Goal: Task Accomplishment & Management: Use online tool/utility

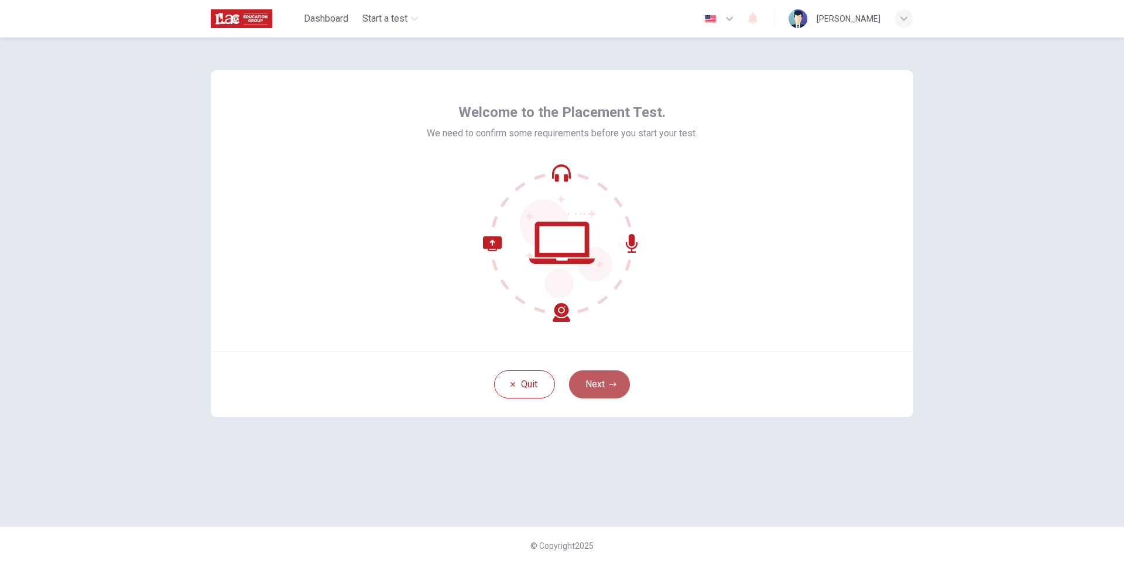
click at [584, 385] on button "Next" at bounding box center [599, 385] width 61 height 28
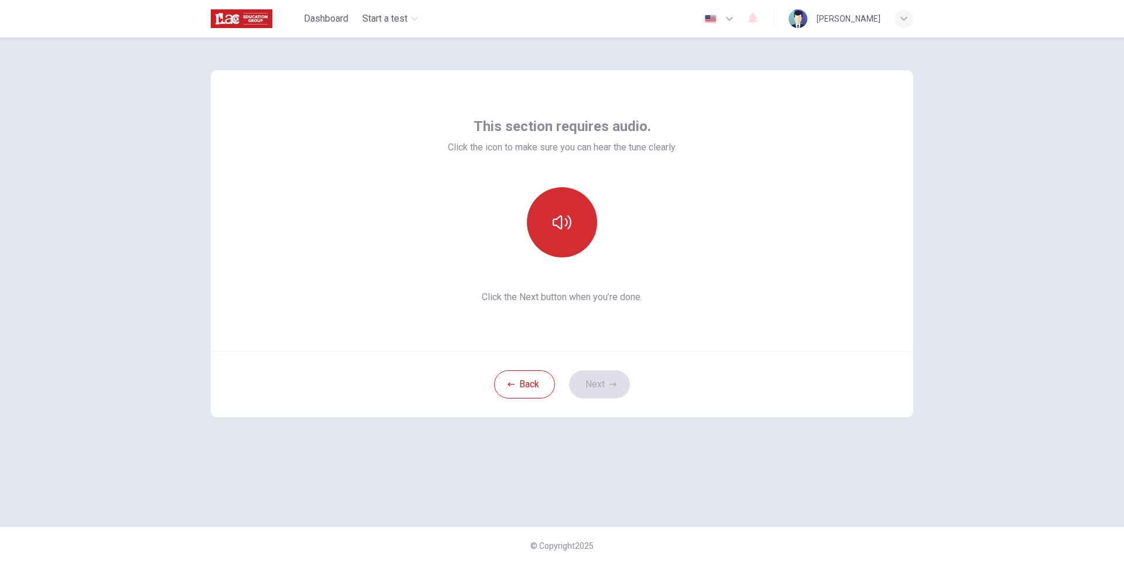
click at [563, 240] on button "button" at bounding box center [562, 222] width 70 height 70
click at [572, 243] on button "button" at bounding box center [562, 222] width 70 height 70
click at [564, 223] on icon "button" at bounding box center [562, 222] width 19 height 19
click at [560, 225] on icon "button" at bounding box center [562, 222] width 19 height 19
click at [563, 231] on icon "button" at bounding box center [562, 222] width 19 height 19
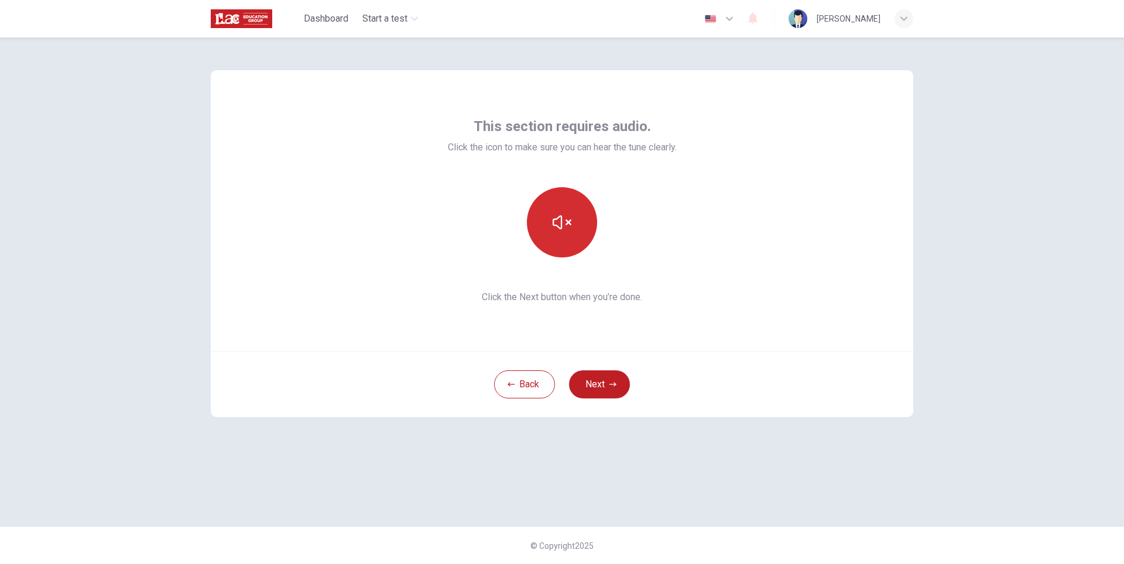
click at [556, 229] on icon "button" at bounding box center [562, 222] width 19 height 19
click at [561, 232] on button "button" at bounding box center [562, 222] width 70 height 70
click at [568, 227] on icon "button" at bounding box center [562, 222] width 19 height 19
click at [593, 388] on button "Next" at bounding box center [599, 385] width 61 height 28
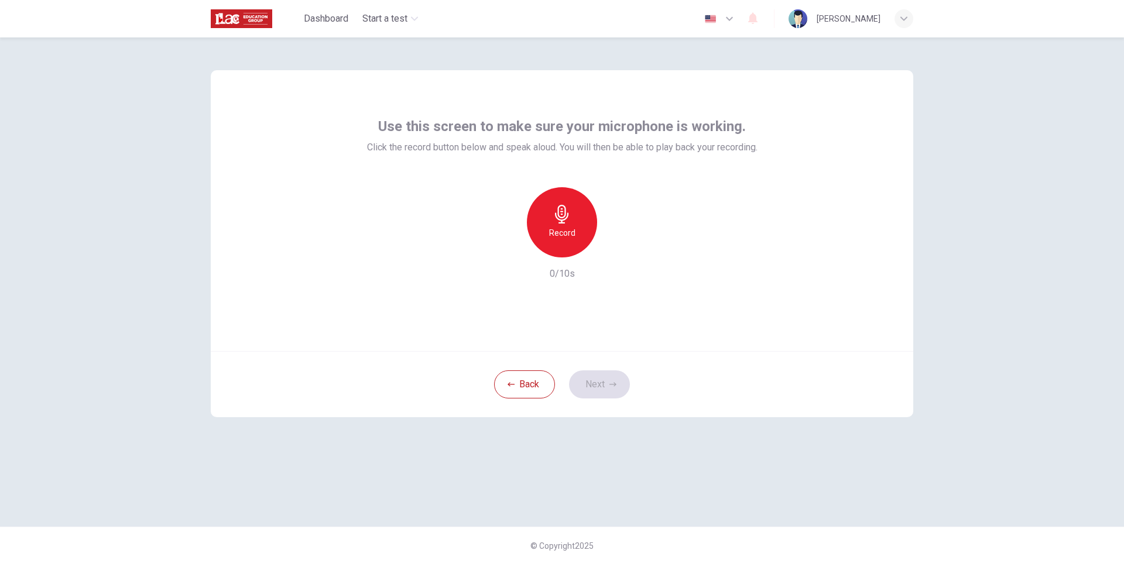
click at [553, 234] on h6 "Record" at bounding box center [562, 233] width 26 height 14
click at [562, 232] on h6 "Stop" at bounding box center [562, 233] width 18 height 14
click at [611, 251] on icon "button" at bounding box center [616, 248] width 12 height 12
click at [595, 387] on button "Next" at bounding box center [599, 385] width 61 height 28
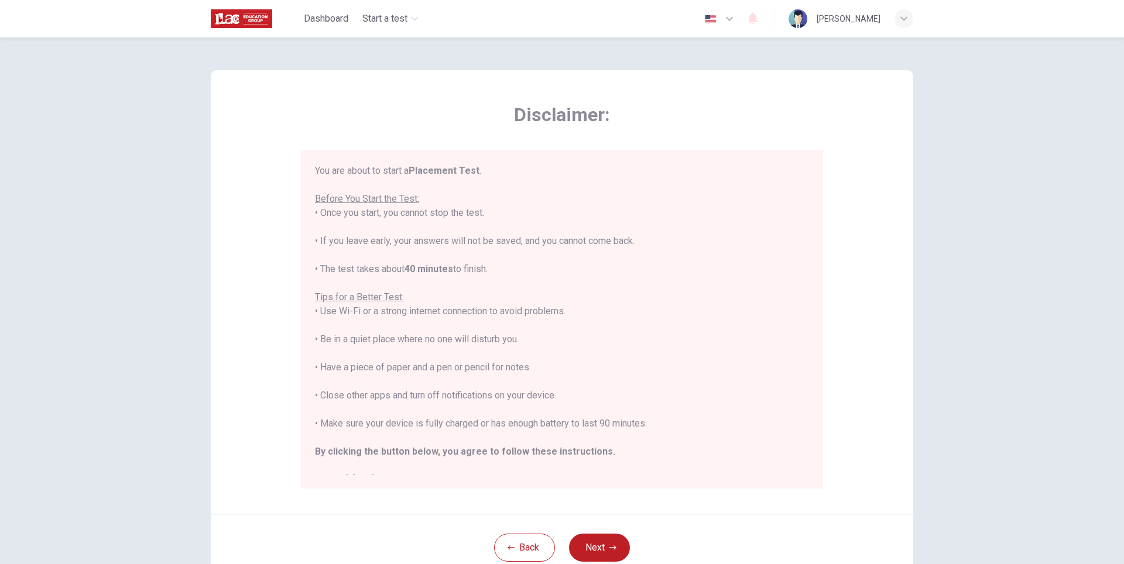
scroll to position [13, 0]
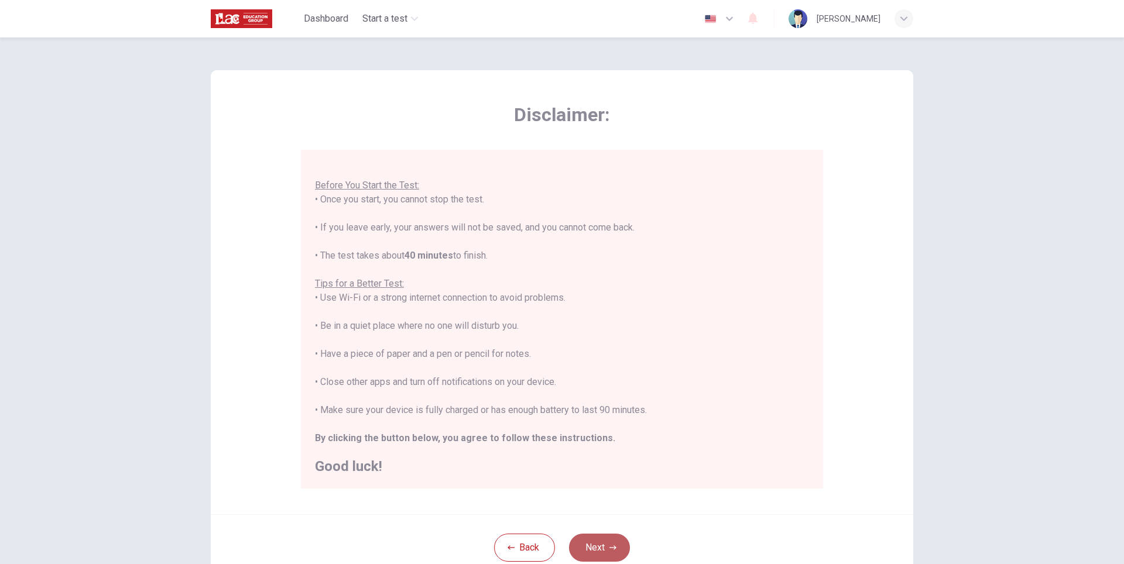
click at [587, 541] on button "Next" at bounding box center [599, 548] width 61 height 28
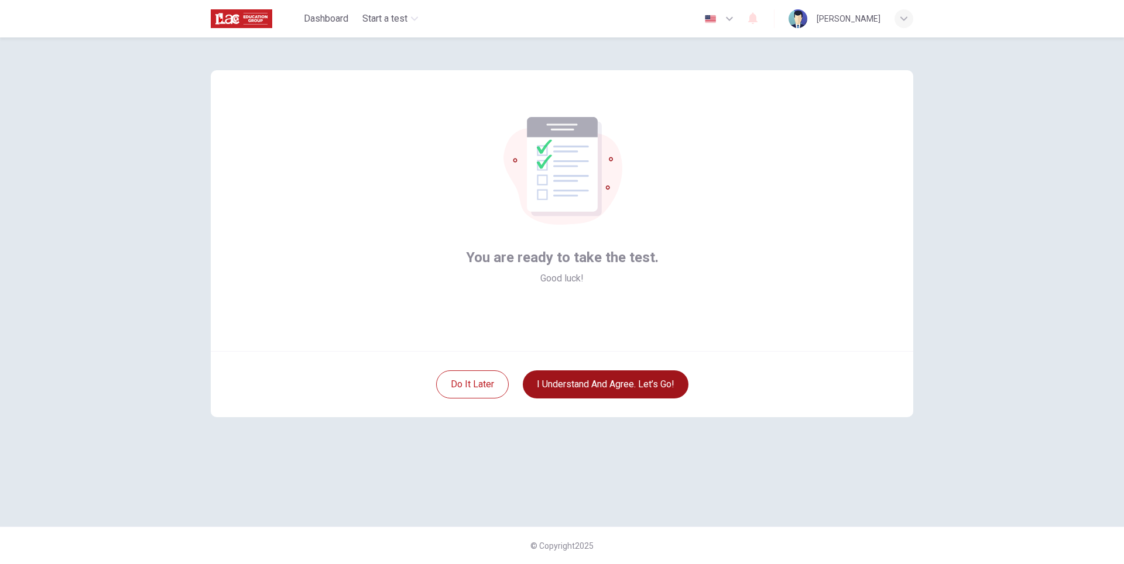
click at [582, 386] on button "I understand and agree. Let’s go!" at bounding box center [606, 385] width 166 height 28
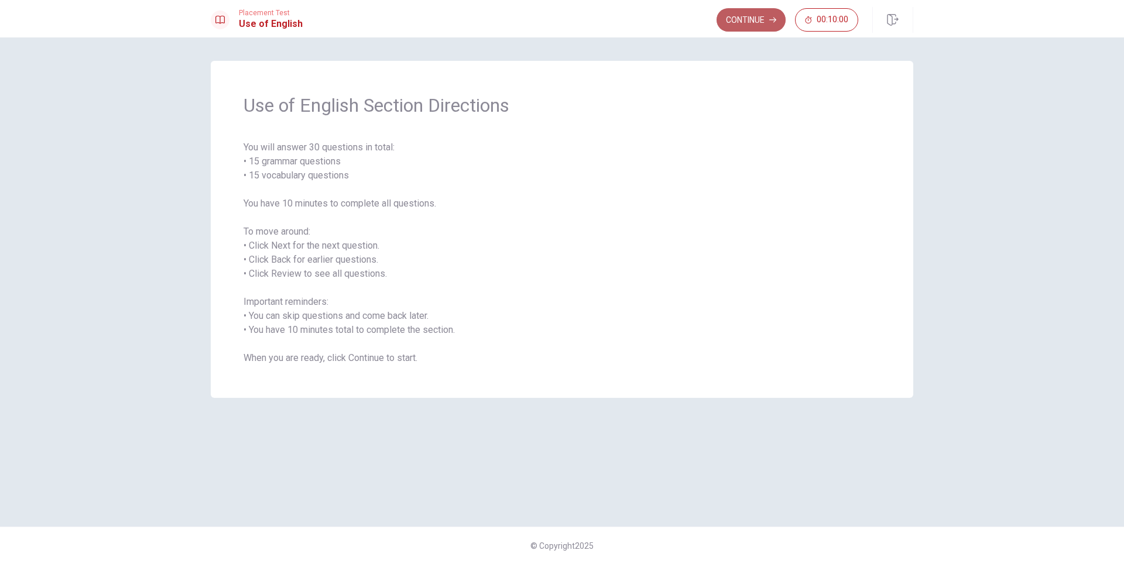
click at [756, 27] on button "Continue" at bounding box center [751, 19] width 69 height 23
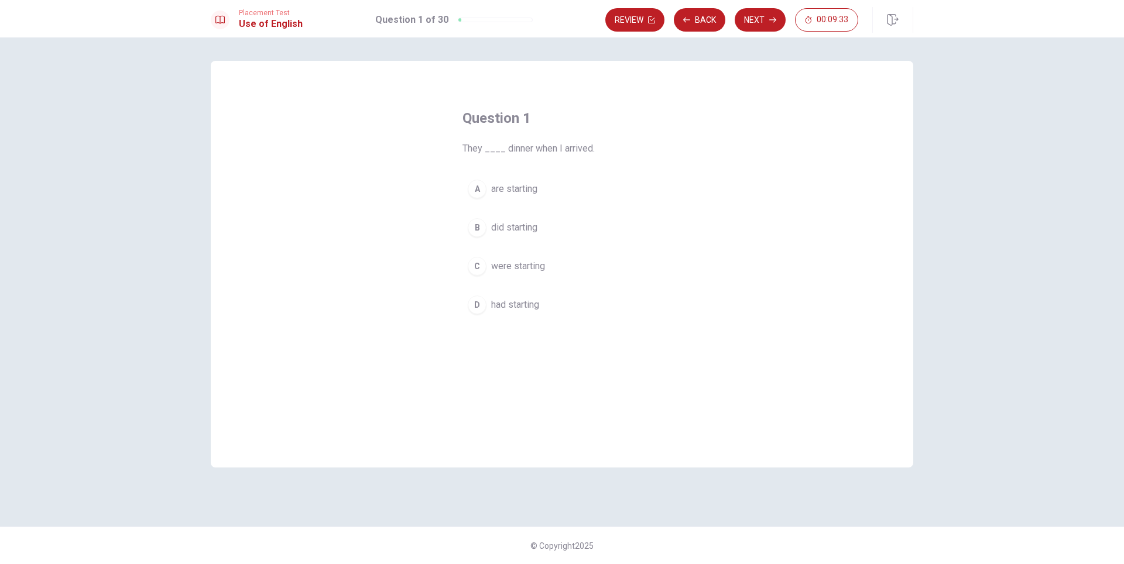
click at [498, 309] on span "had starting" at bounding box center [515, 305] width 48 height 14
click at [758, 25] on button "Next" at bounding box center [760, 19] width 51 height 23
click at [504, 269] on span "have" at bounding box center [500, 266] width 19 height 14
click at [751, 23] on button "Next" at bounding box center [760, 19] width 51 height 23
click at [500, 188] on span "works" at bounding box center [503, 189] width 25 height 14
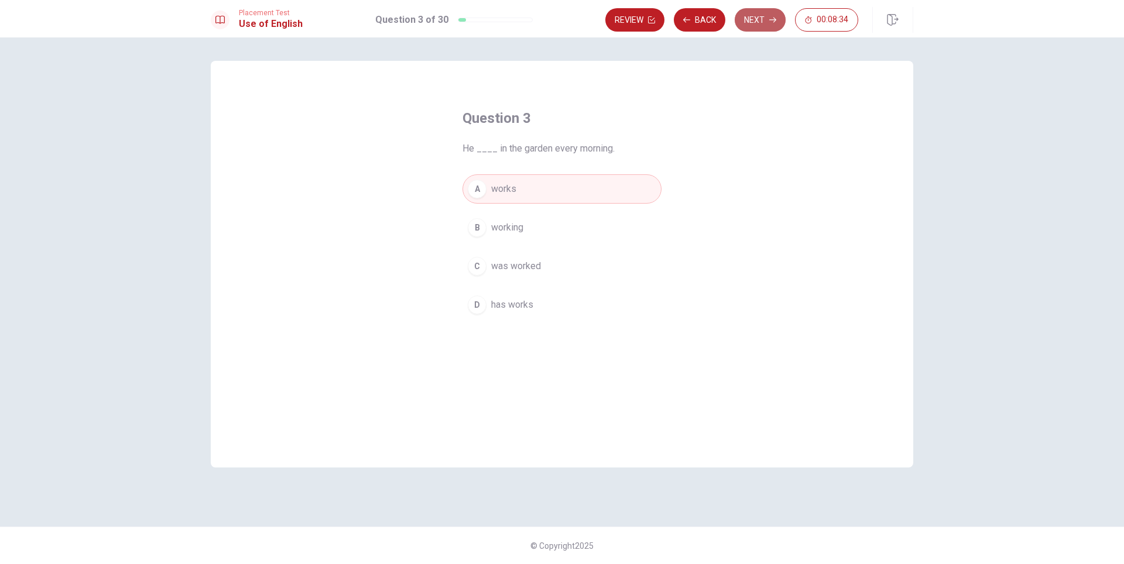
click at [770, 23] on icon "button" at bounding box center [772, 19] width 7 height 7
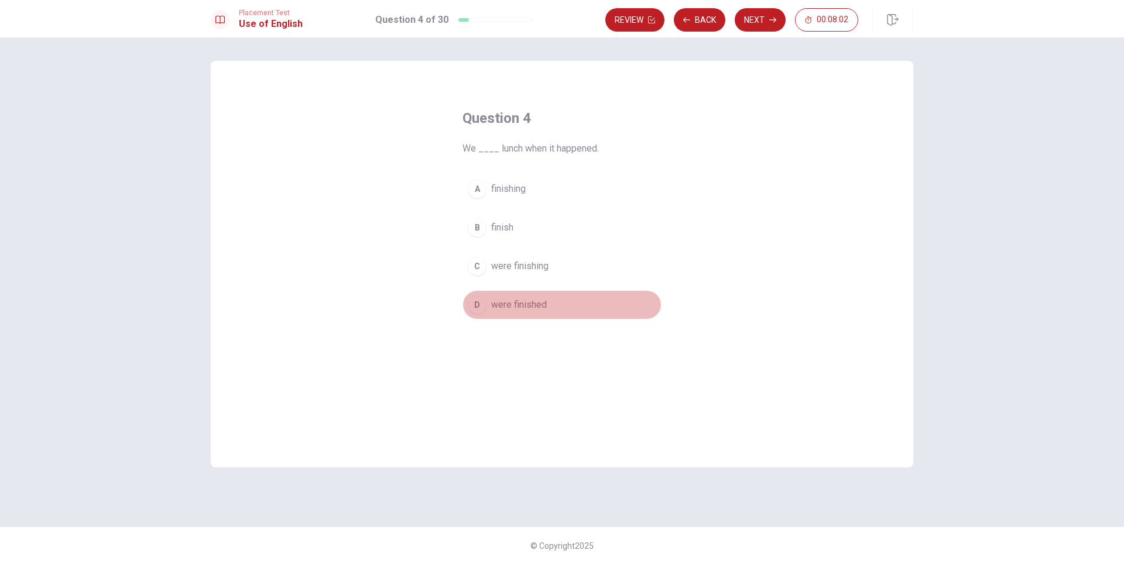
click at [475, 306] on div "D" at bounding box center [477, 305] width 19 height 19
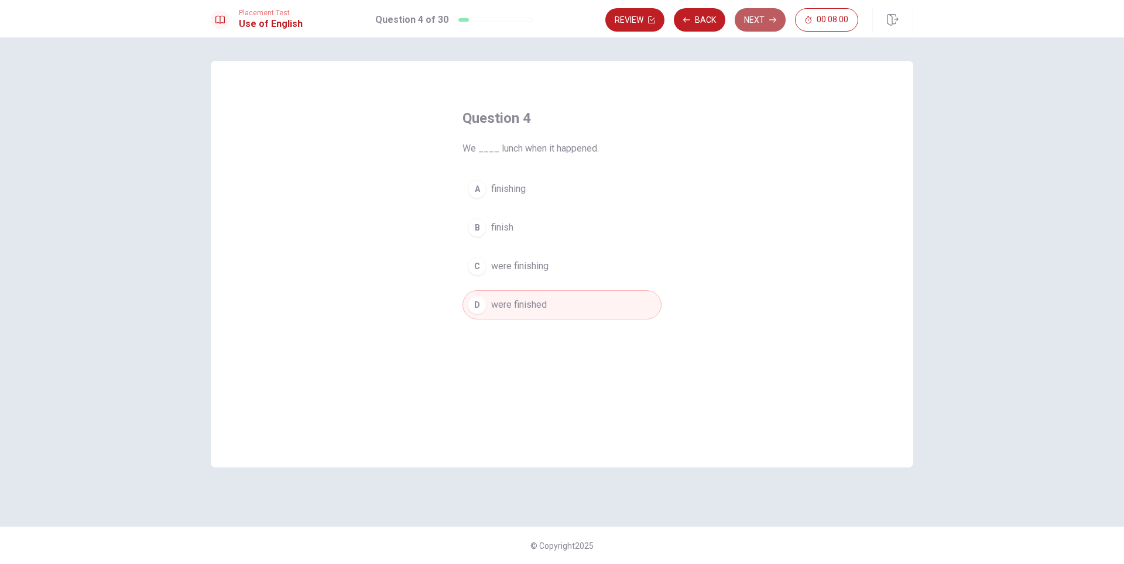
click at [767, 20] on button "Next" at bounding box center [760, 19] width 51 height 23
click at [495, 310] on span "rice" at bounding box center [498, 305] width 15 height 14
click at [750, 24] on button "Next" at bounding box center [760, 19] width 51 height 23
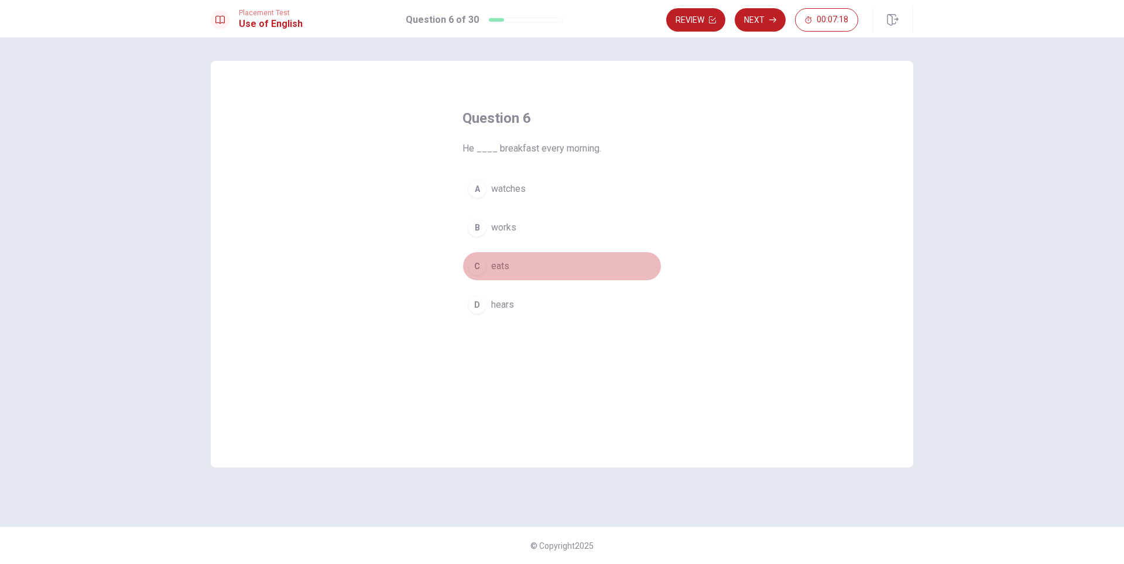
click at [501, 271] on span "eats" at bounding box center [500, 266] width 18 height 14
click at [754, 25] on button "Next" at bounding box center [760, 19] width 51 height 23
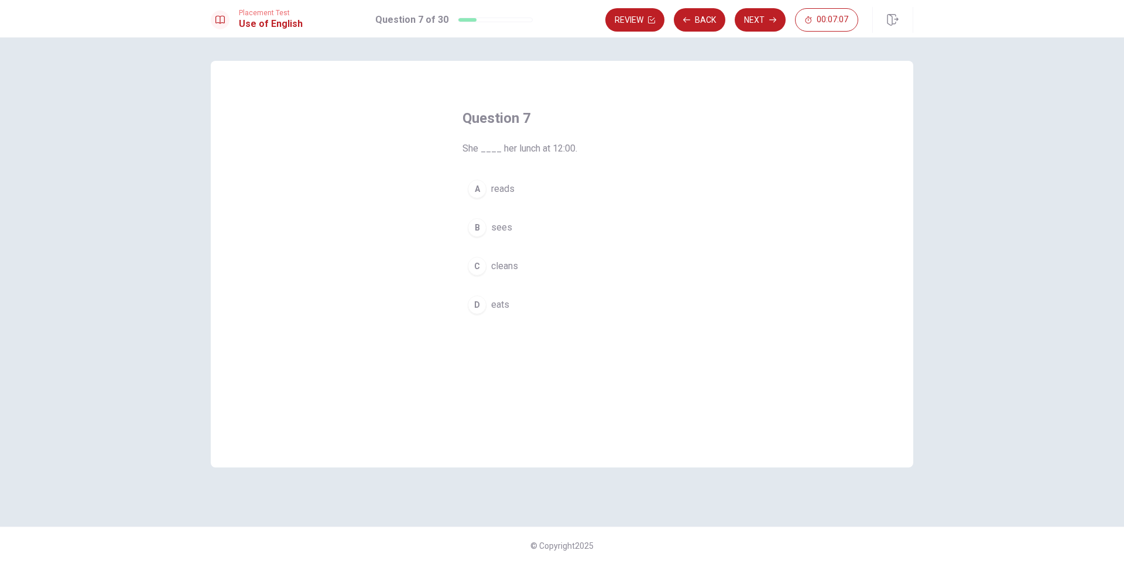
click at [495, 309] on span "eats" at bounding box center [500, 305] width 18 height 14
click at [754, 25] on button "Next" at bounding box center [760, 19] width 51 height 23
click at [501, 189] on span "kicks" at bounding box center [502, 189] width 22 height 14
click at [745, 15] on button "Next" at bounding box center [760, 19] width 51 height 23
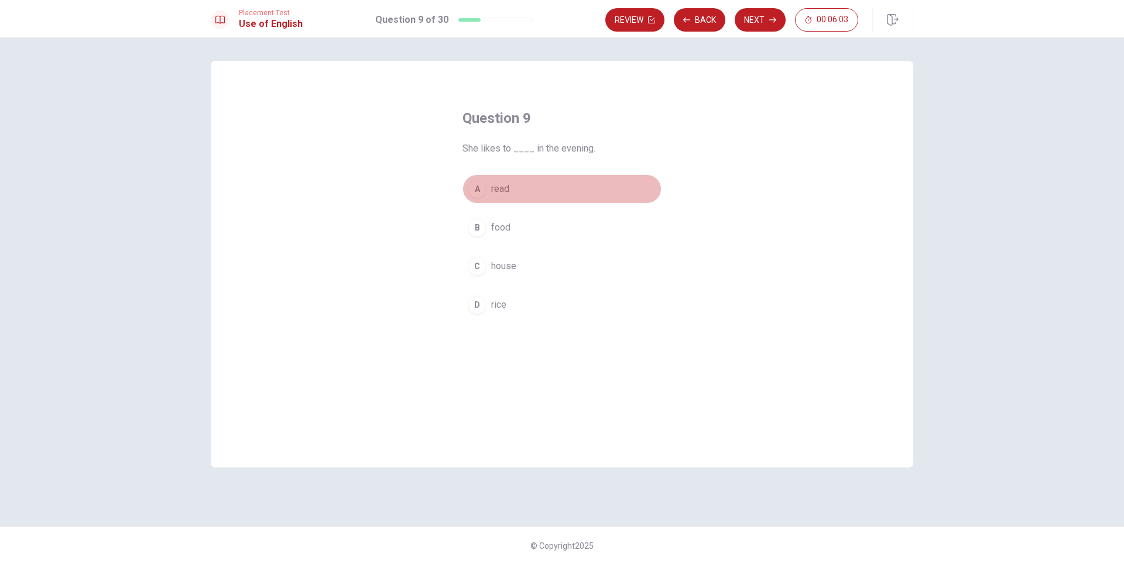
click at [476, 191] on div "A" at bounding box center [477, 189] width 19 height 19
click at [759, 21] on button "Next" at bounding box center [760, 19] width 51 height 23
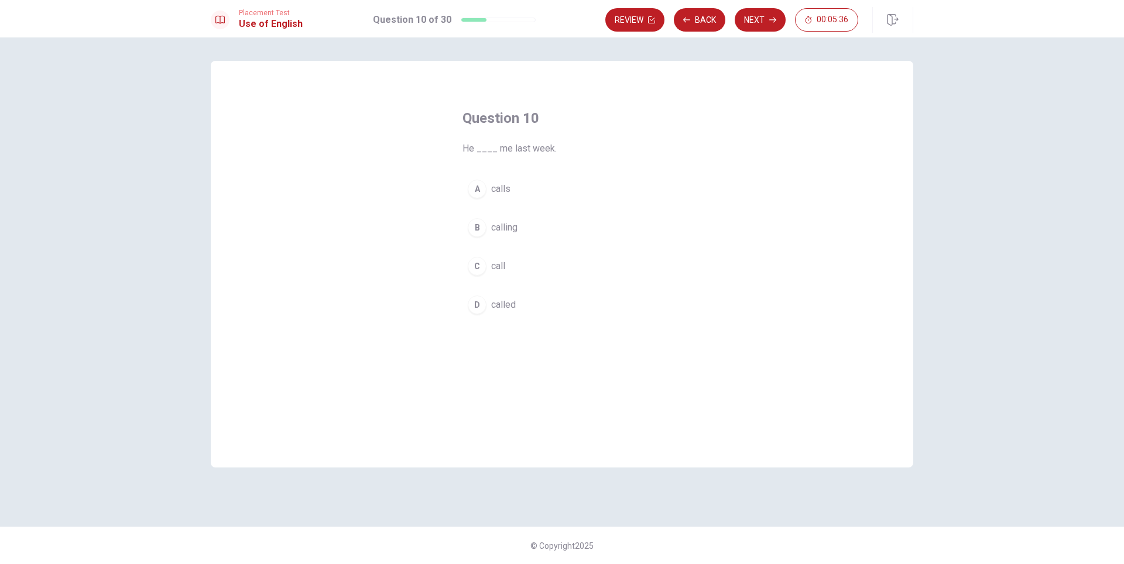
click at [503, 308] on span "called" at bounding box center [503, 305] width 25 height 14
click at [741, 19] on button "Next" at bounding box center [760, 19] width 51 height 23
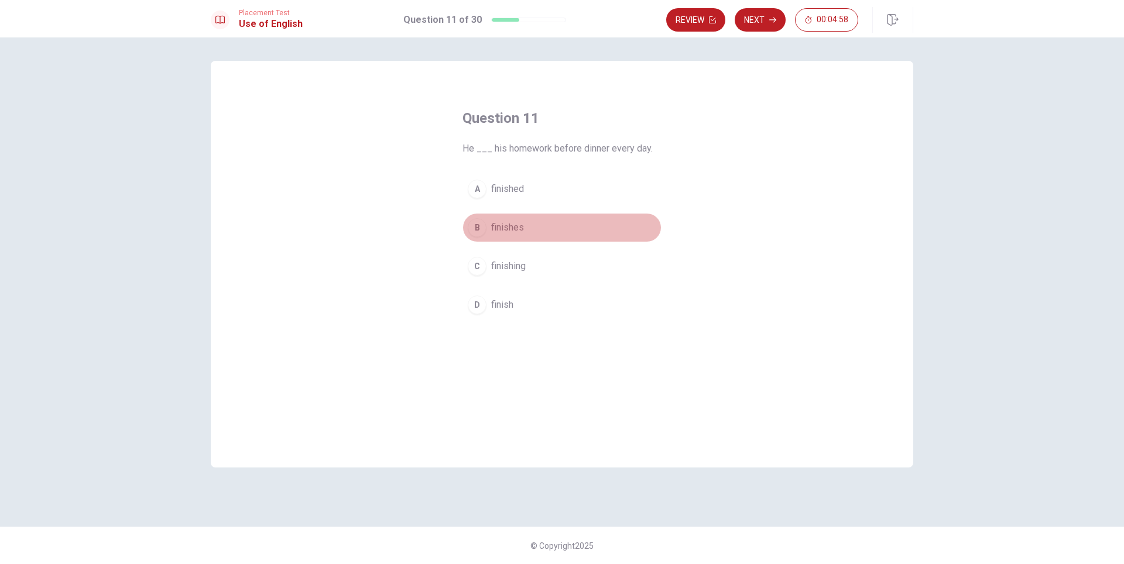
click at [503, 231] on span "finishes" at bounding box center [507, 228] width 33 height 14
click at [751, 15] on button "Next" at bounding box center [760, 19] width 51 height 23
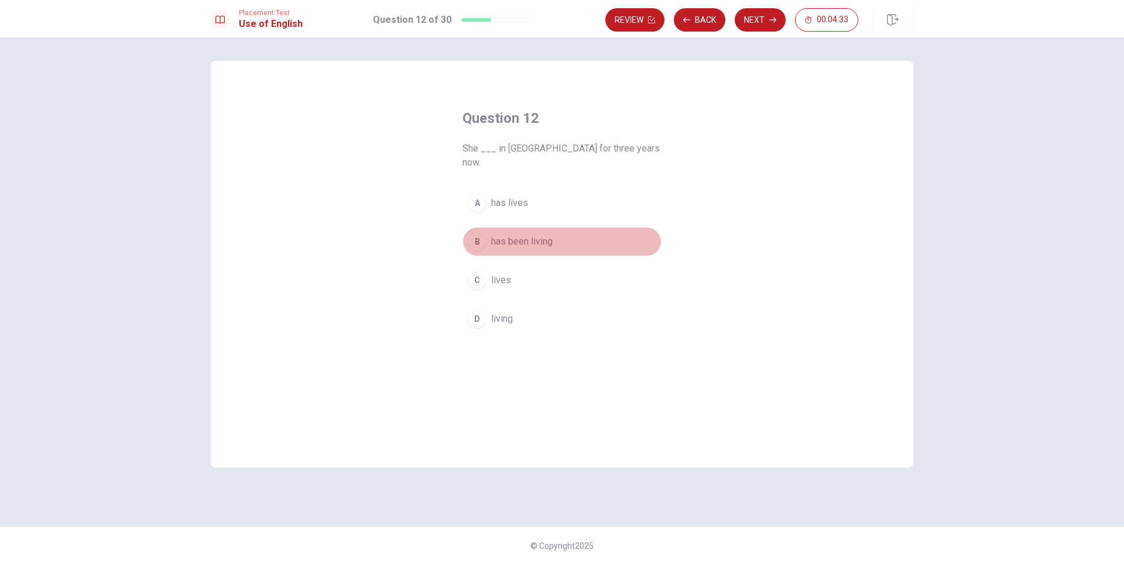
click at [515, 235] on span "has been living" at bounding box center [521, 242] width 61 height 14
click at [749, 23] on button "Next" at bounding box center [760, 19] width 51 height 23
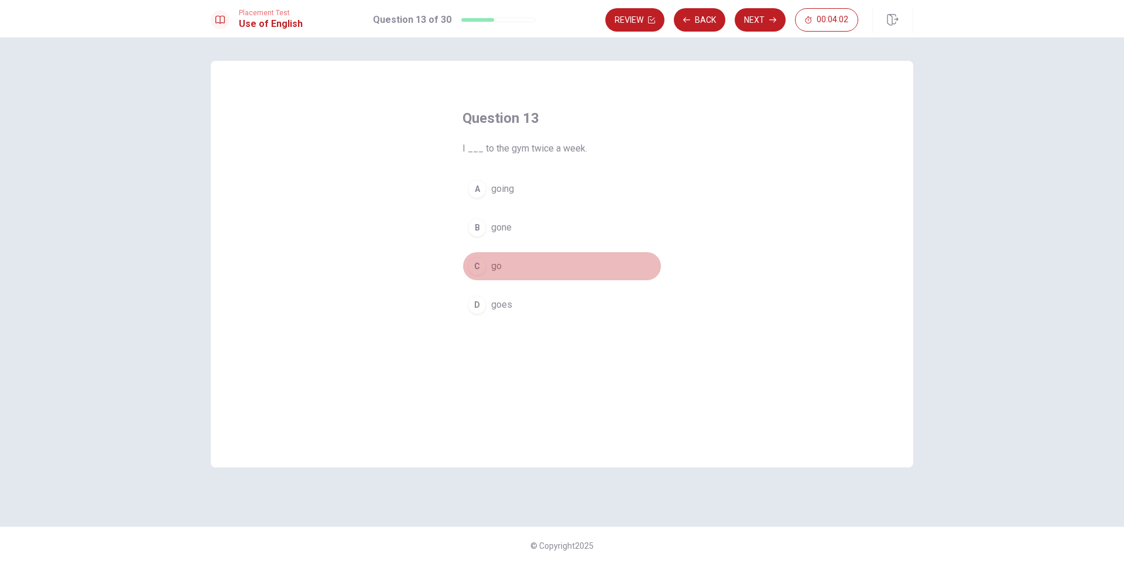
click at [494, 269] on span "go" at bounding box center [496, 266] width 11 height 14
click at [746, 21] on button "Next" at bounding box center [760, 19] width 51 height 23
click at [499, 307] on span "was having" at bounding box center [514, 305] width 46 height 14
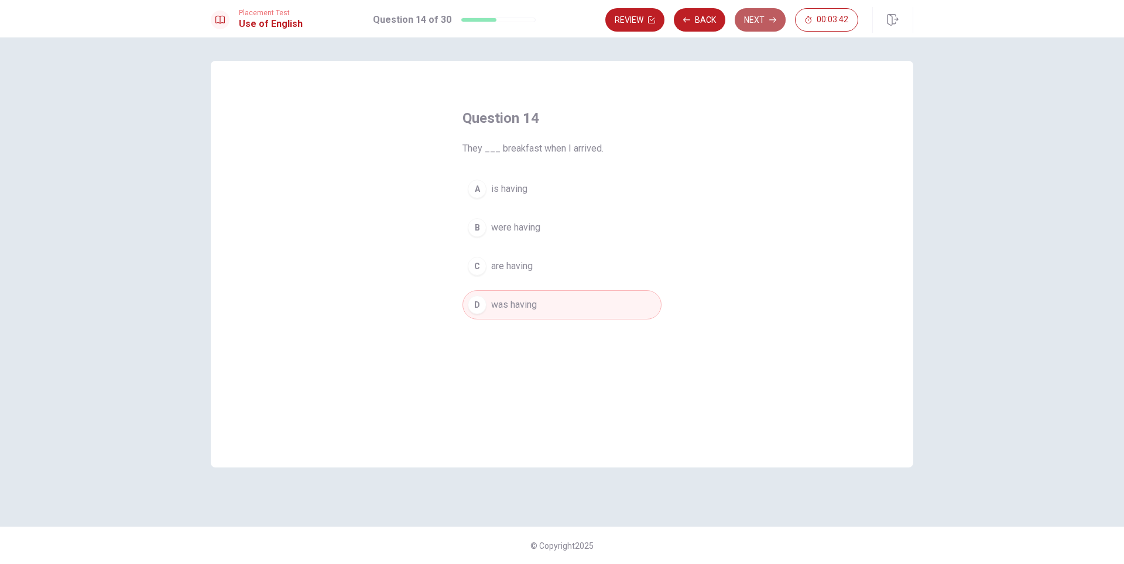
click at [771, 22] on icon "button" at bounding box center [772, 19] width 7 height 7
click at [514, 191] on span "keyboard" at bounding box center [510, 189] width 38 height 14
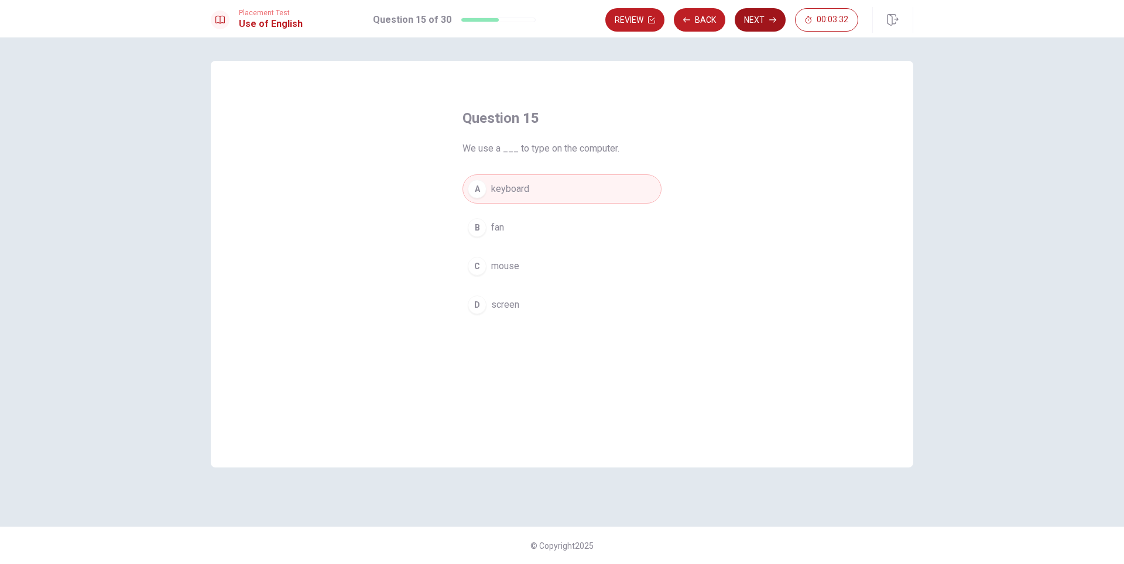
click at [753, 12] on button "Next" at bounding box center [760, 19] width 51 height 23
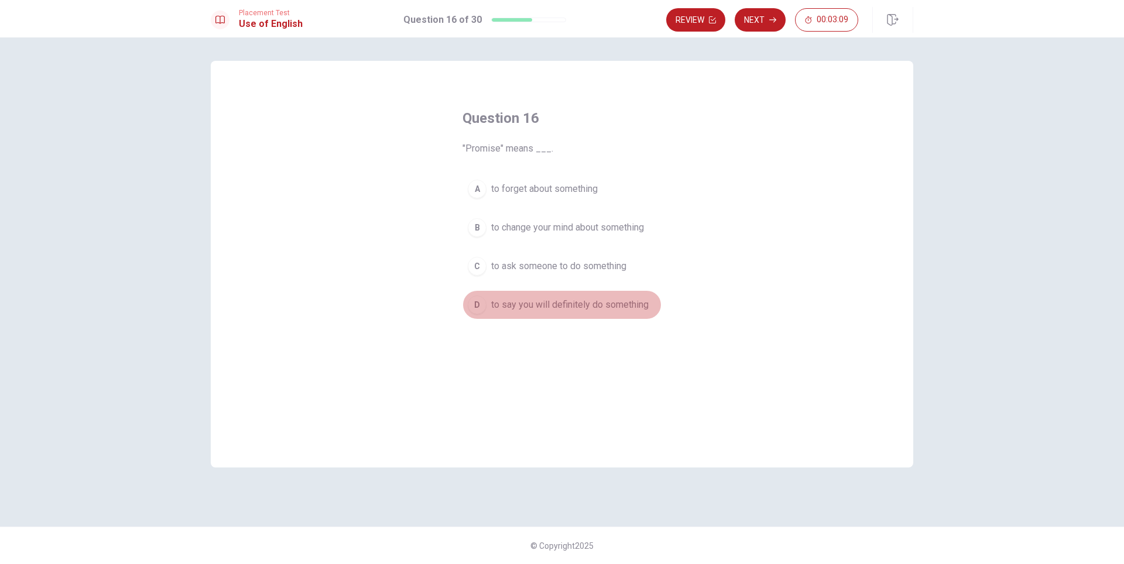
click at [524, 309] on span "to say you will definitely do something" at bounding box center [570, 305] width 158 height 14
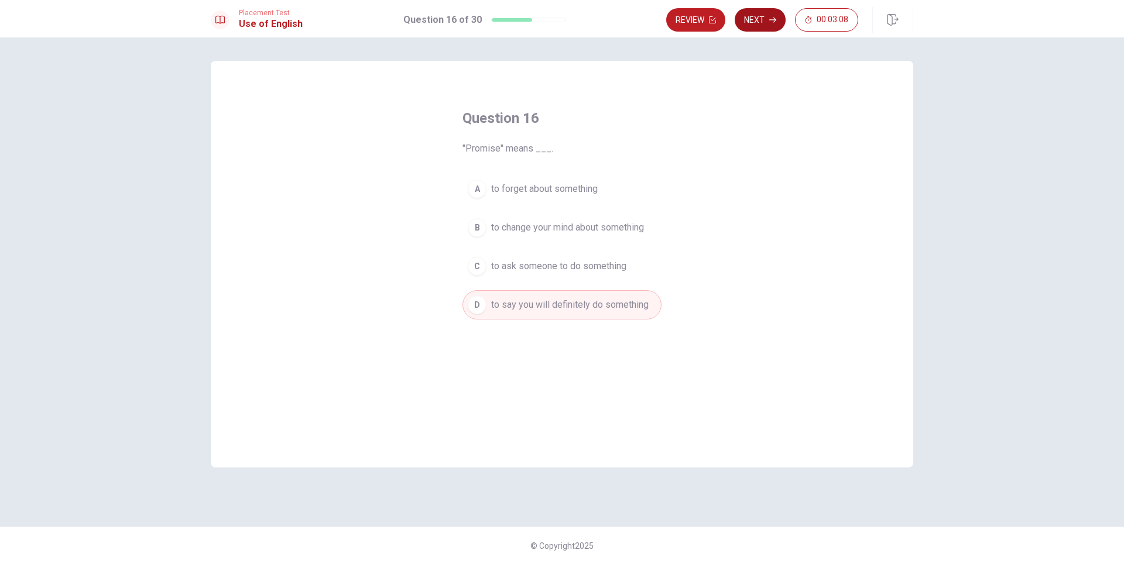
click at [762, 25] on button "Next" at bounding box center [760, 19] width 51 height 23
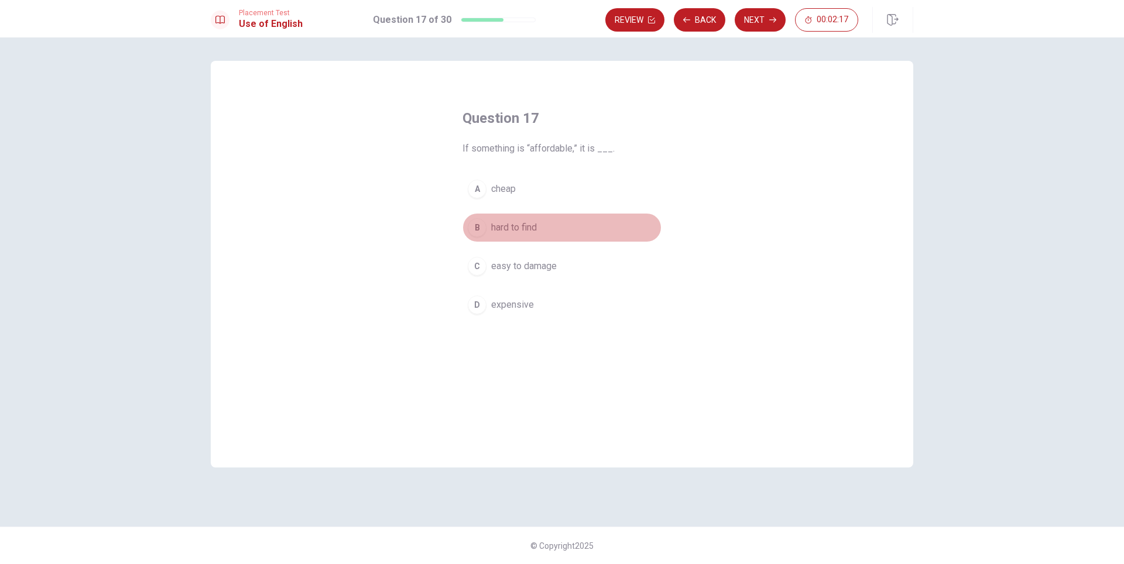
click at [502, 228] on span "hard to find" at bounding box center [514, 228] width 46 height 14
click at [753, 11] on button "Next" at bounding box center [760, 19] width 51 height 23
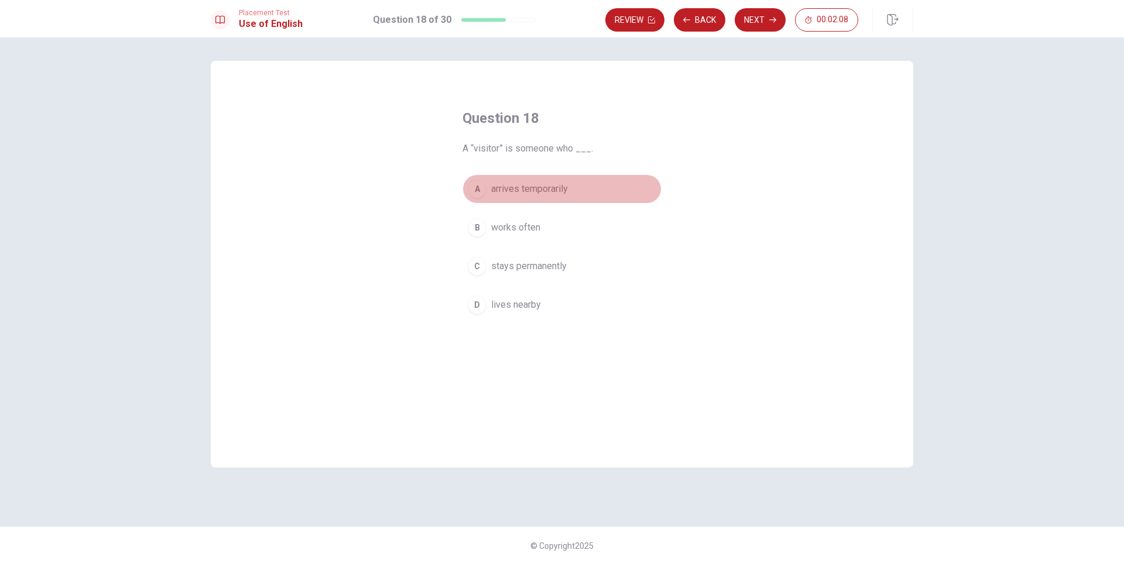
click at [499, 190] on span "arrives temporarily" at bounding box center [529, 189] width 77 height 14
click at [754, 20] on button "Next" at bounding box center [760, 19] width 51 height 23
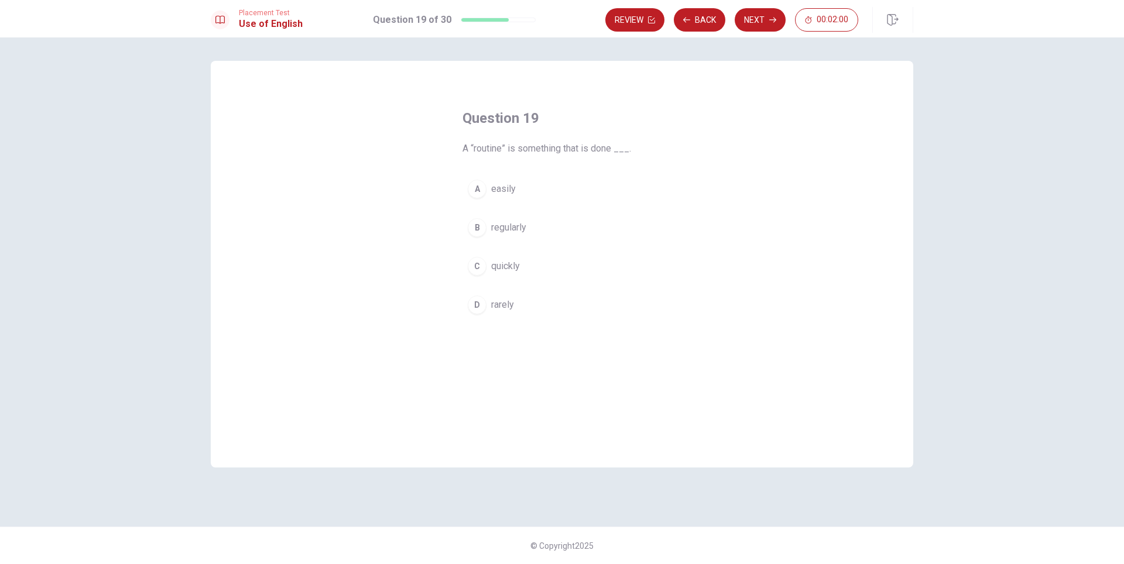
click at [499, 226] on span "regularly" at bounding box center [508, 228] width 35 height 14
click at [749, 24] on button "Next" at bounding box center [760, 19] width 51 height 23
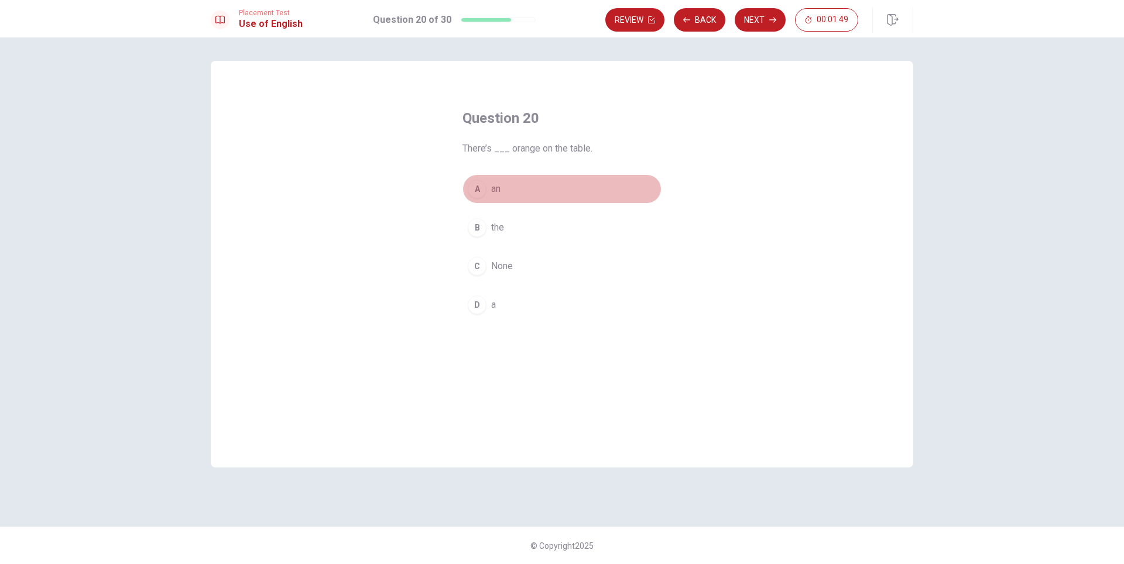
click at [473, 193] on div "A" at bounding box center [477, 189] width 19 height 19
click at [761, 21] on button "Next" at bounding box center [760, 19] width 51 height 23
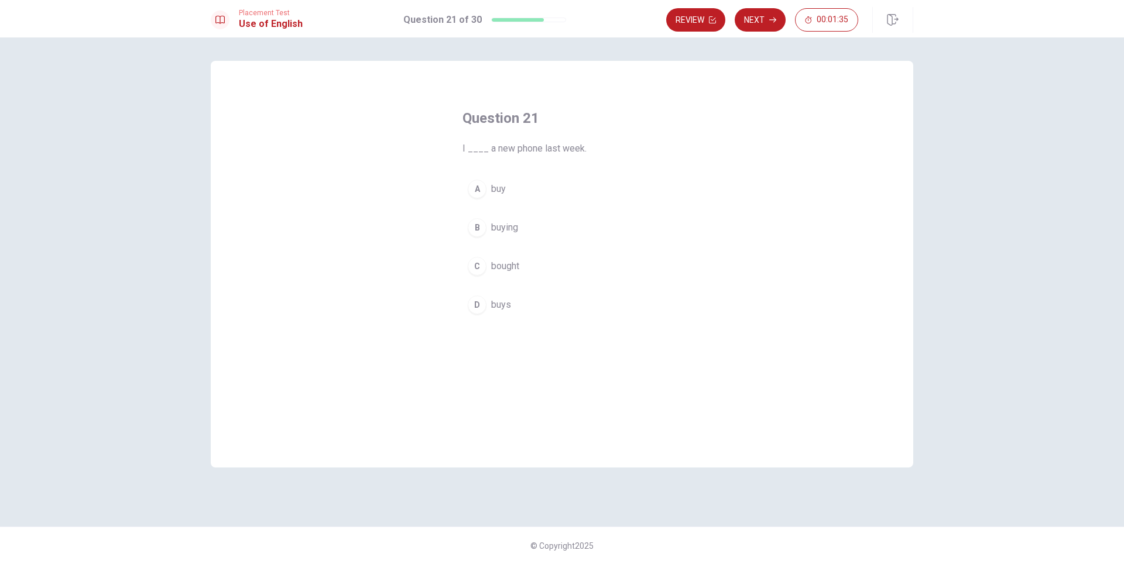
click at [514, 268] on span "bought" at bounding box center [505, 266] width 28 height 14
click at [759, 19] on button "Next" at bounding box center [760, 19] width 51 height 23
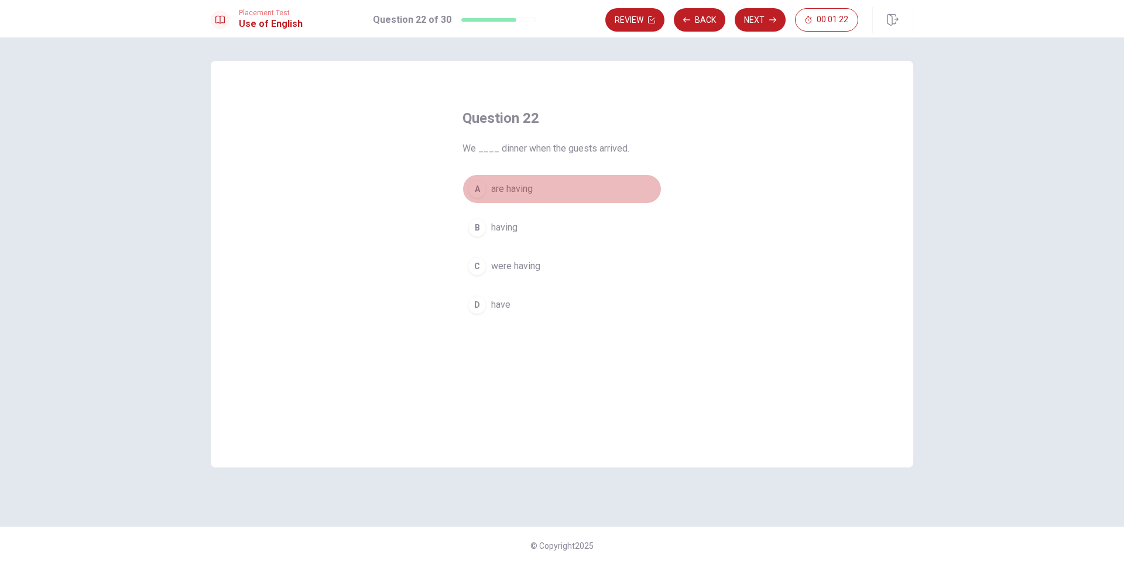
click at [510, 190] on span "are having" at bounding box center [512, 189] width 42 height 14
click at [762, 21] on button "Next" at bounding box center [760, 19] width 51 height 23
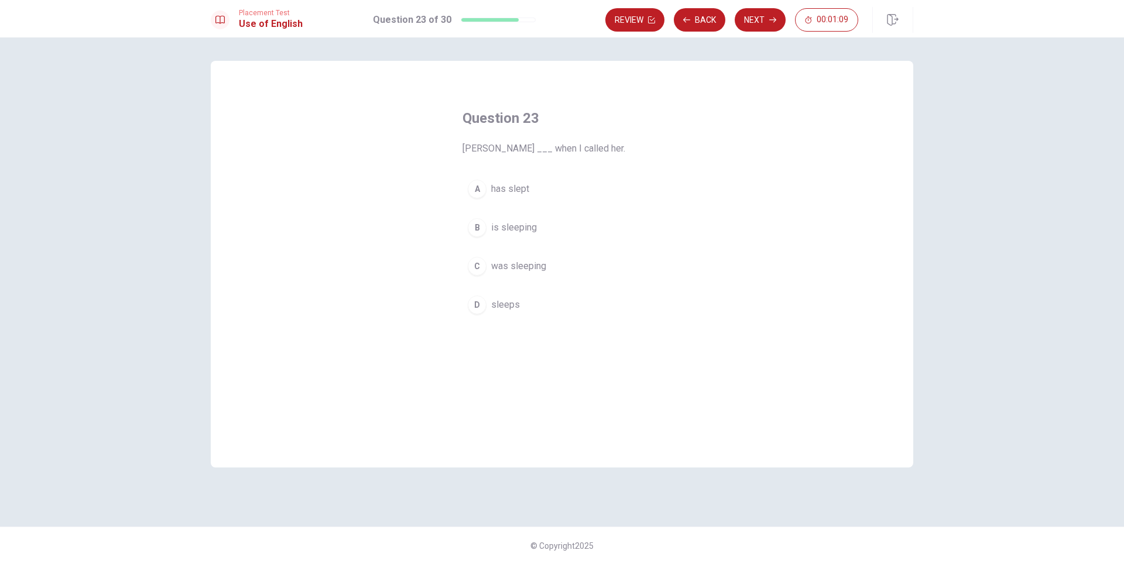
click at [508, 268] on span "was sleeping" at bounding box center [518, 266] width 55 height 14
click at [748, 16] on button "Next" at bounding box center [760, 19] width 51 height 23
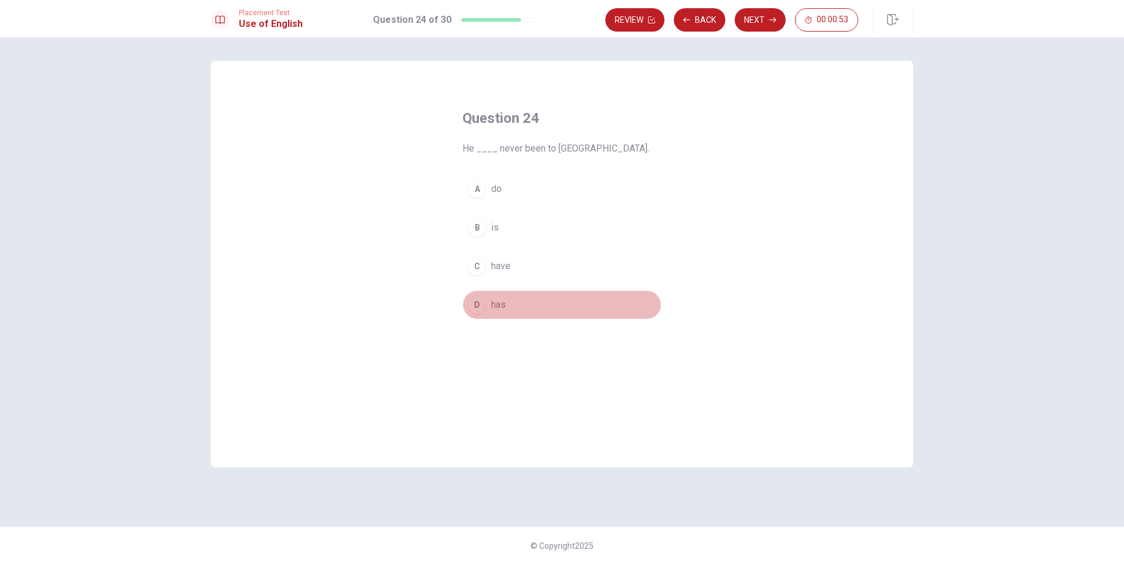
click at [494, 303] on span "has" at bounding box center [498, 305] width 15 height 14
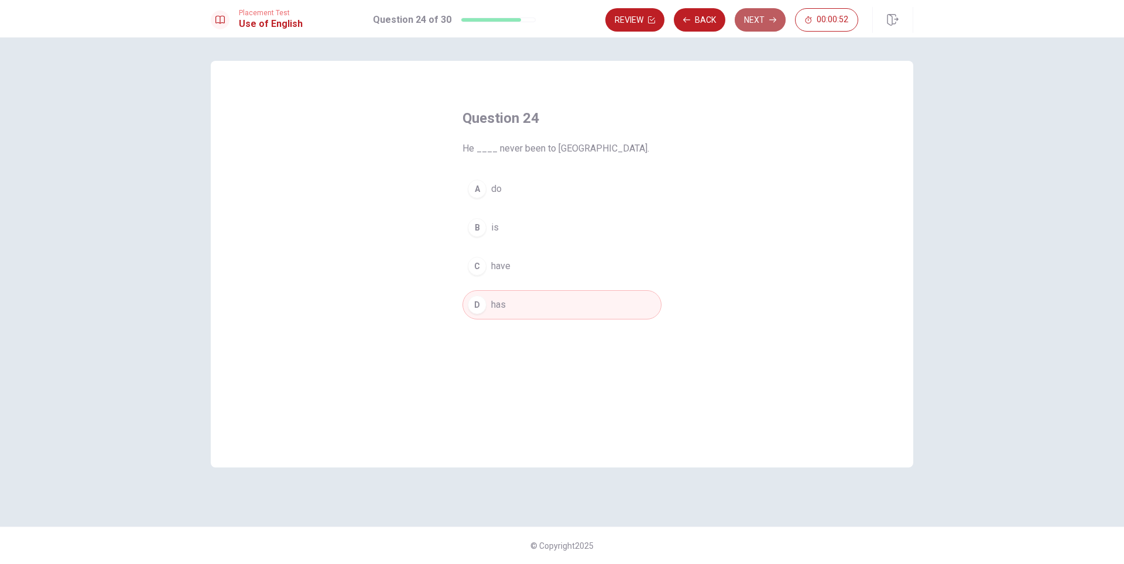
click at [754, 19] on button "Next" at bounding box center [760, 19] width 51 height 23
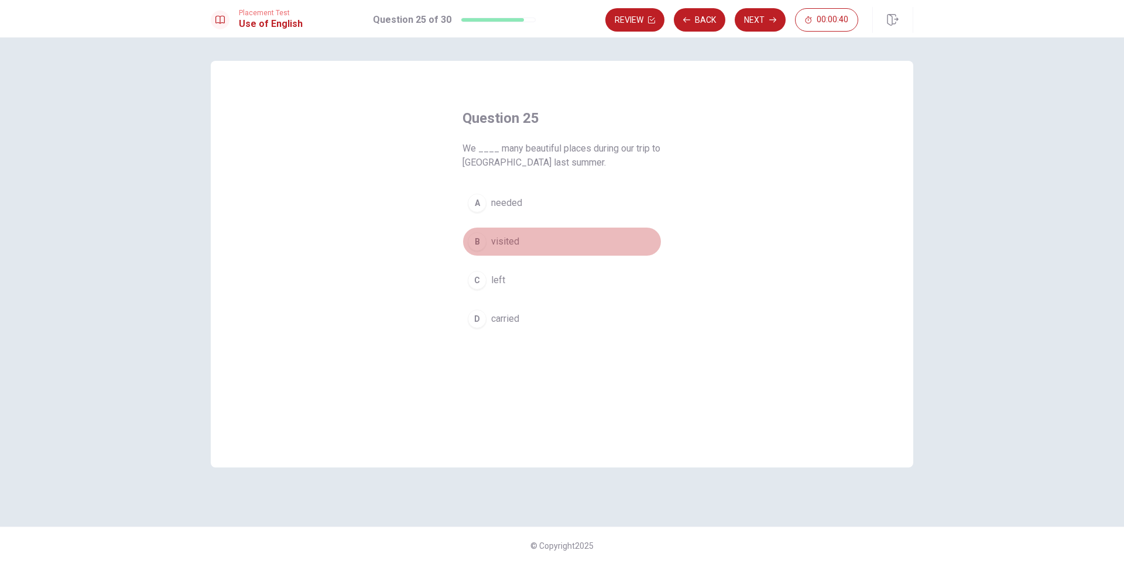
click at [501, 238] on span "visited" at bounding box center [505, 242] width 28 height 14
click at [751, 18] on button "Next" at bounding box center [760, 19] width 51 height 23
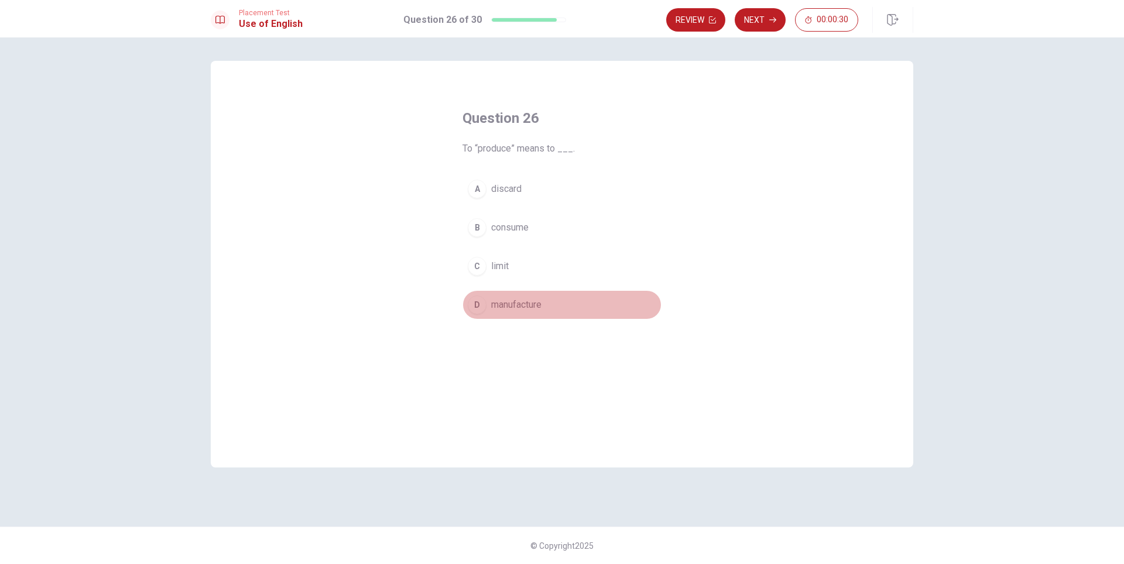
click at [515, 301] on span "manufacture" at bounding box center [516, 305] width 50 height 14
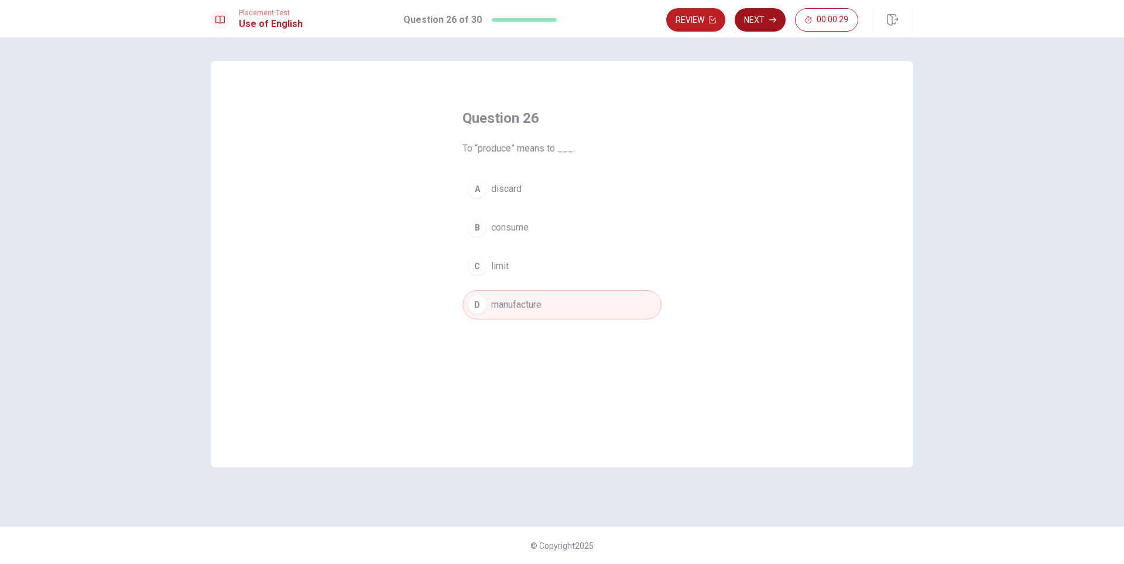
click at [749, 21] on button "Next" at bounding box center [760, 19] width 51 height 23
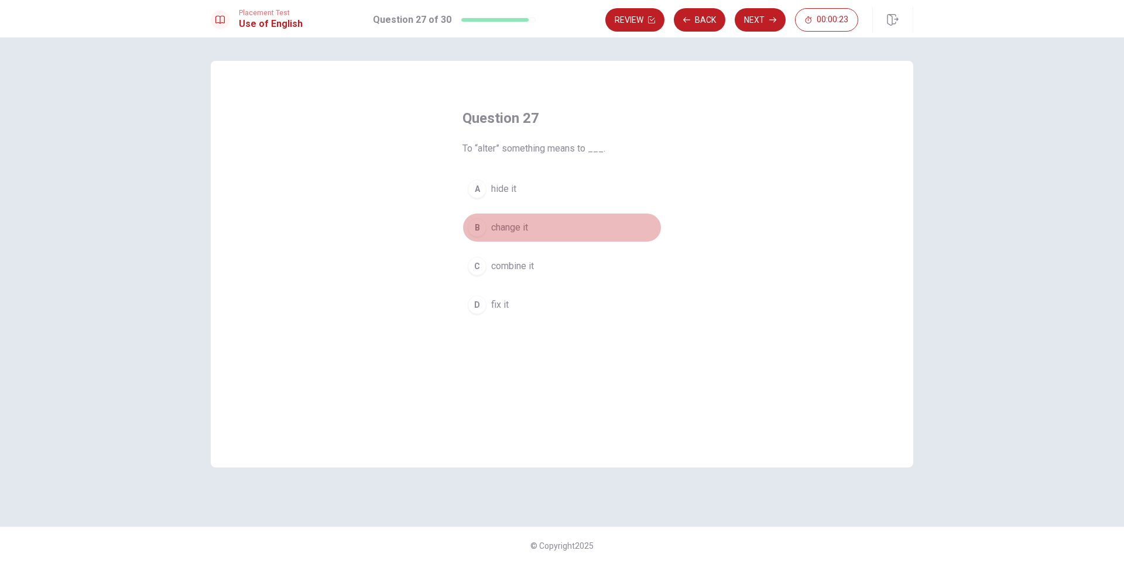
click at [509, 233] on span "change it" at bounding box center [509, 228] width 37 height 14
click at [765, 21] on button "Next" at bounding box center [760, 19] width 51 height 23
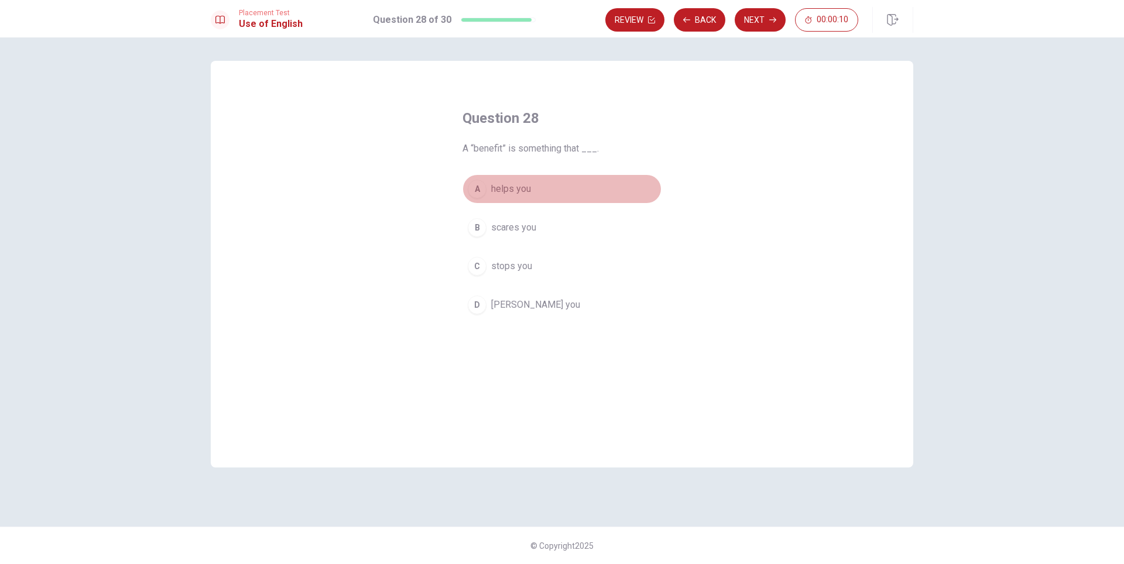
click at [502, 193] on span "helps you" at bounding box center [511, 189] width 40 height 14
click at [742, 24] on button "Next" at bounding box center [760, 19] width 51 height 23
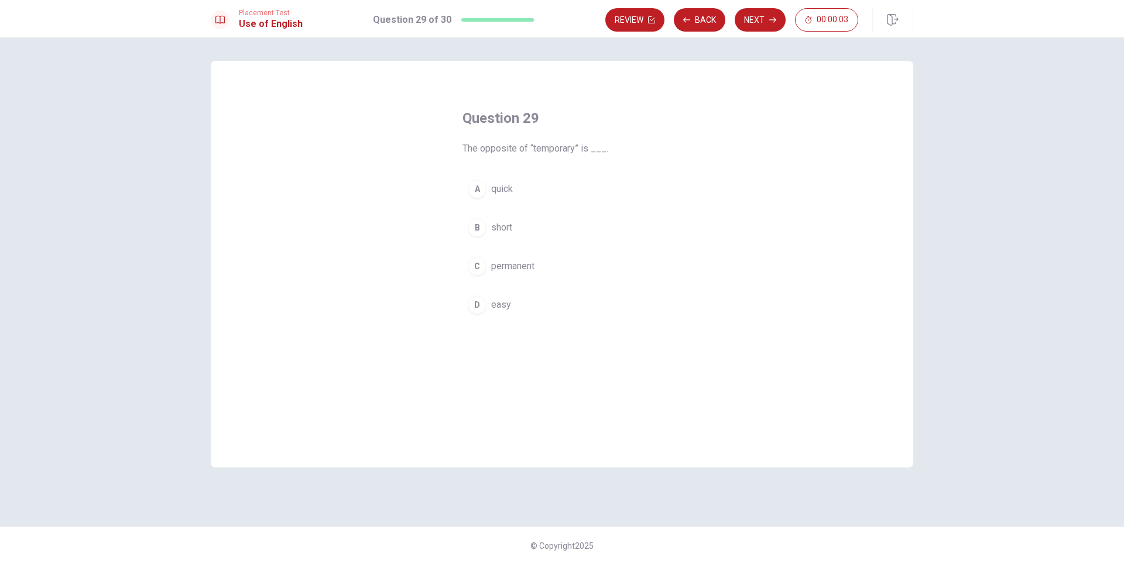
click at [511, 262] on span "permanent" at bounding box center [512, 266] width 43 height 14
click at [739, 18] on button "Next" at bounding box center [760, 19] width 51 height 23
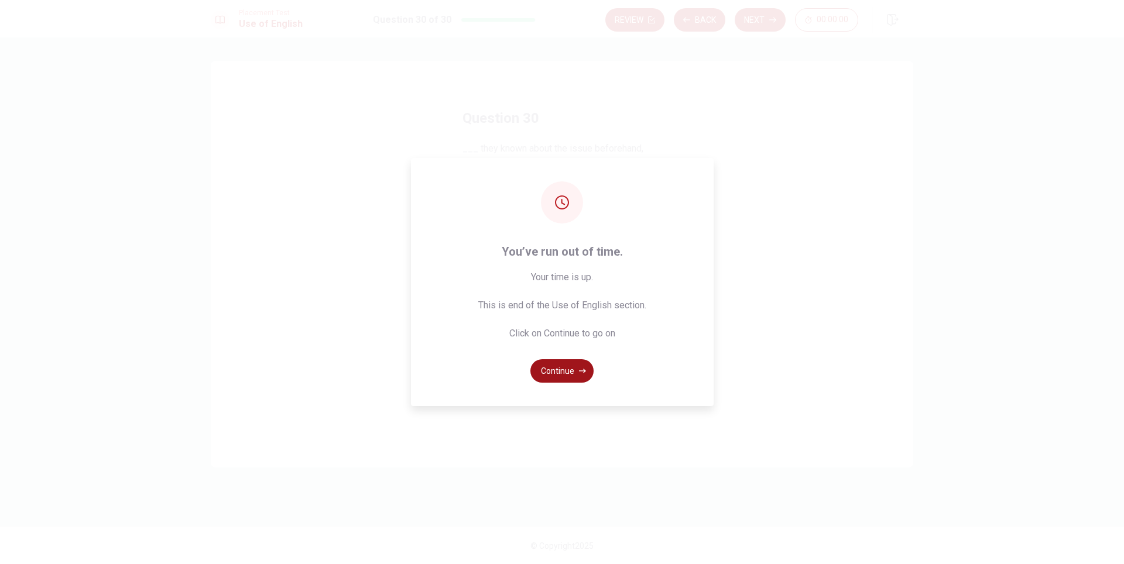
click at [557, 374] on button "Continue" at bounding box center [562, 371] width 63 height 23
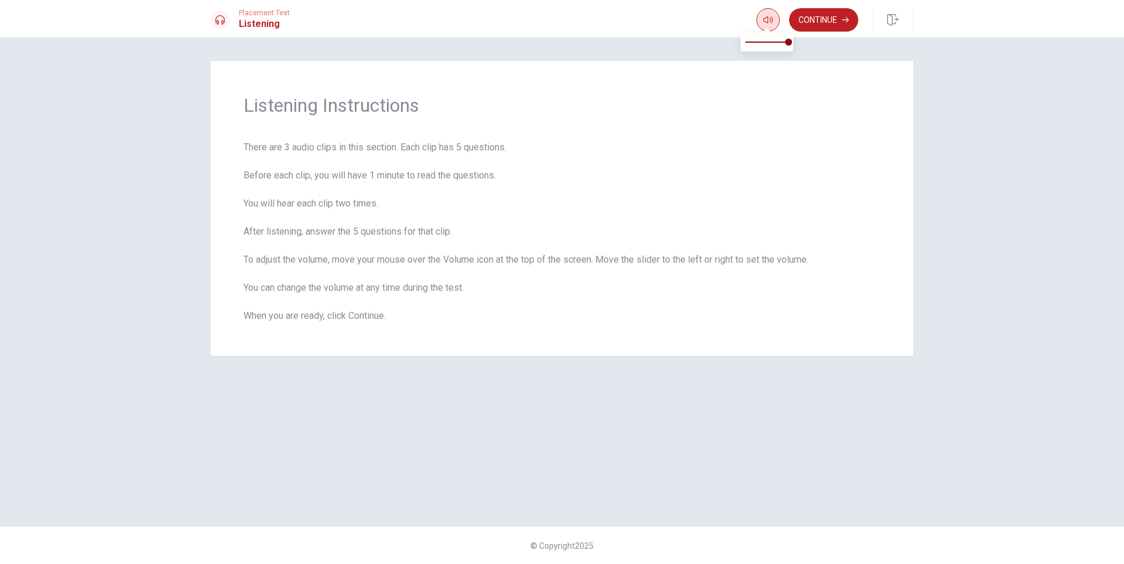
click at [762, 21] on button "button" at bounding box center [768, 19] width 23 height 23
click at [668, 89] on div "Listening Instructions There are 3 audio clips in this section. Each clip has 5…" at bounding box center [562, 208] width 703 height 295
click at [801, 21] on button "Continue" at bounding box center [823, 19] width 69 height 23
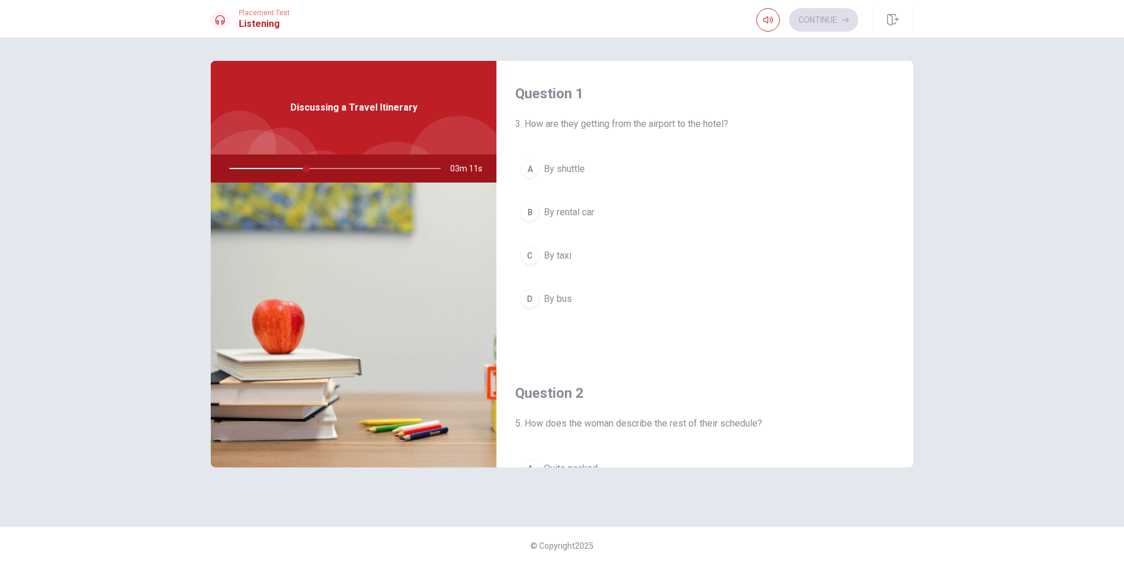
click at [525, 175] on div "A" at bounding box center [530, 169] width 19 height 19
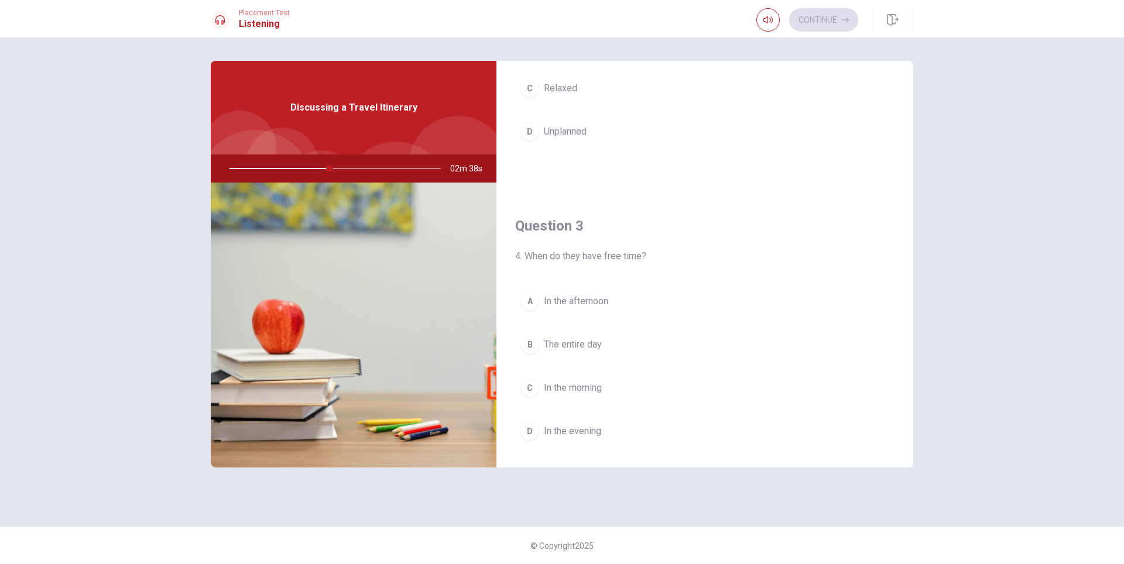
scroll to position [492, 0]
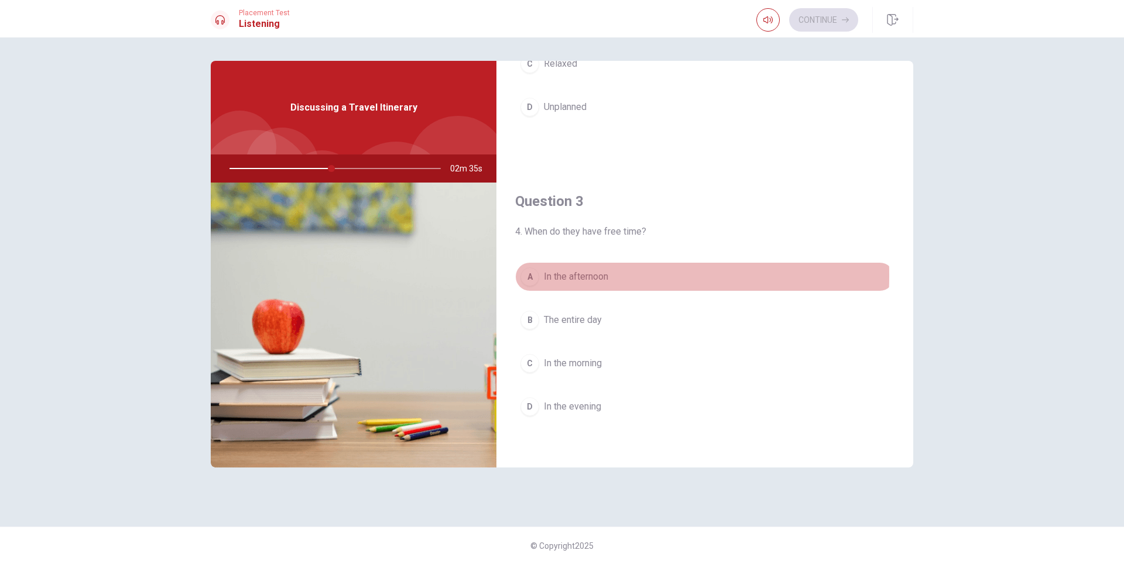
click at [526, 276] on div "A" at bounding box center [530, 277] width 19 height 19
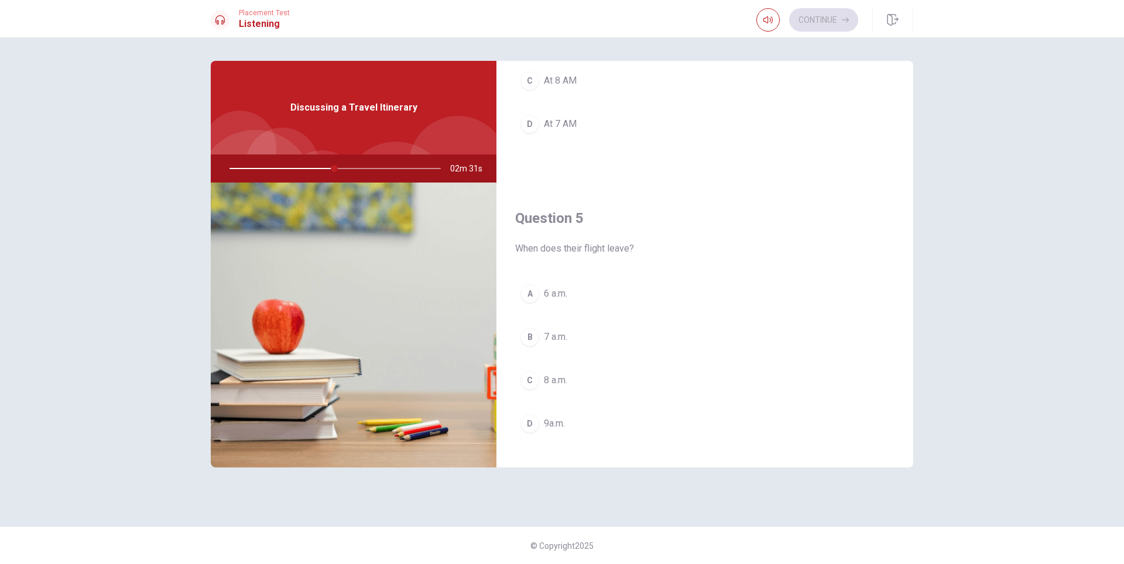
scroll to position [1092, 0]
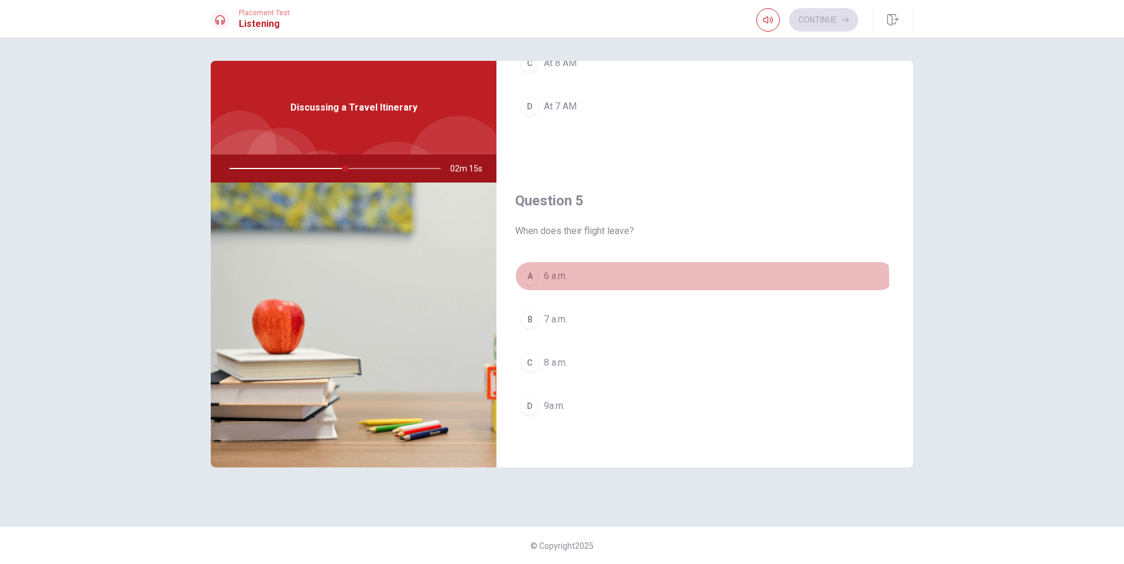
click at [529, 283] on div "A" at bounding box center [530, 276] width 19 height 19
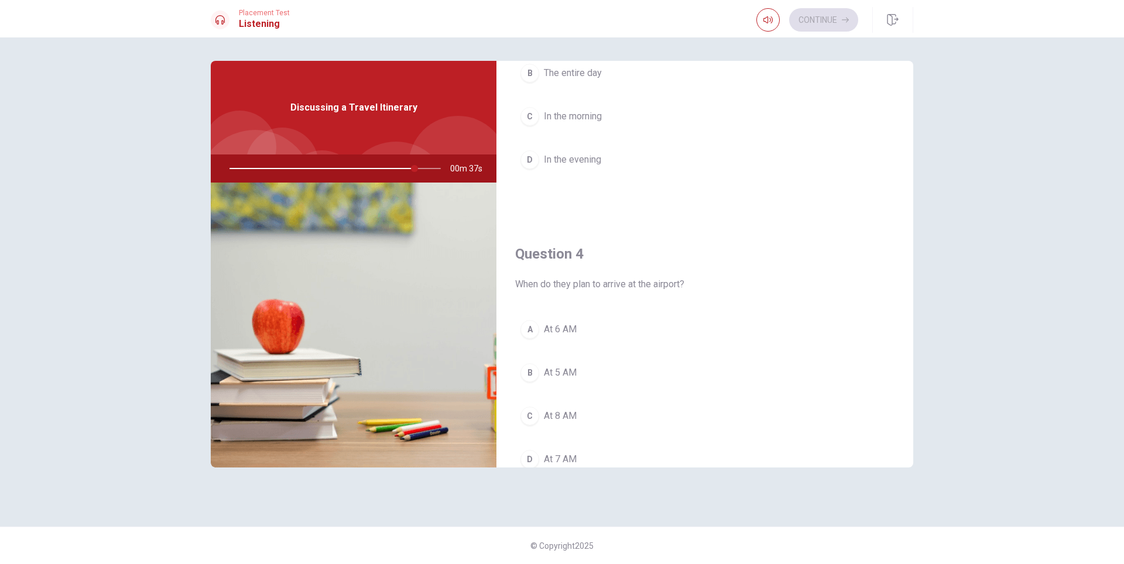
scroll to position [773, 0]
click at [558, 300] on span "At 6 AM" at bounding box center [560, 296] width 33 height 14
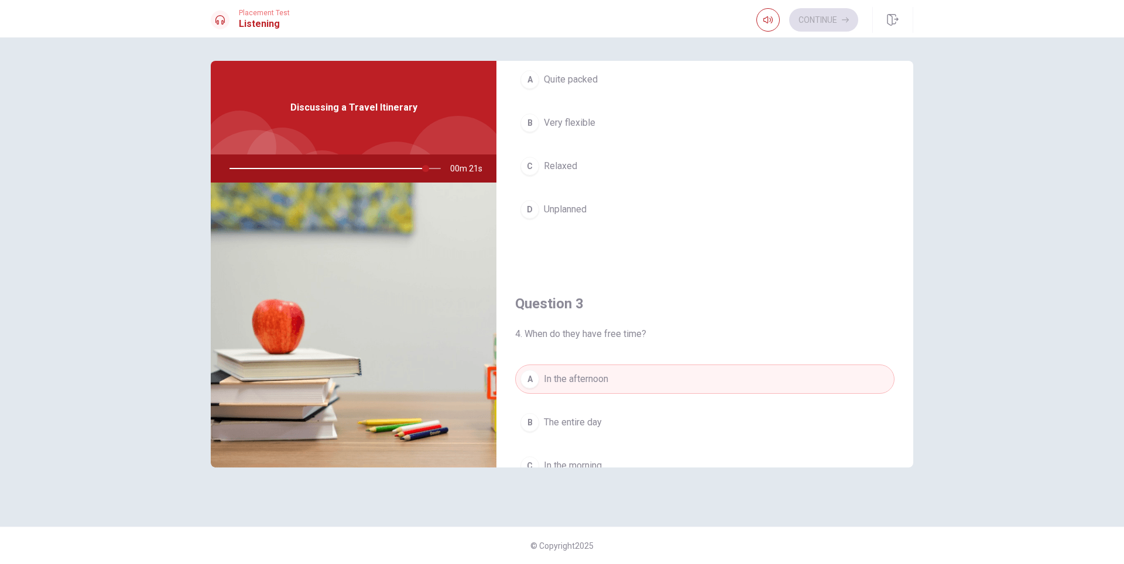
scroll to position [319, 0]
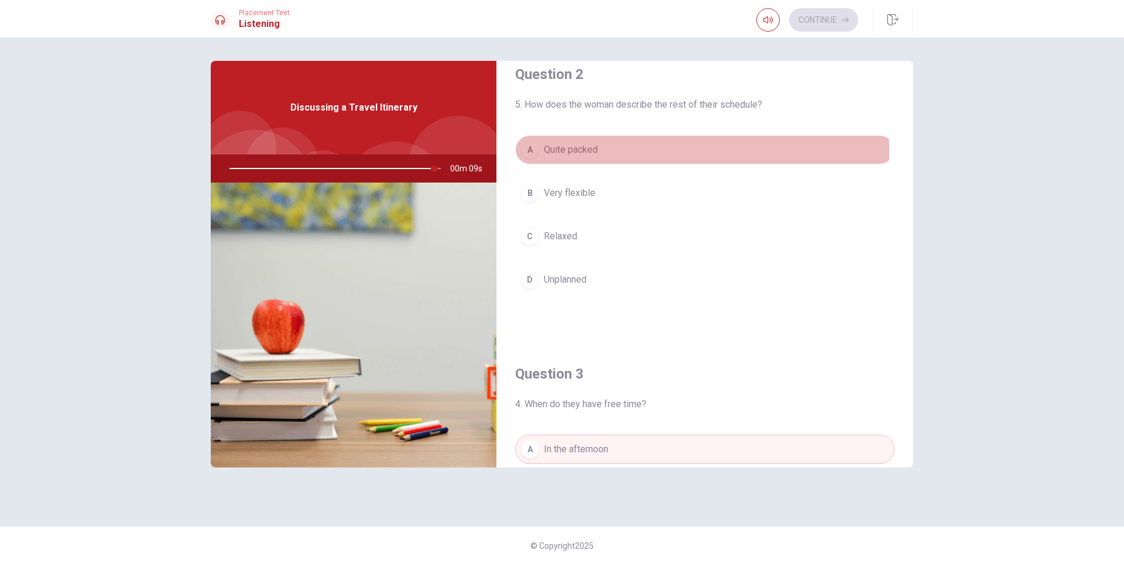
click at [532, 151] on div "A" at bounding box center [530, 150] width 19 height 19
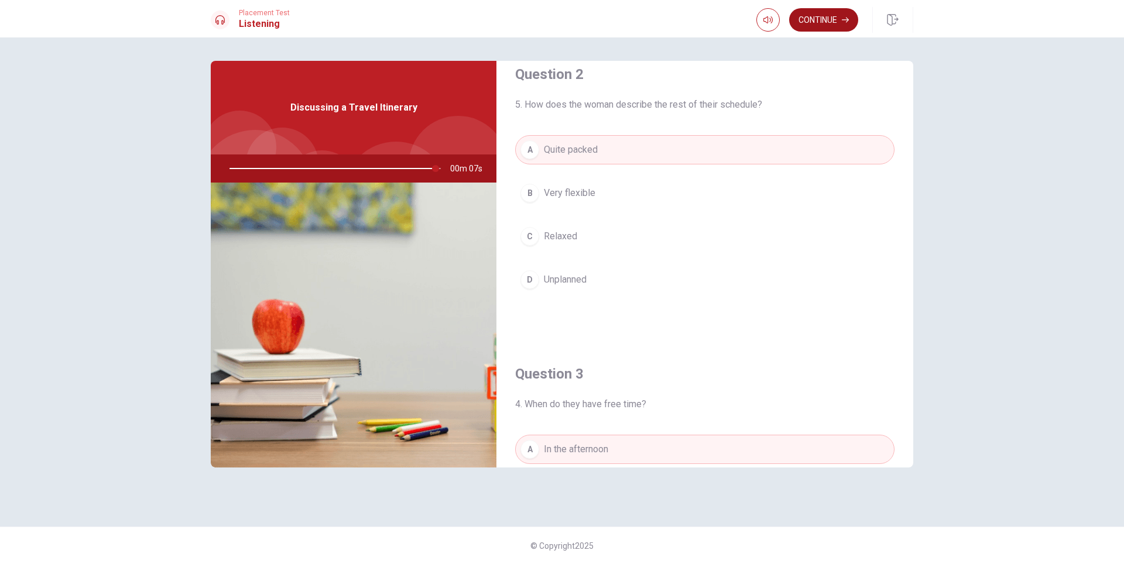
click at [826, 22] on button "Continue" at bounding box center [823, 19] width 69 height 23
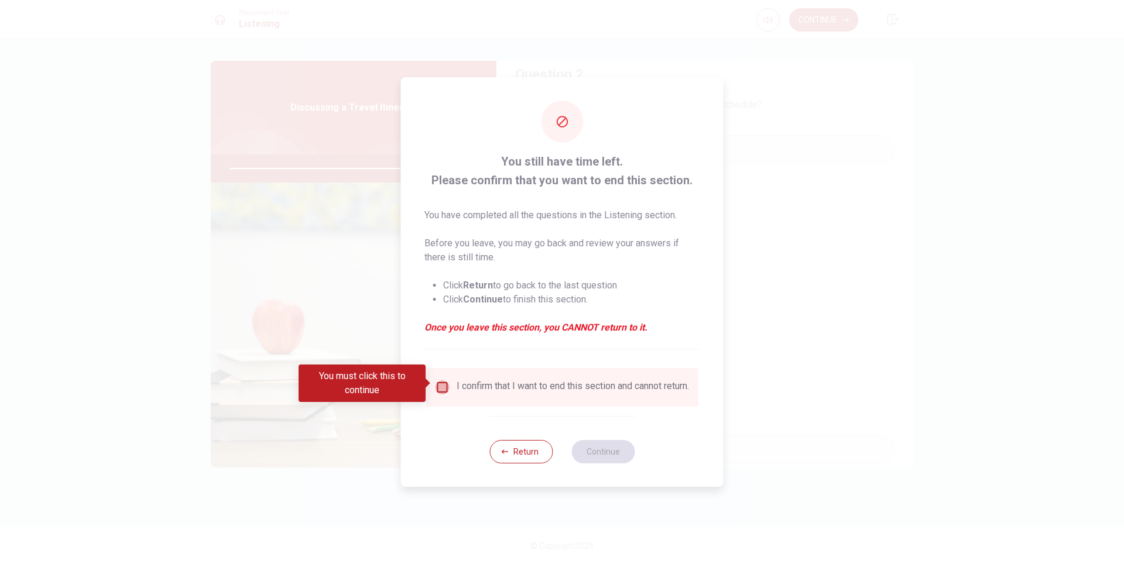
click at [443, 385] on input "You must click this to continue" at bounding box center [443, 388] width 14 height 14
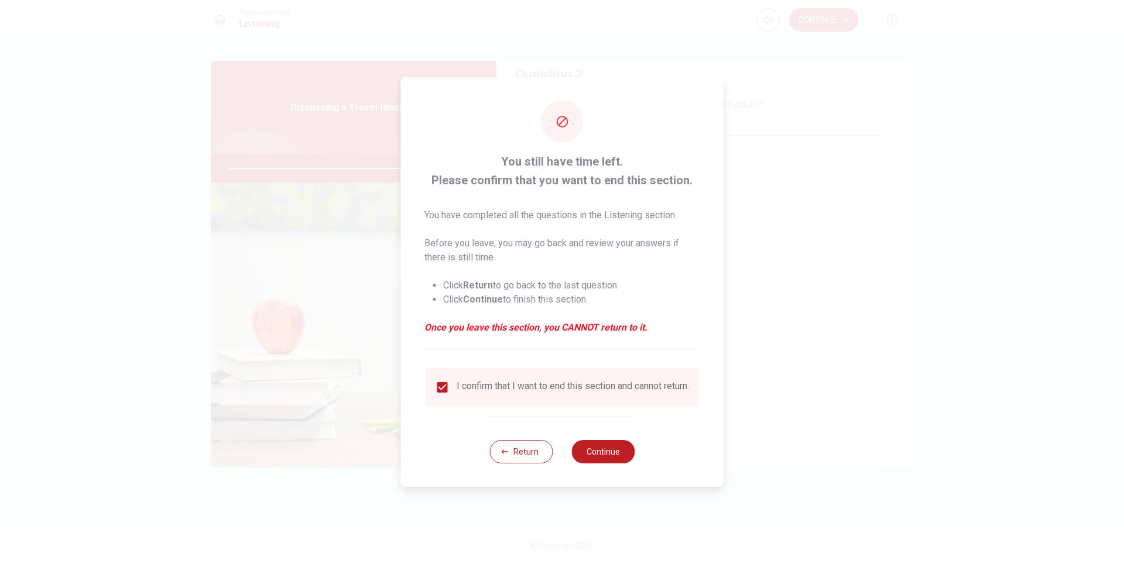
type input "0"
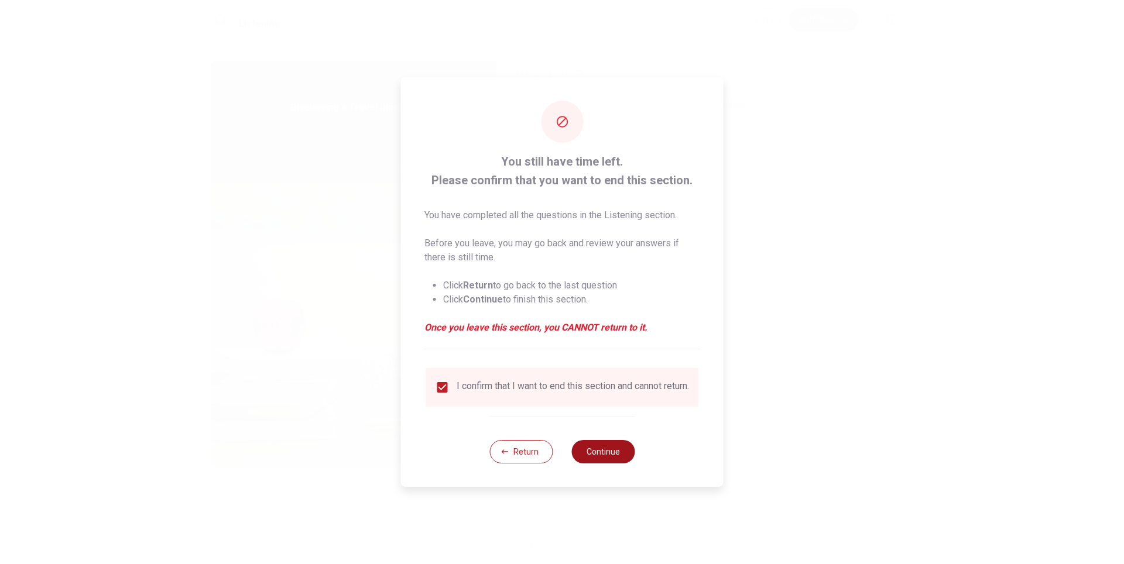
click at [605, 461] on button "Continue" at bounding box center [603, 451] width 63 height 23
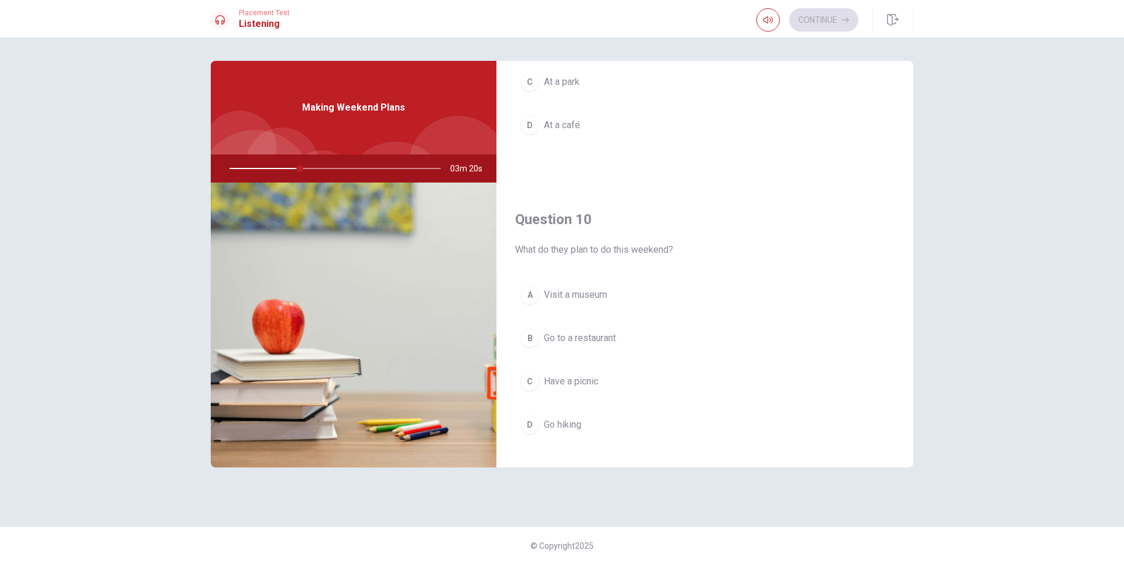
scroll to position [1092, 0]
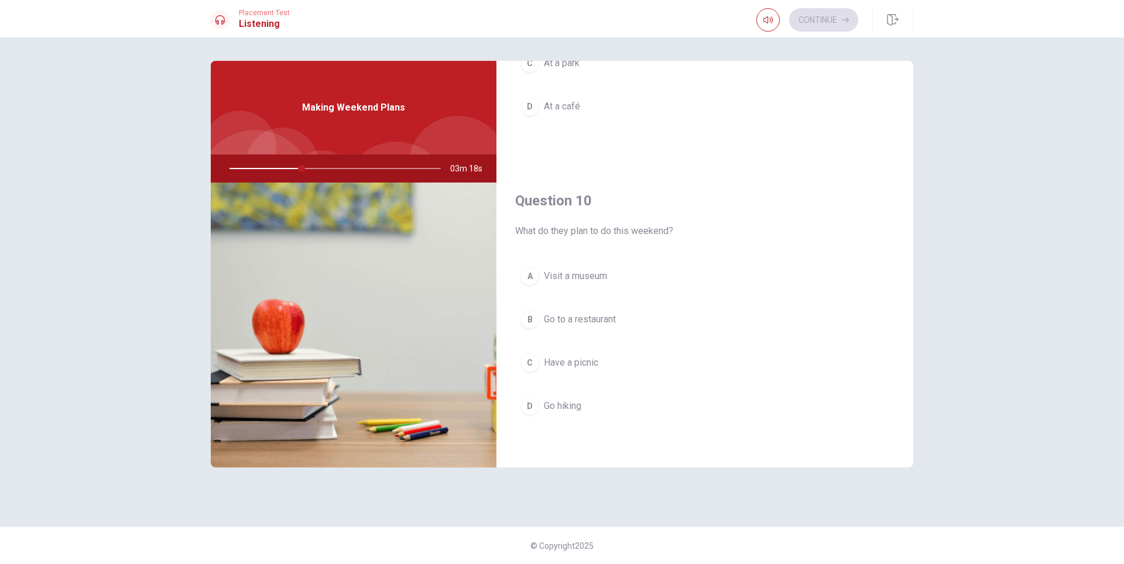
click at [556, 364] on span "Have a picnic" at bounding box center [571, 363] width 54 height 14
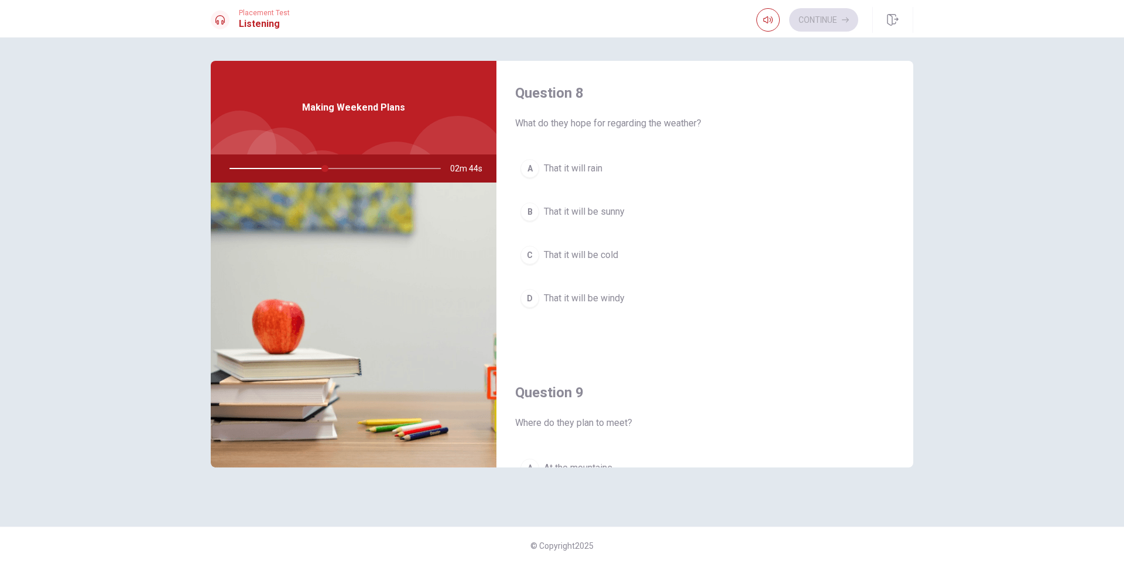
scroll to position [249, 0]
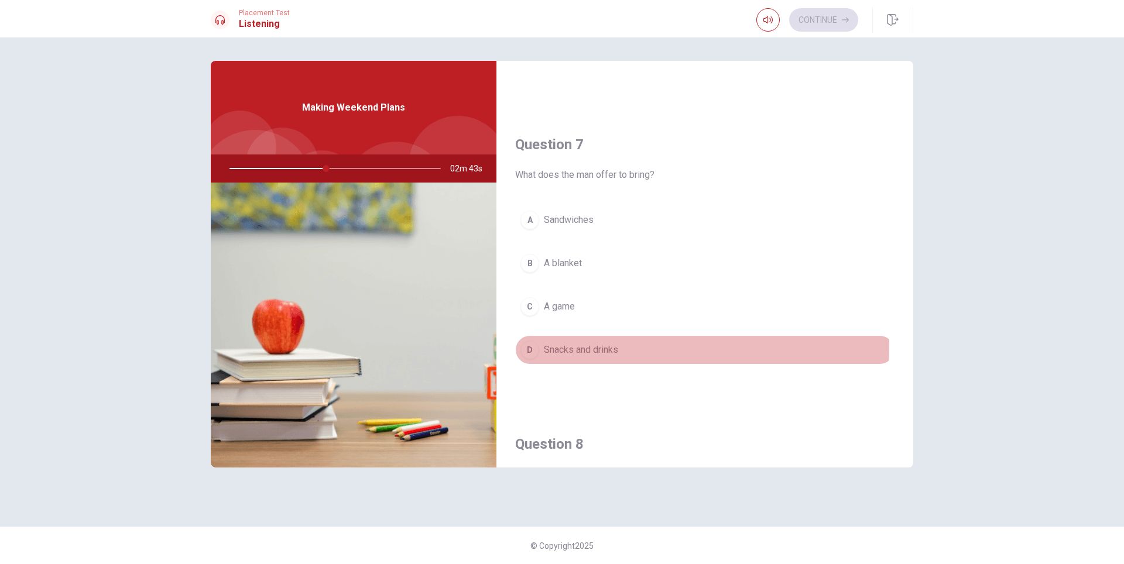
click at [591, 347] on span "Snacks and drinks" at bounding box center [581, 350] width 74 height 14
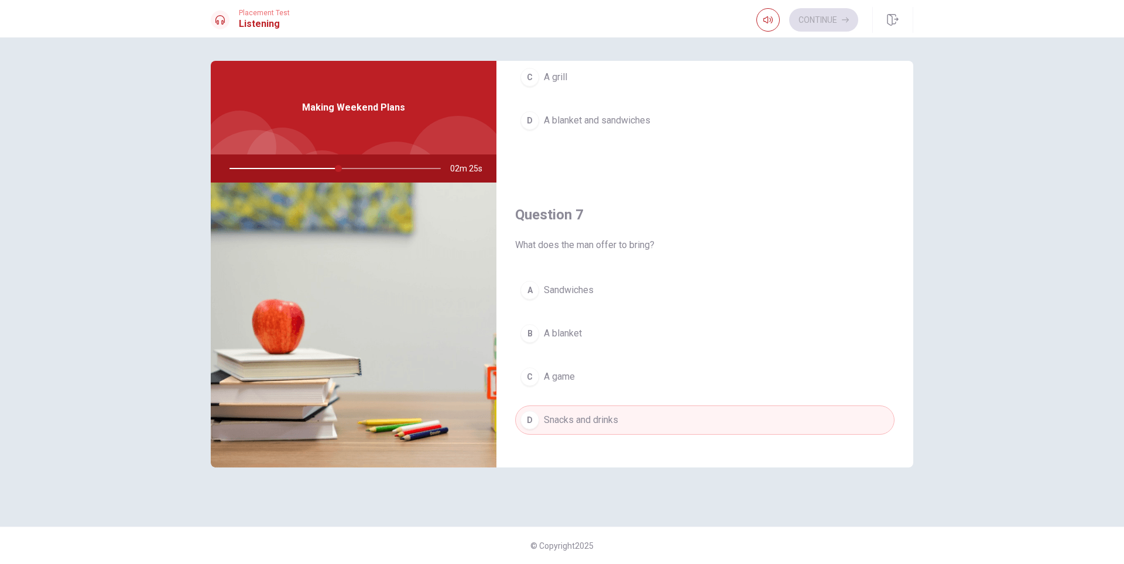
scroll to position [0, 0]
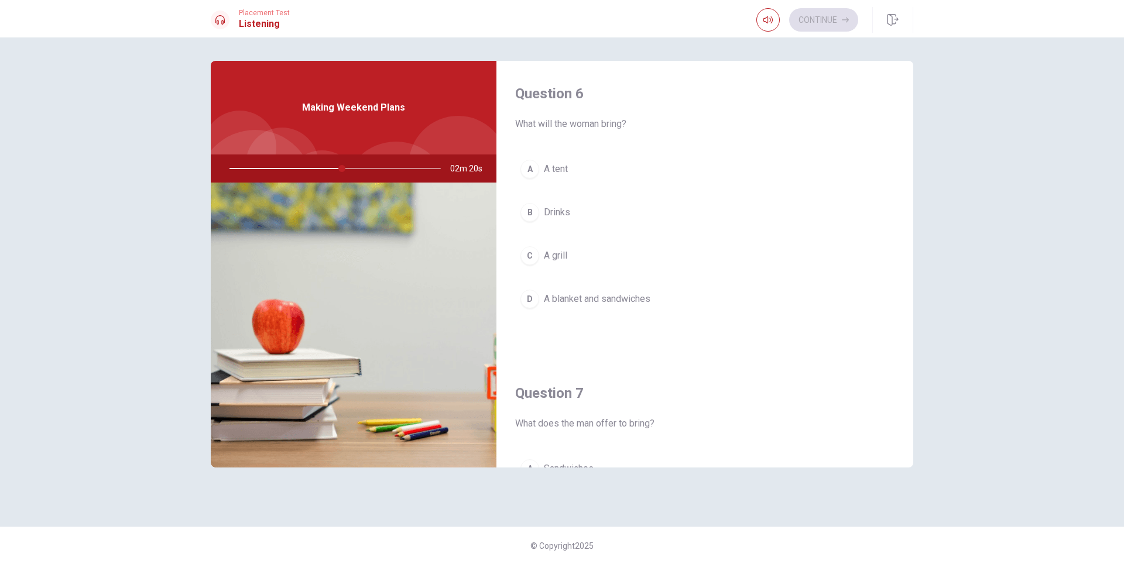
drag, startPoint x: 343, startPoint y: 169, endPoint x: 310, endPoint y: 166, distance: 32.9
click at [310, 166] on div at bounding box center [332, 169] width 235 height 28
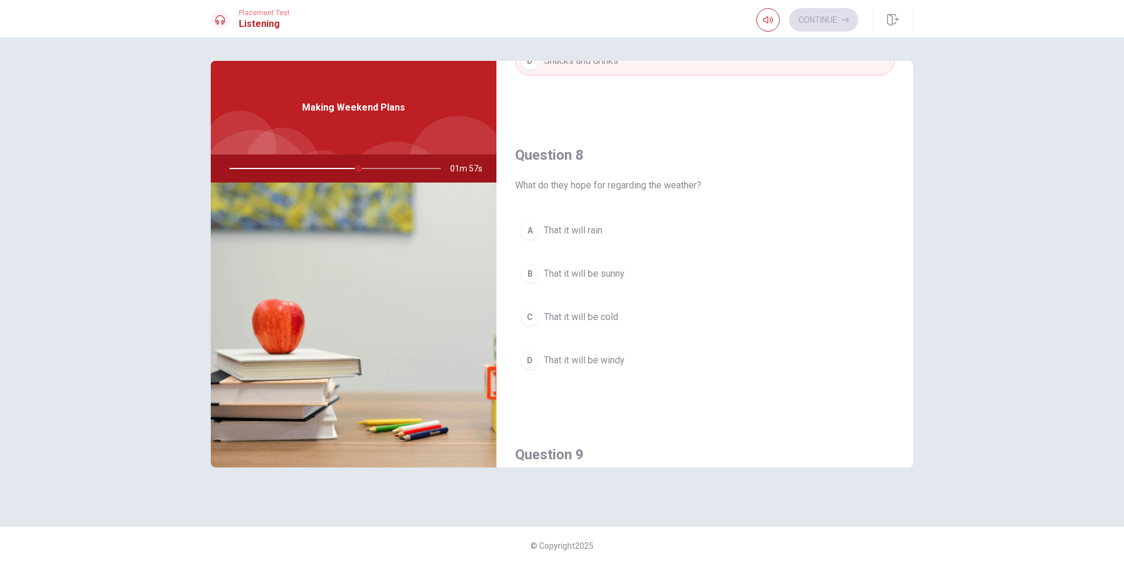
scroll to position [562, 0]
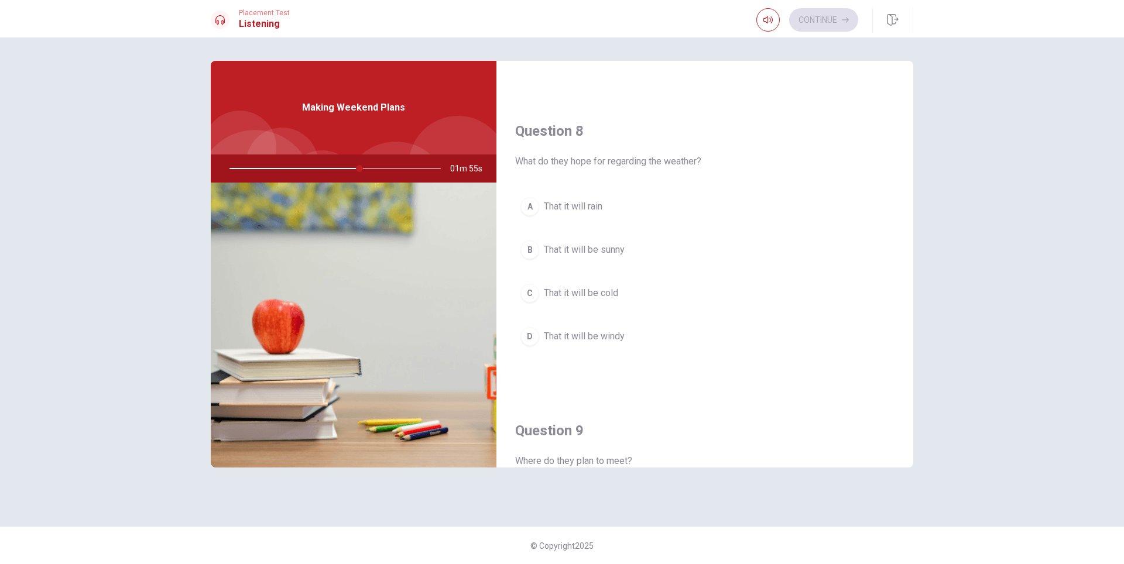
click at [553, 249] on span "That it will be sunny" at bounding box center [584, 250] width 81 height 14
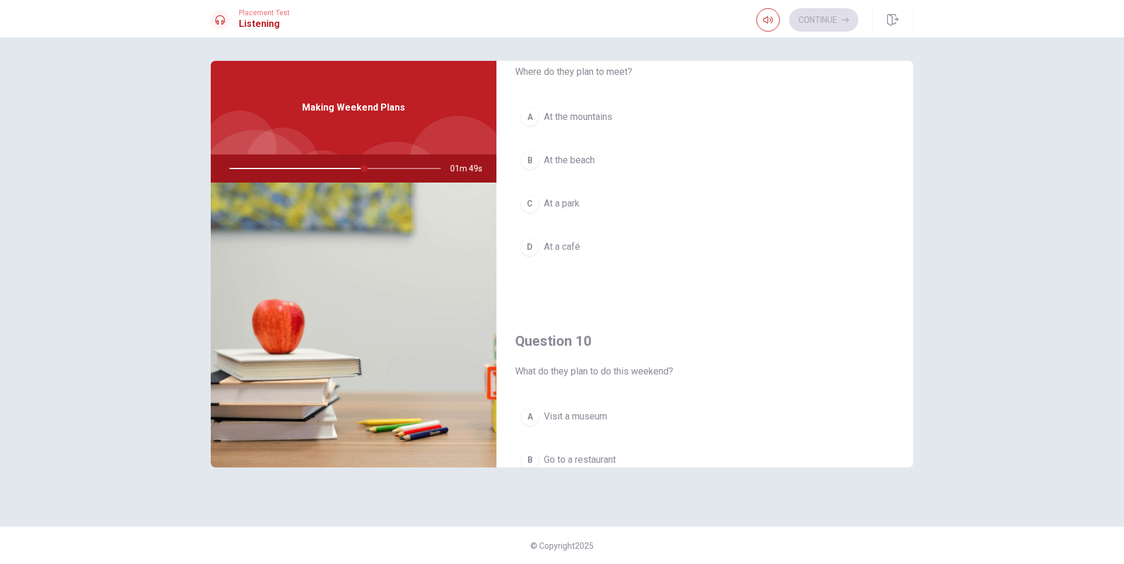
scroll to position [881, 0]
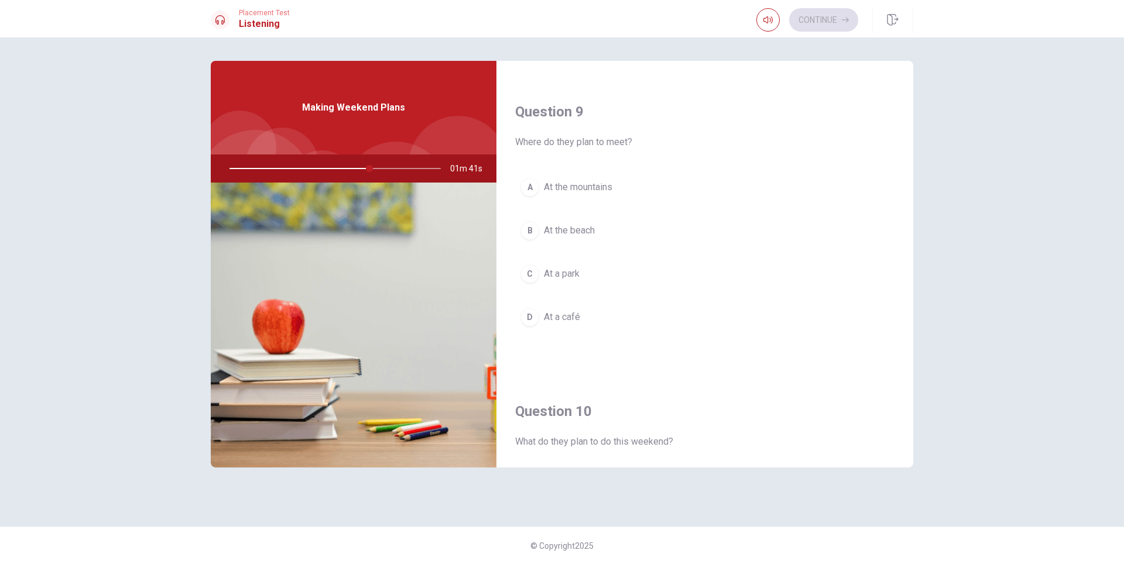
drag, startPoint x: 364, startPoint y: 167, endPoint x: 165, endPoint y: 177, distance: 200.0
click at [134, 173] on div "Question 6 What will the woman bring? A A tent B Drinks C A grill D A blanket a…" at bounding box center [562, 300] width 1124 height 527
drag, startPoint x: 372, startPoint y: 166, endPoint x: 297, endPoint y: 155, distance: 75.7
click at [297, 155] on div at bounding box center [332, 169] width 235 height 28
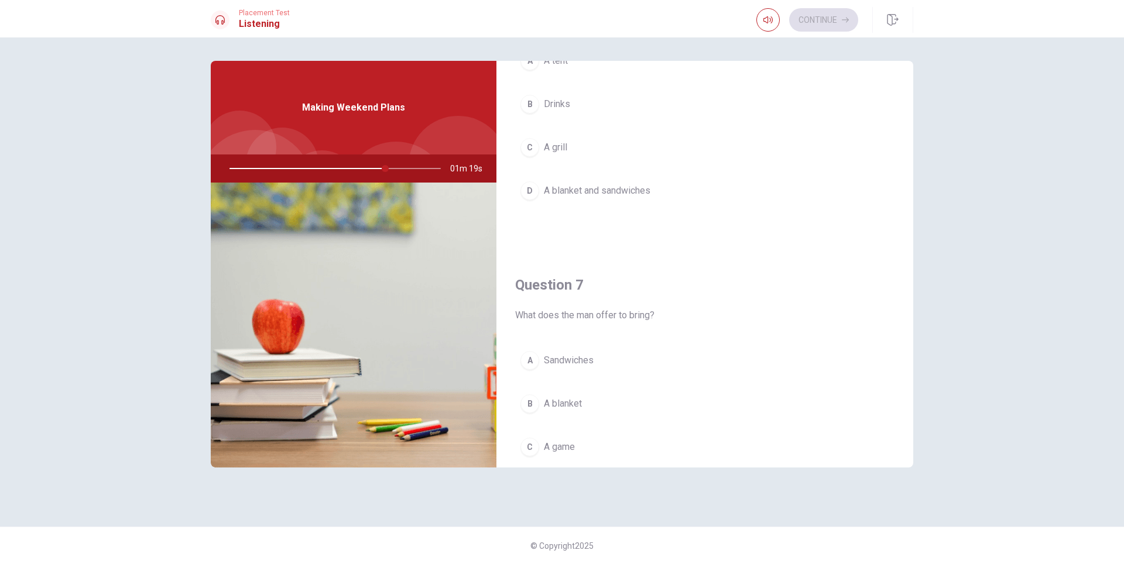
scroll to position [0, 0]
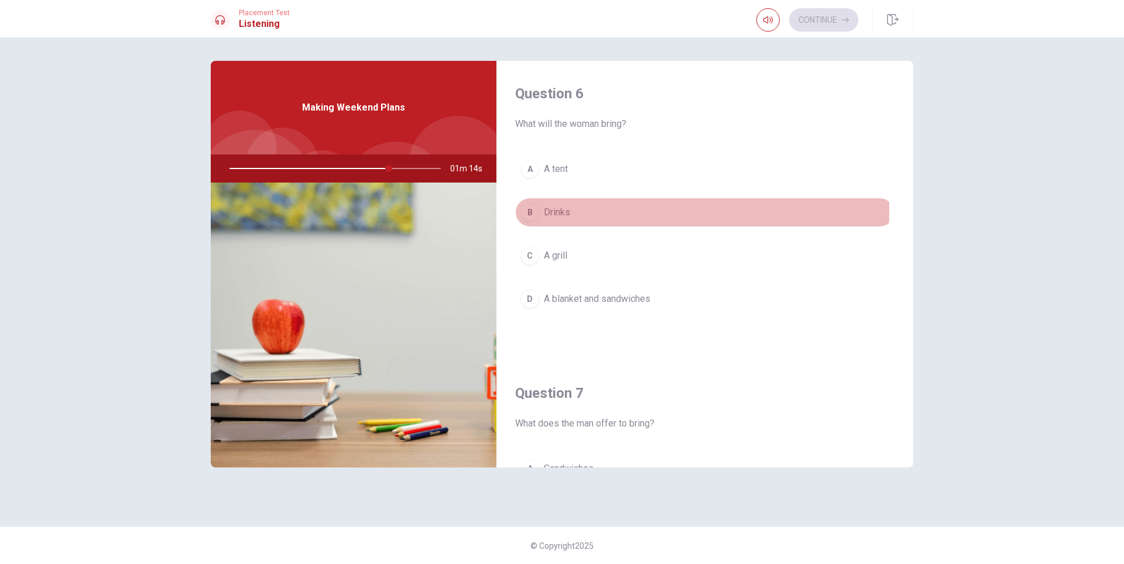
click at [580, 212] on button "B Drinks" at bounding box center [704, 212] width 379 height 29
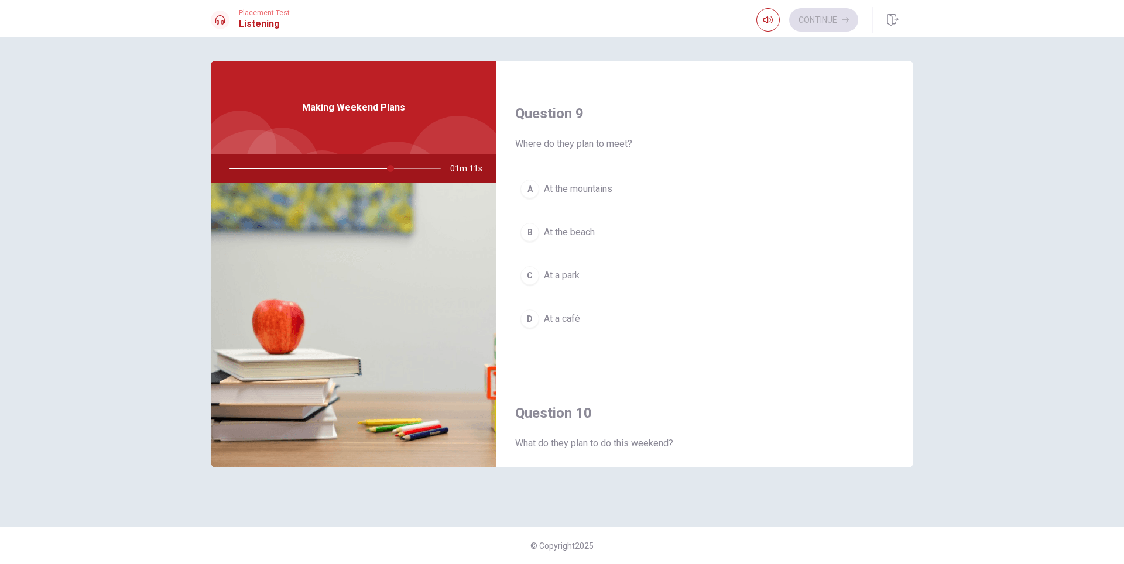
scroll to position [913, 0]
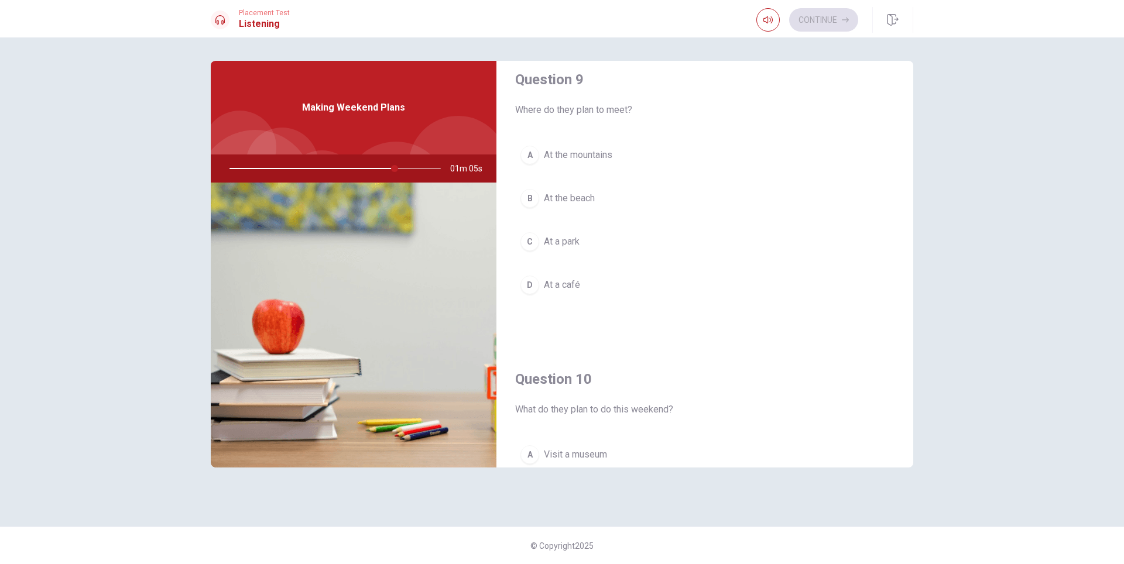
click at [584, 240] on button "C At a park" at bounding box center [704, 241] width 379 height 29
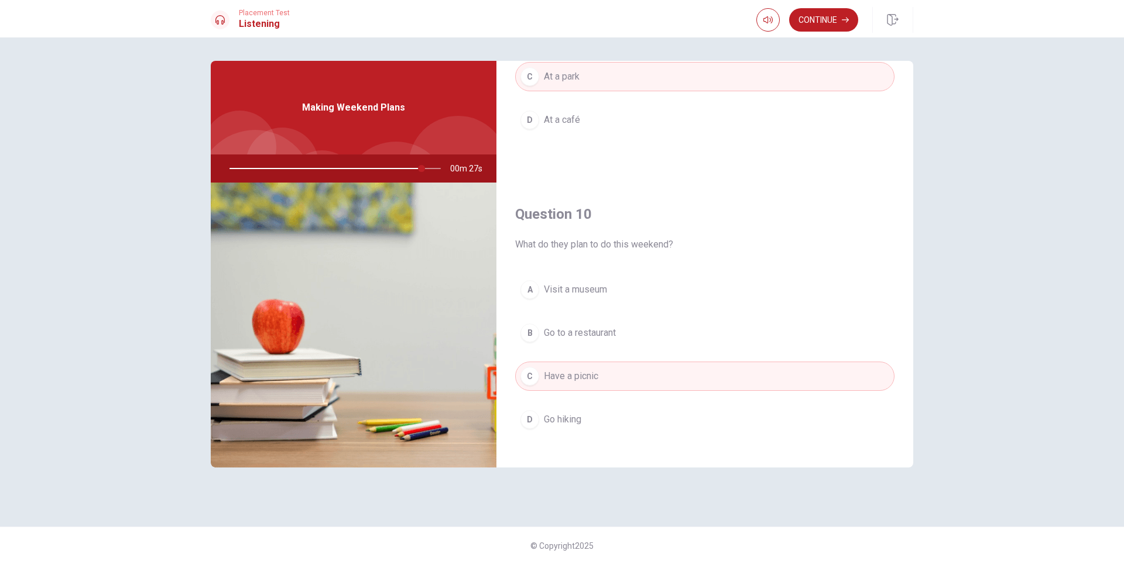
scroll to position [1092, 0]
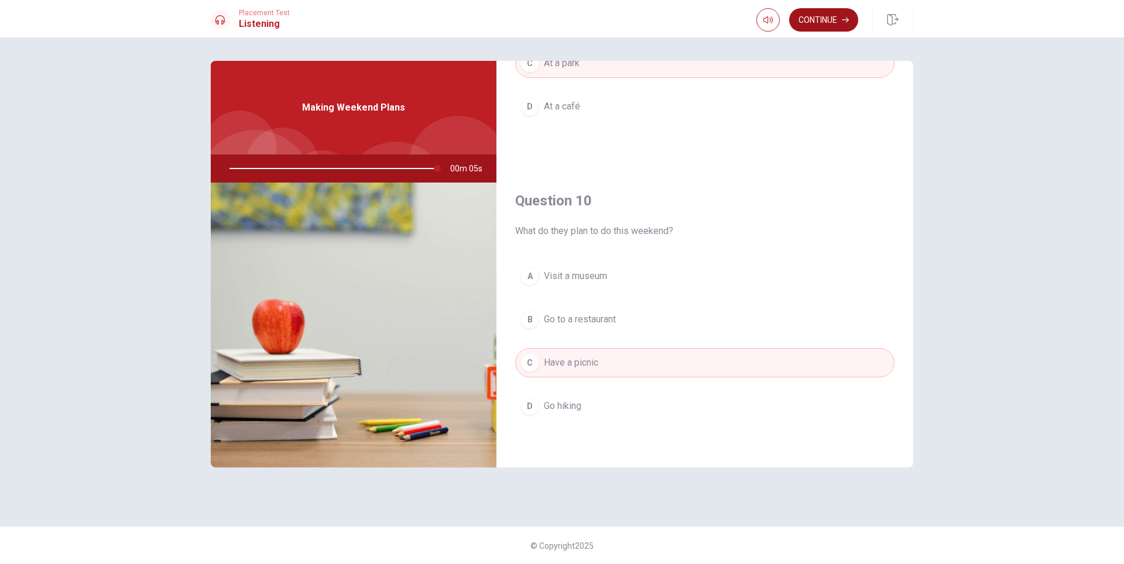
click at [821, 22] on button "Continue" at bounding box center [823, 19] width 69 height 23
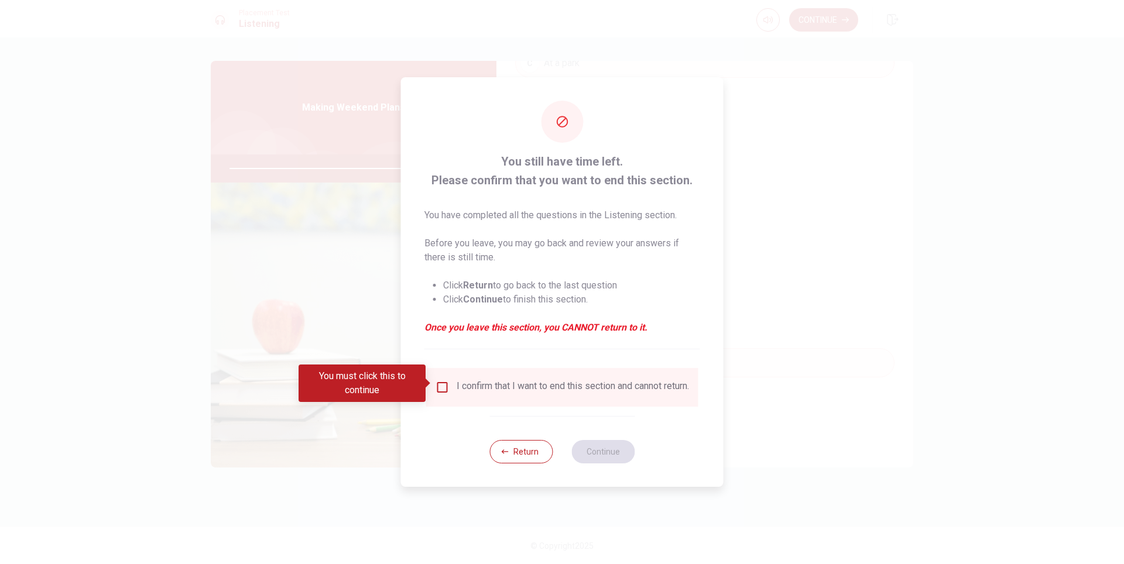
click at [444, 391] on div "I confirm that I want to end this section and cannot return." at bounding box center [563, 388] width 254 height 14
type input "0"
click at [439, 389] on input "You must click this to continue" at bounding box center [443, 388] width 14 height 14
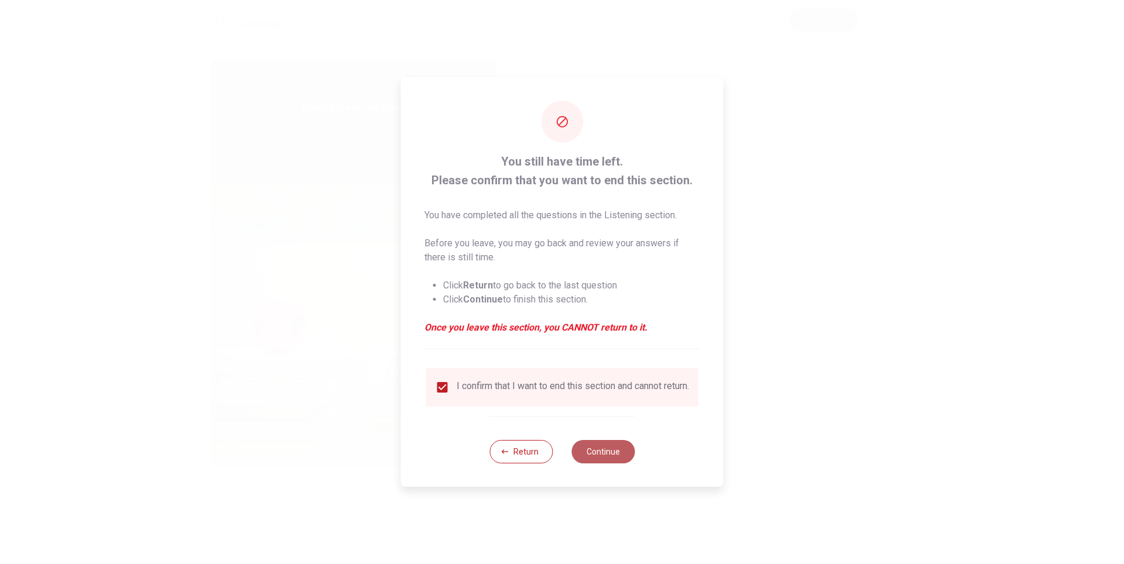
click at [596, 458] on button "Continue" at bounding box center [603, 451] width 63 height 23
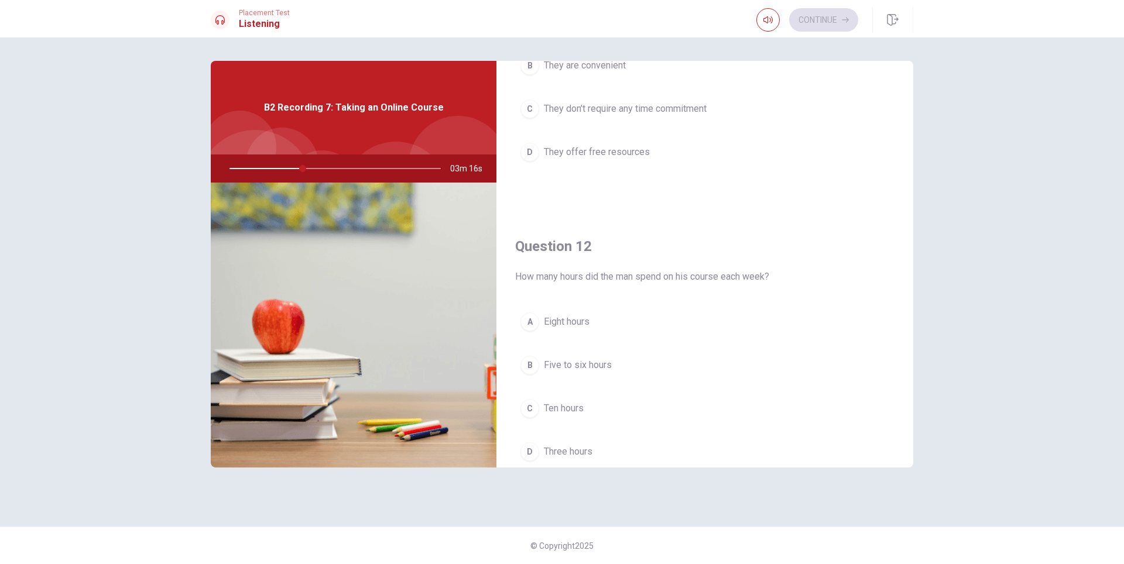
scroll to position [0, 0]
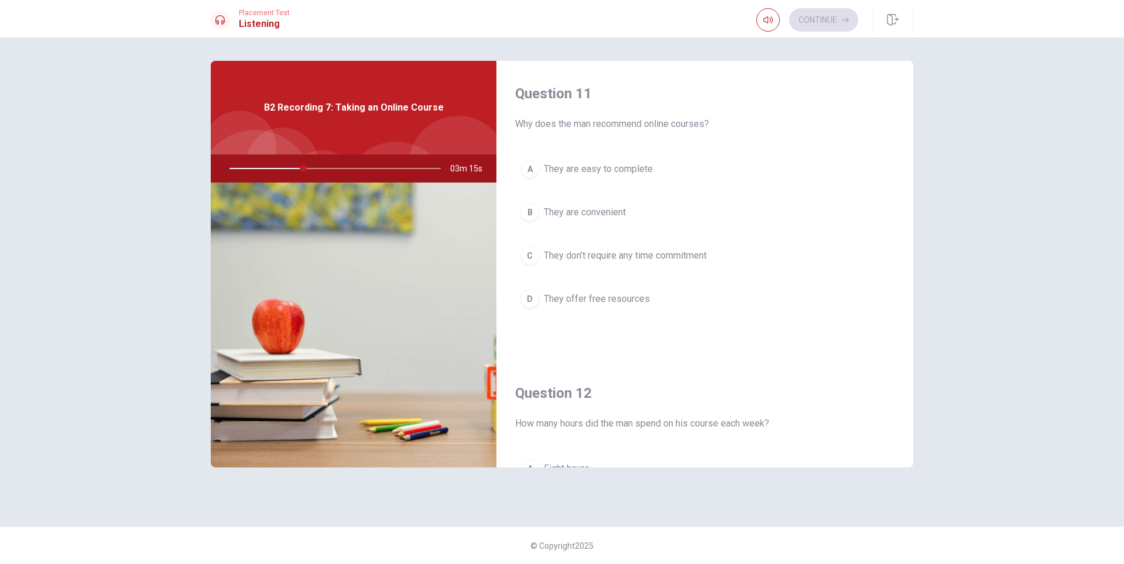
click at [600, 208] on span "They are convenient" at bounding box center [585, 213] width 82 height 14
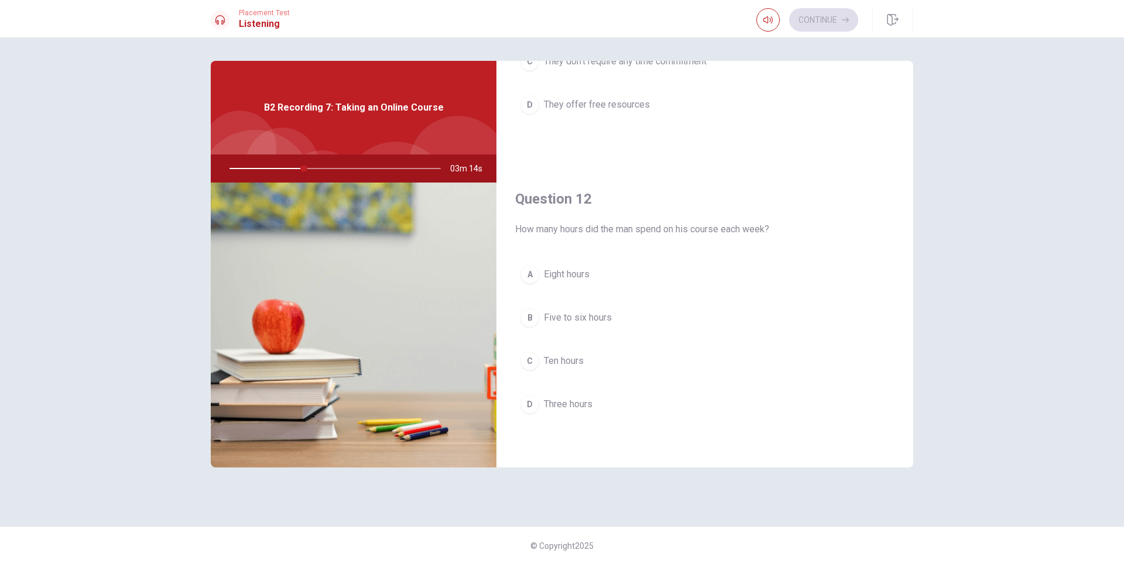
scroll to position [281, 0]
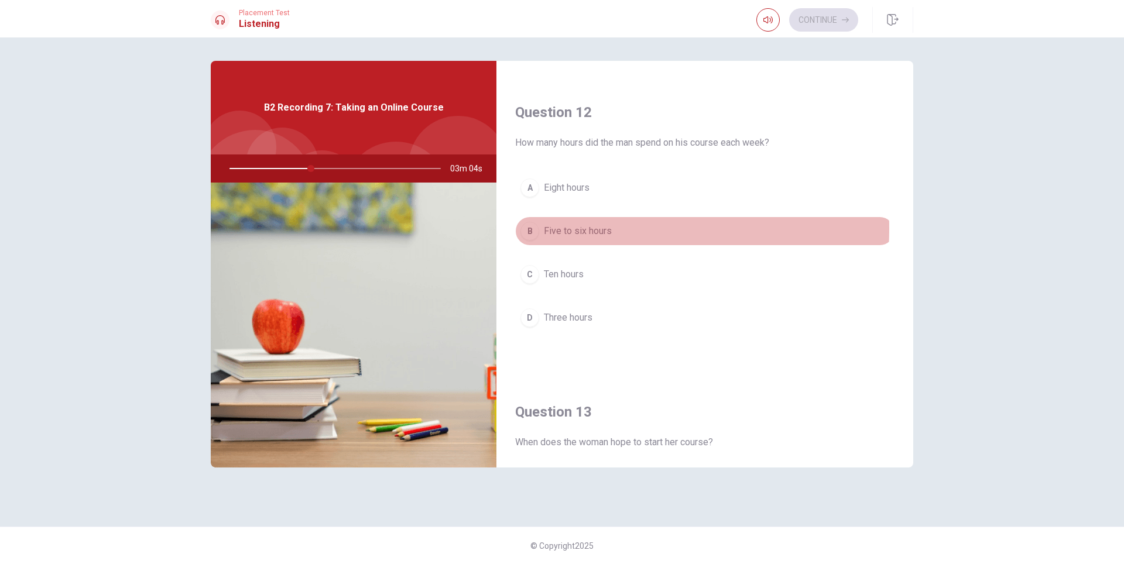
click at [582, 229] on span "Five to six hours" at bounding box center [578, 231] width 68 height 14
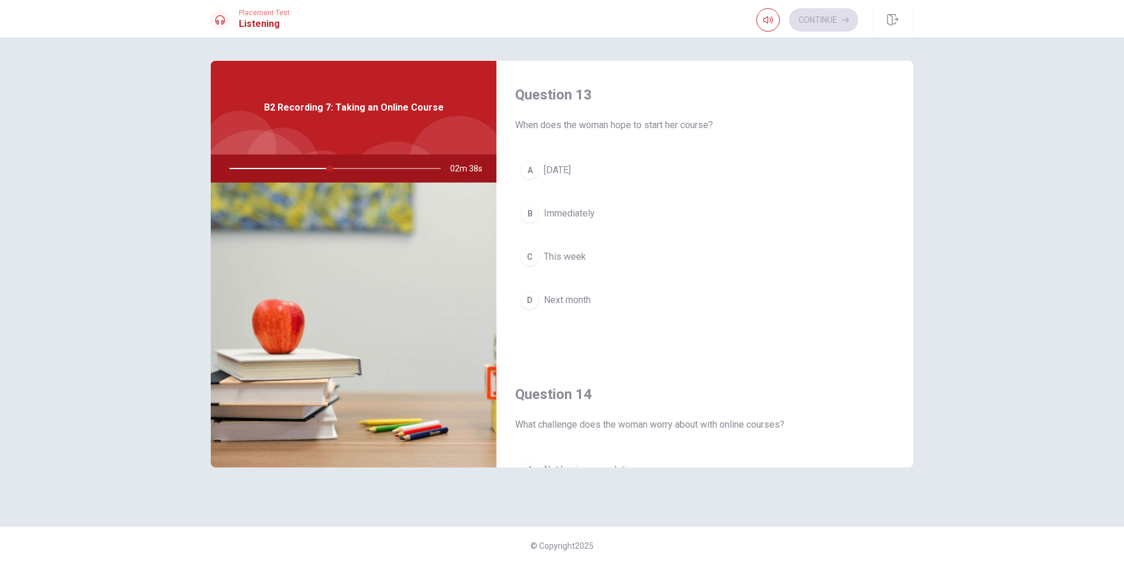
scroll to position [600, 0]
click at [584, 303] on span "Next month" at bounding box center [567, 299] width 47 height 14
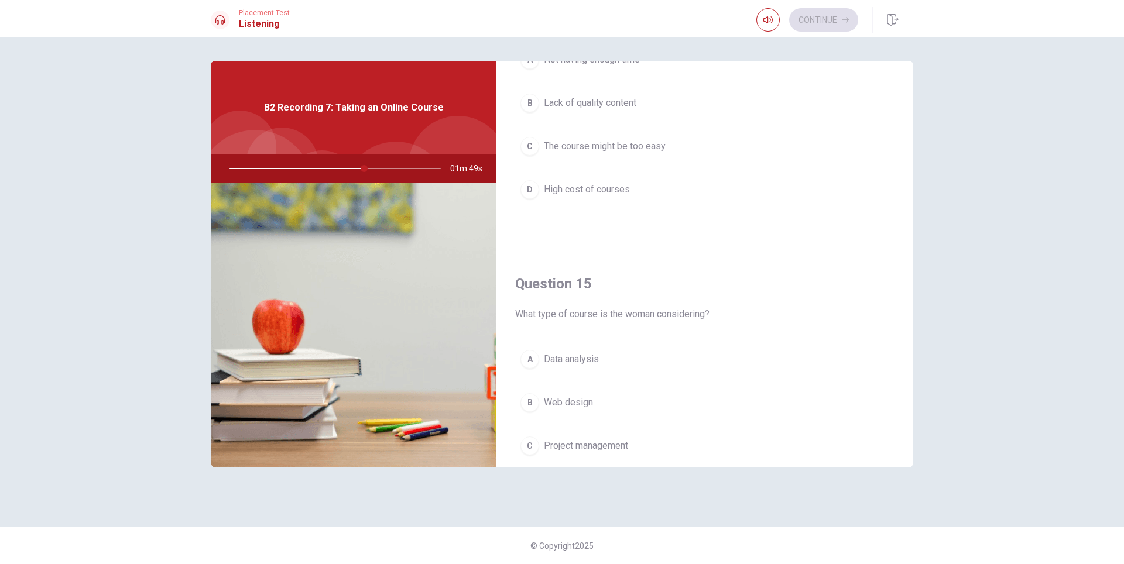
scroll to position [1092, 0]
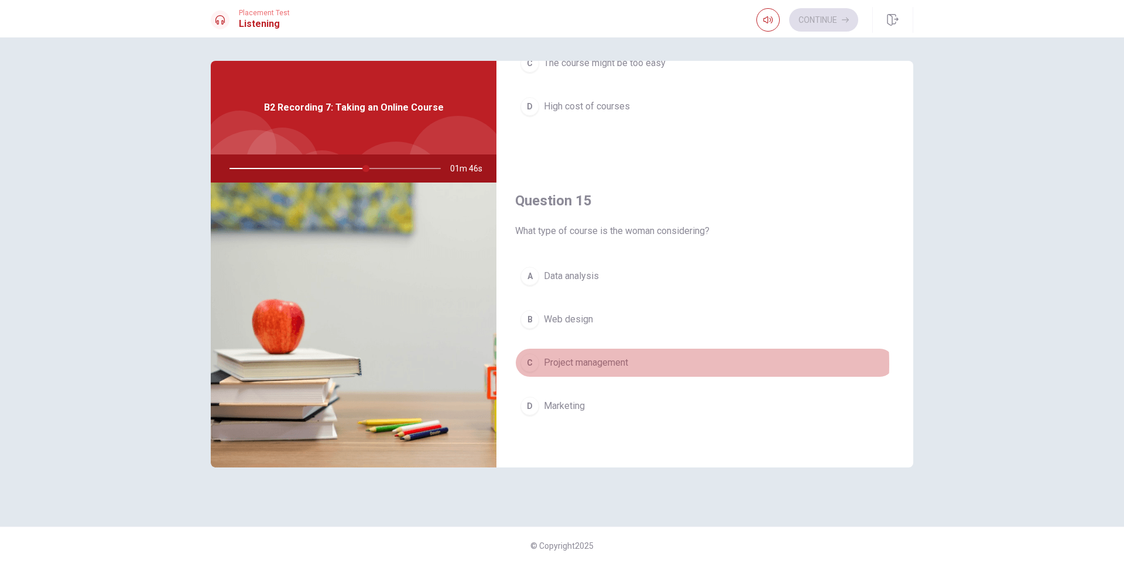
drag, startPoint x: 631, startPoint y: 364, endPoint x: 675, endPoint y: 348, distance: 47.4
click at [631, 364] on button "C Project management" at bounding box center [704, 362] width 379 height 29
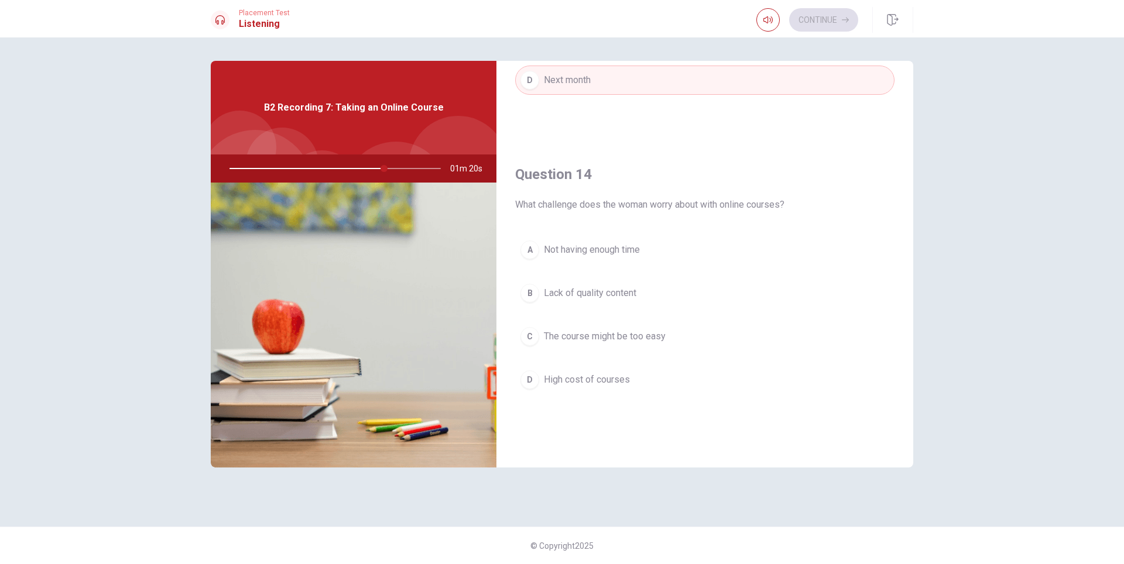
scroll to position [843, 0]
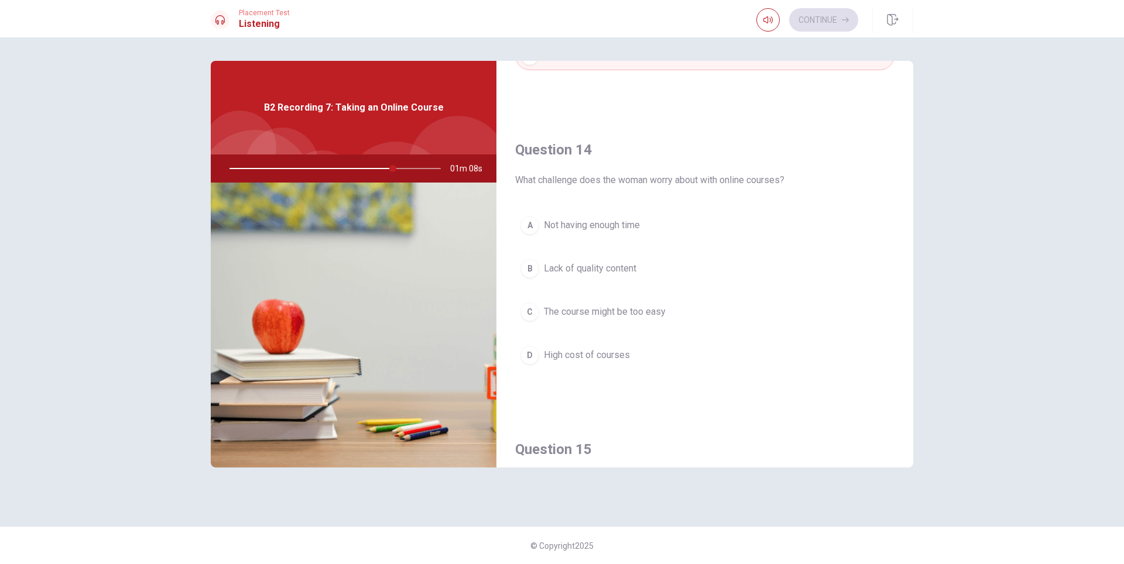
click at [597, 234] on button "A Not having enough time" at bounding box center [704, 225] width 379 height 29
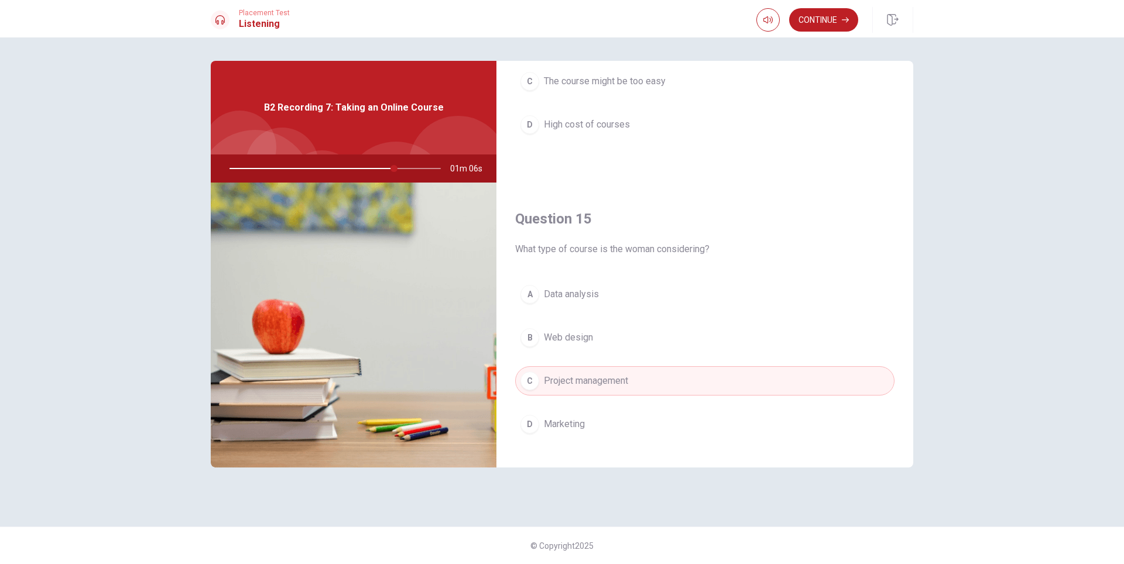
scroll to position [1092, 0]
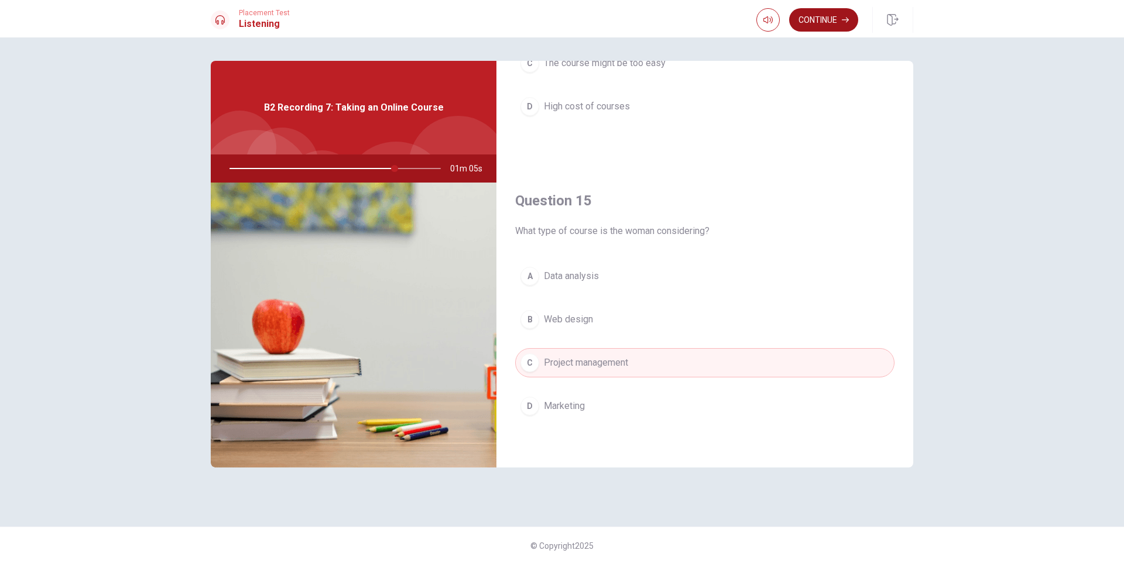
click at [819, 24] on button "Continue" at bounding box center [823, 19] width 69 height 23
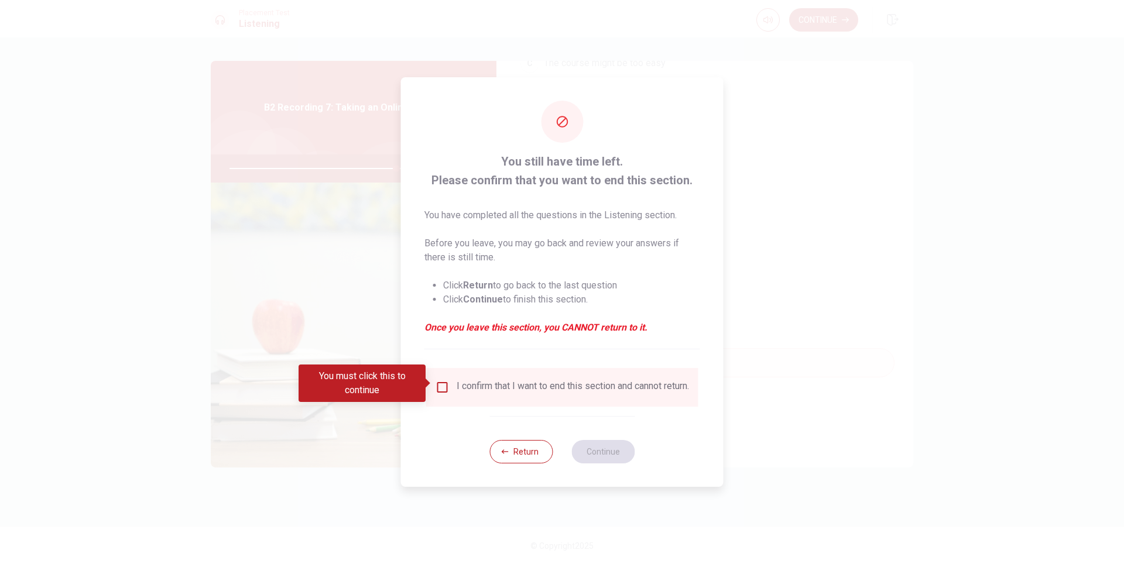
click at [543, 381] on div "I confirm that I want to end this section and cannot return." at bounding box center [573, 388] width 232 height 14
click at [442, 381] on input "You must click this to continue" at bounding box center [443, 388] width 14 height 14
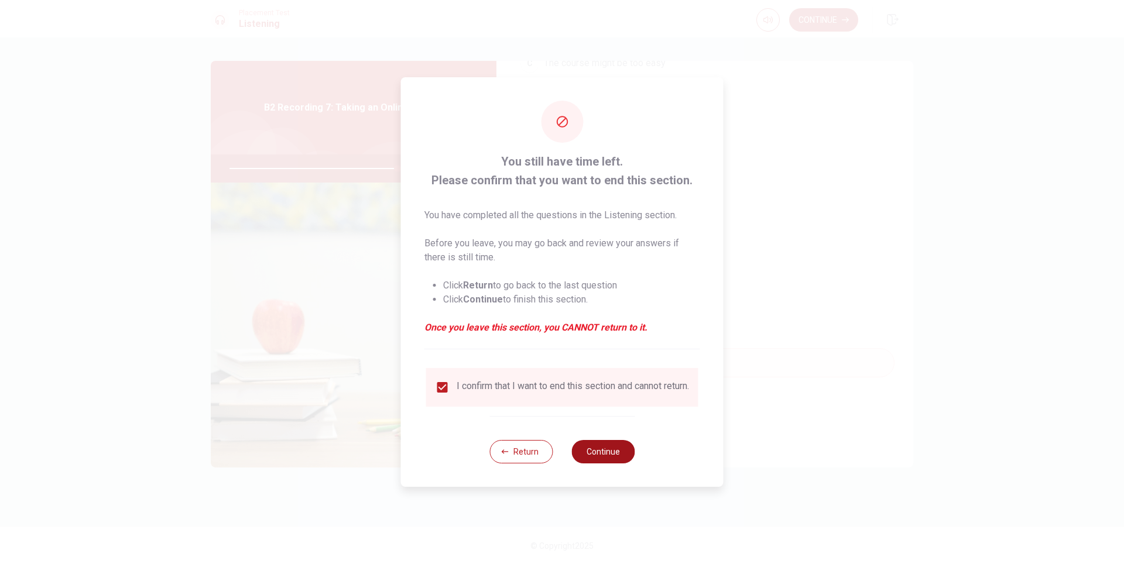
click at [609, 456] on button "Continue" at bounding box center [603, 451] width 63 height 23
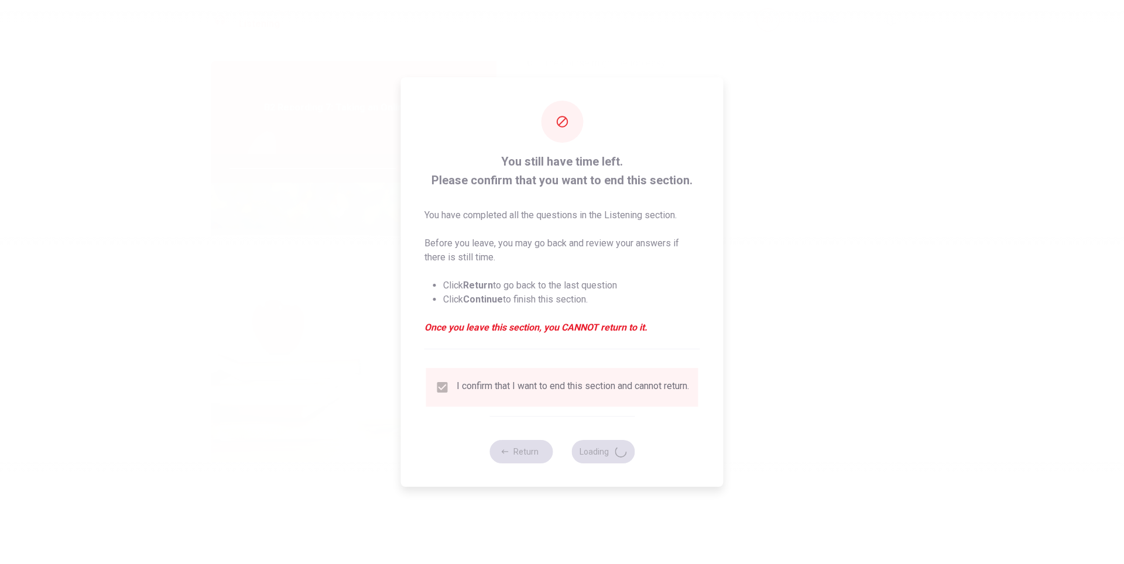
type input "81"
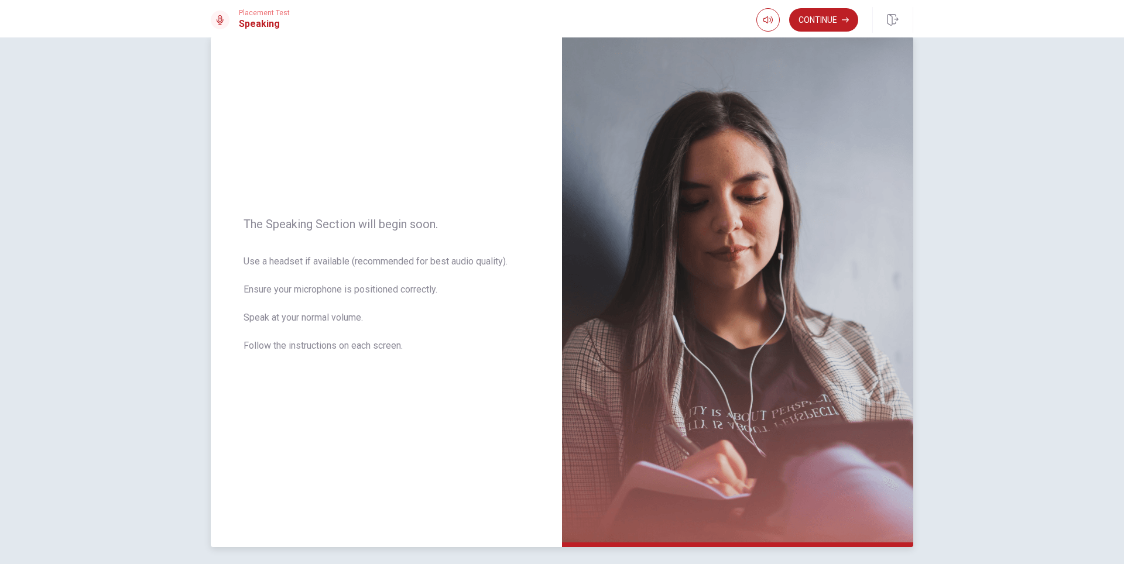
scroll to position [0, 0]
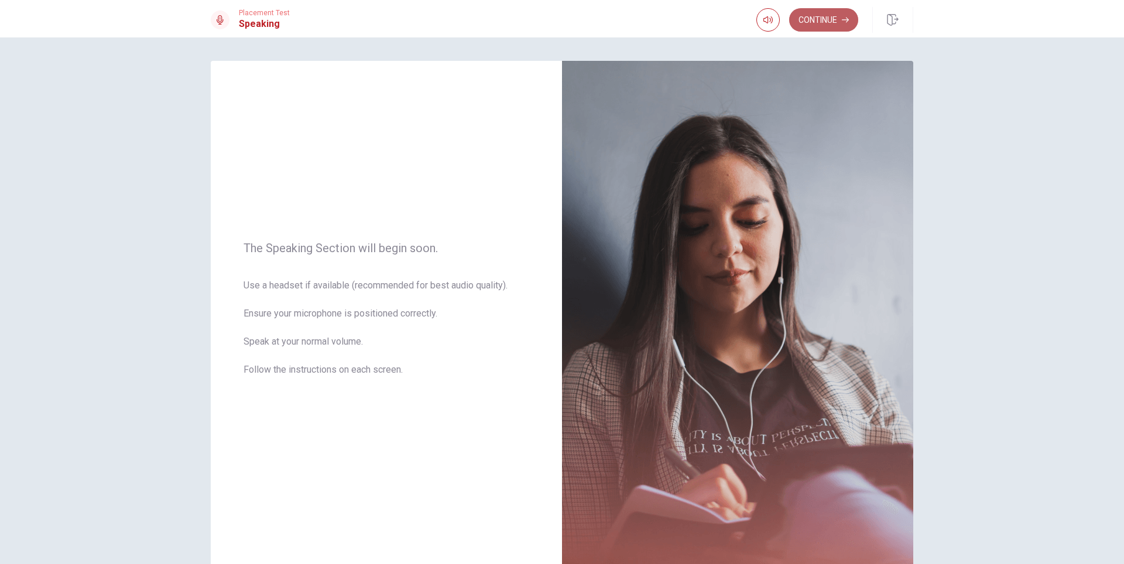
click at [823, 22] on button "Continue" at bounding box center [823, 19] width 69 height 23
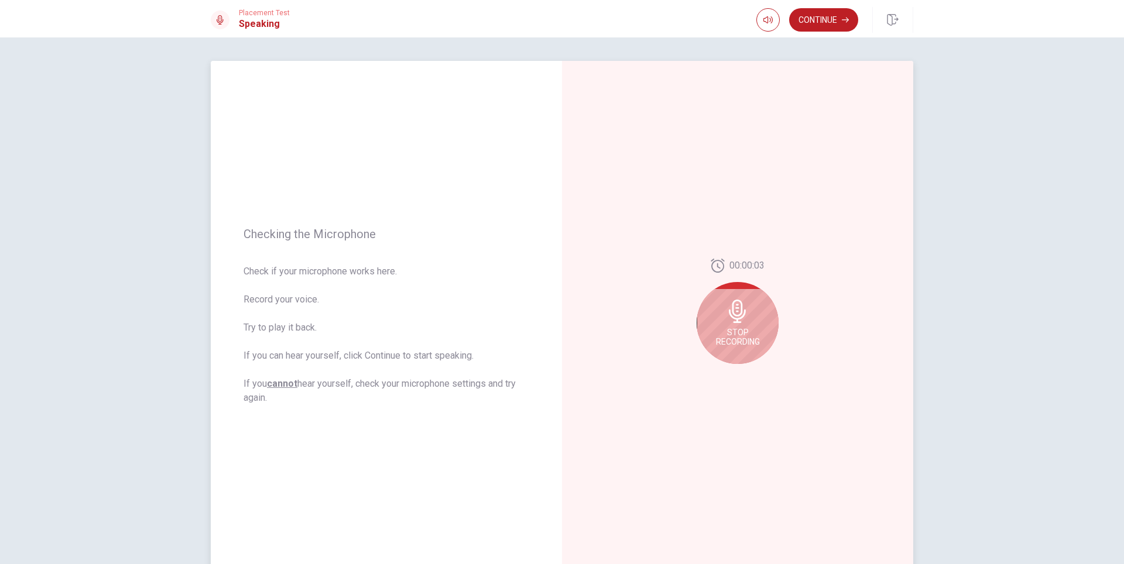
click at [714, 324] on div "Stop Recording" at bounding box center [738, 323] width 82 height 82
click at [748, 372] on icon "Play Audio" at bounding box center [750, 373] width 5 height 7
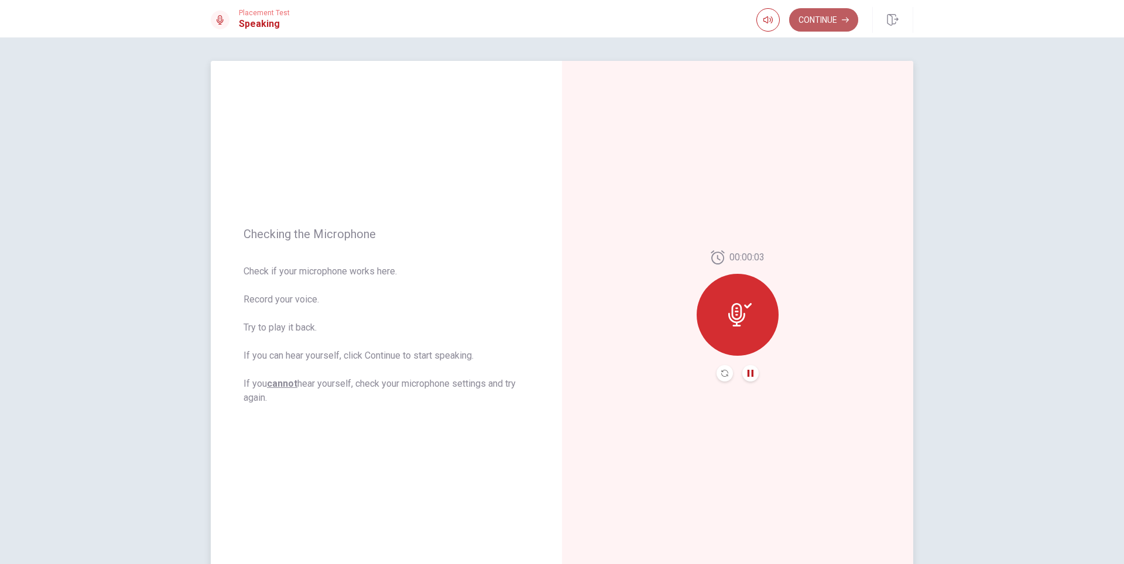
click at [800, 19] on button "Continue" at bounding box center [823, 19] width 69 height 23
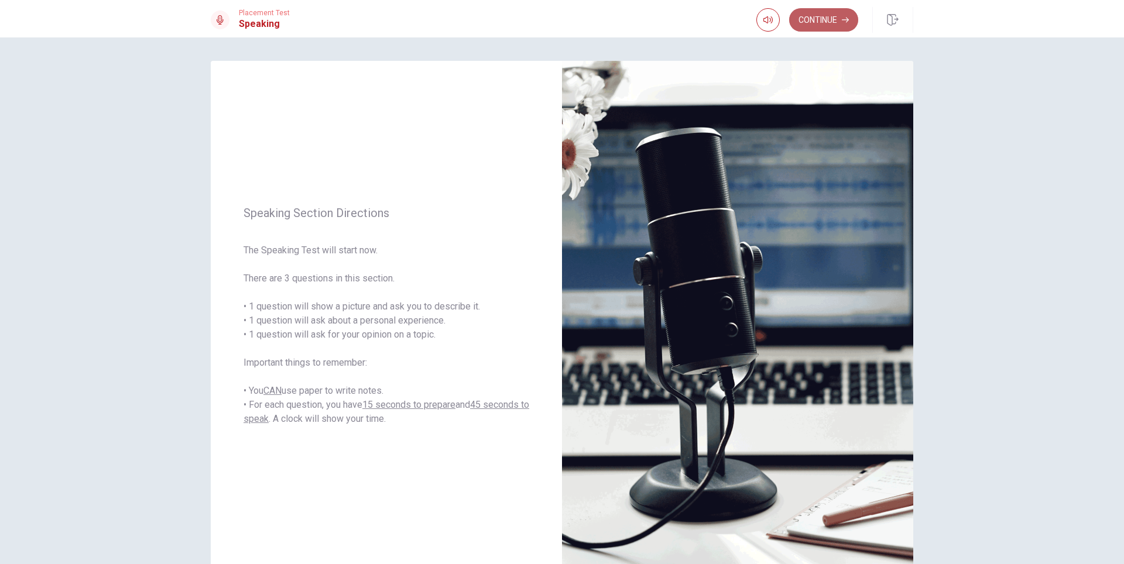
click at [795, 20] on button "Continue" at bounding box center [823, 19] width 69 height 23
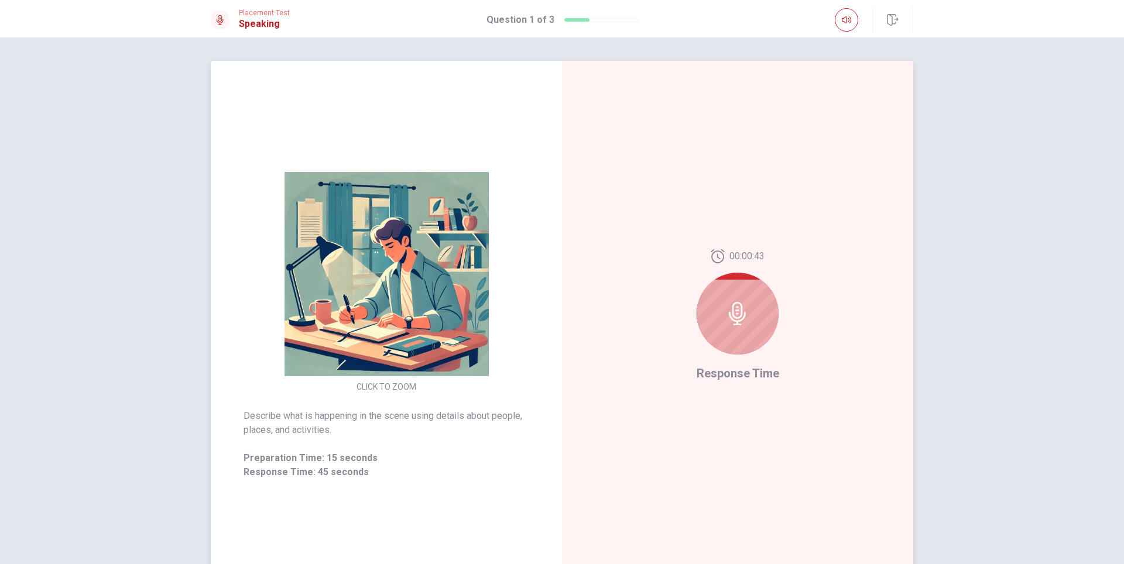
click at [726, 322] on icon at bounding box center [737, 313] width 23 height 23
click at [734, 324] on icon at bounding box center [737, 313] width 17 height 23
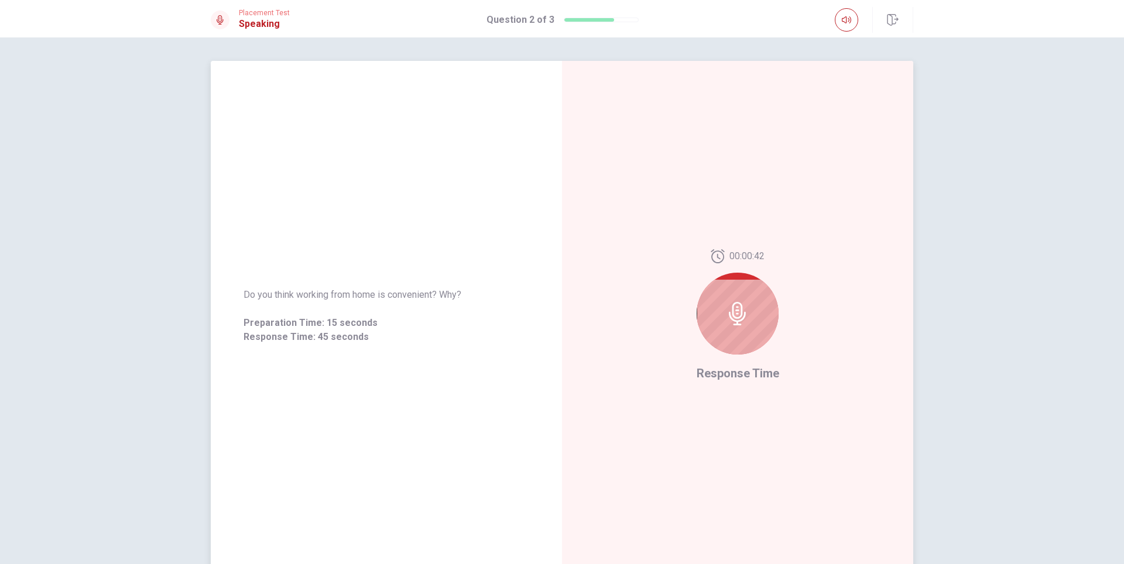
click at [741, 321] on icon at bounding box center [737, 313] width 23 height 23
click at [726, 324] on icon at bounding box center [737, 313] width 23 height 23
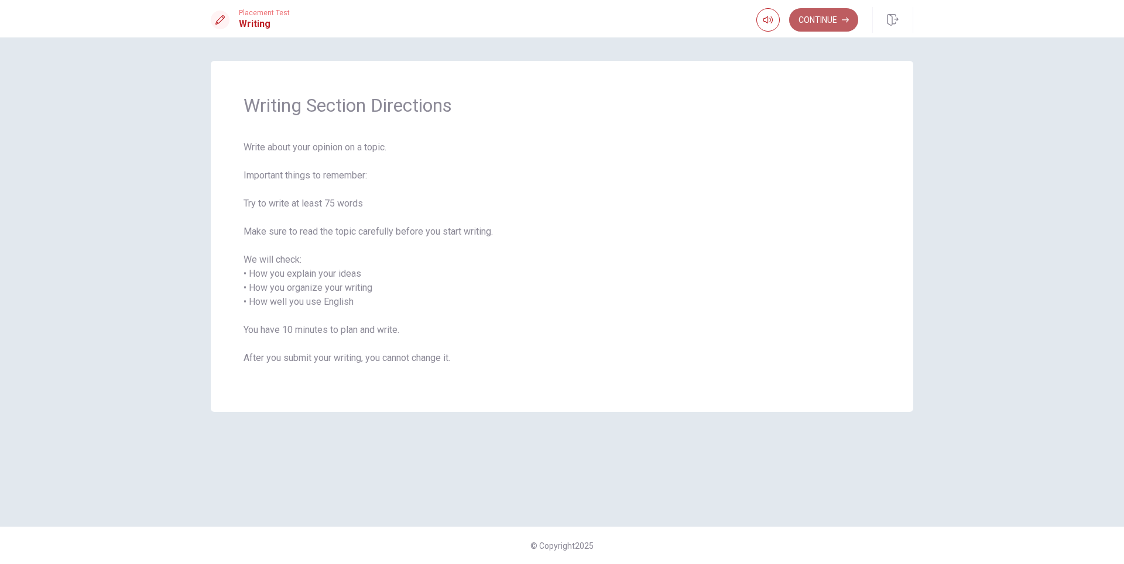
click at [827, 29] on button "Continue" at bounding box center [823, 19] width 69 height 23
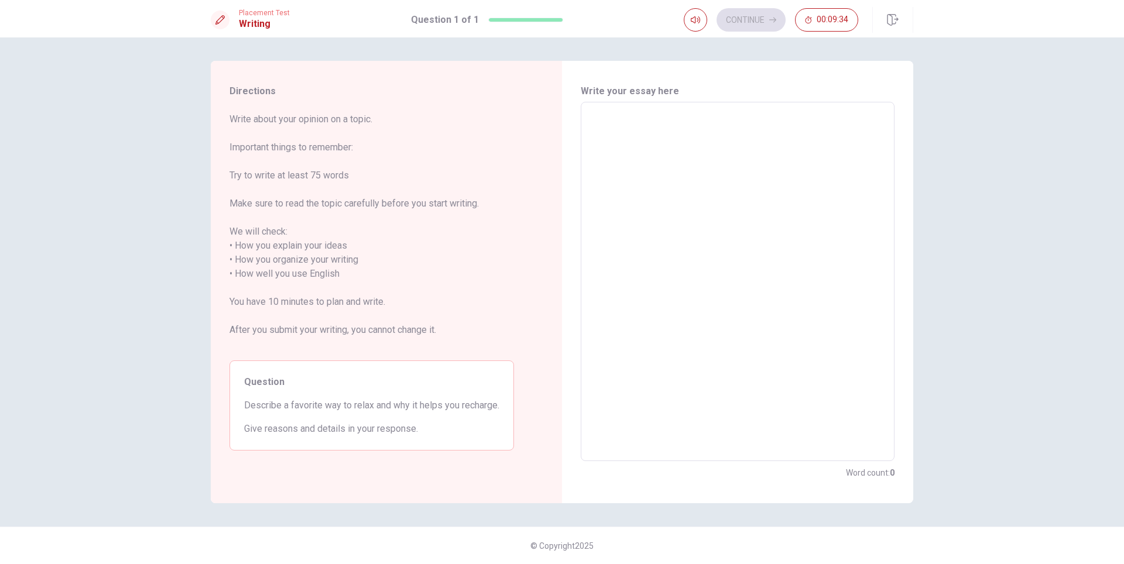
click at [669, 165] on textarea at bounding box center [737, 282] width 297 height 340
type textarea "M"
type textarea "x"
type textarea "My"
type textarea "x"
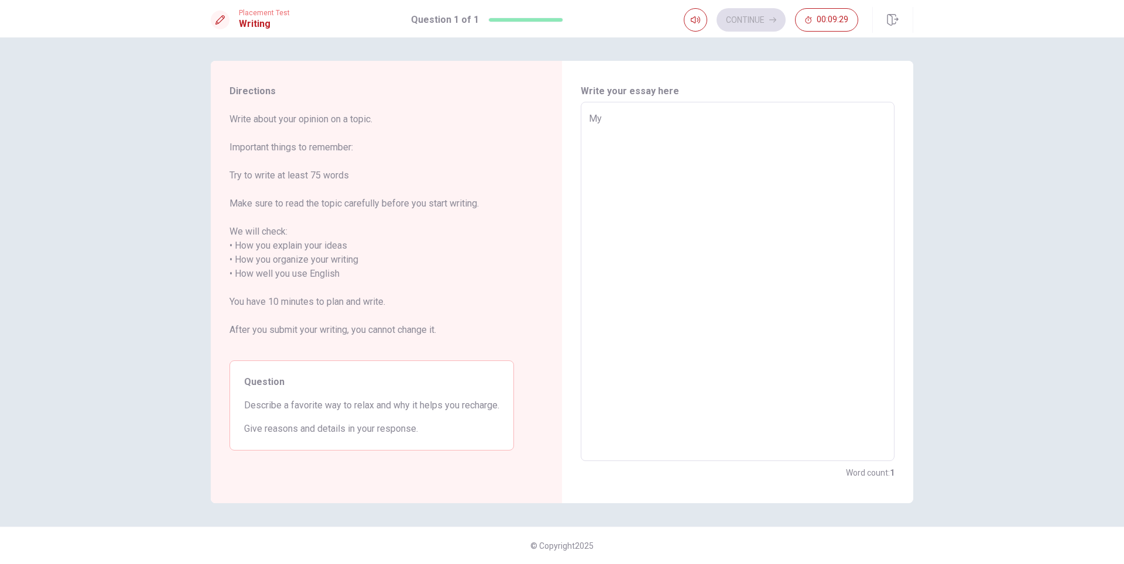
type textarea "My"
type textarea "x"
type textarea "My f"
type textarea "x"
type textarea "My fa"
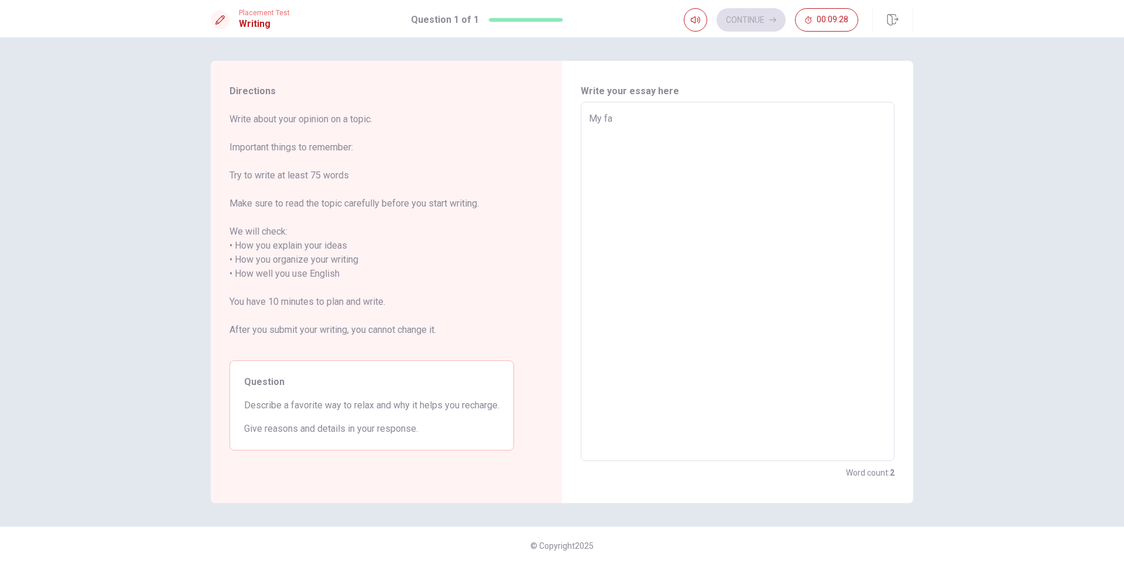
type textarea "x"
type textarea "My fav"
type textarea "x"
type textarea "My favo"
type textarea "x"
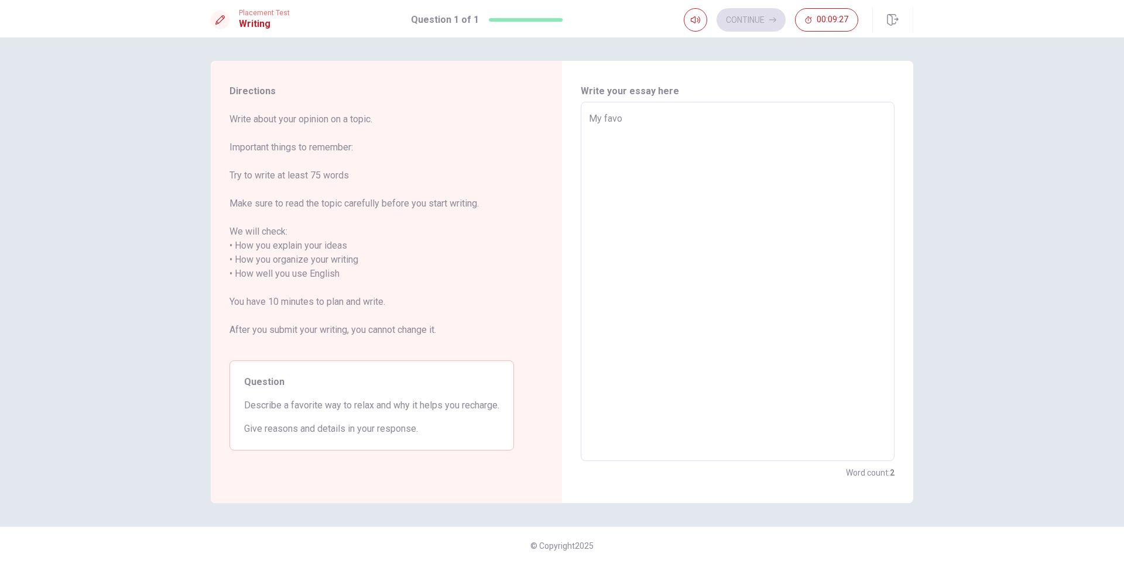
type textarea "My favor"
type textarea "x"
type textarea "My favort"
type textarea "x"
type textarea "My favorti"
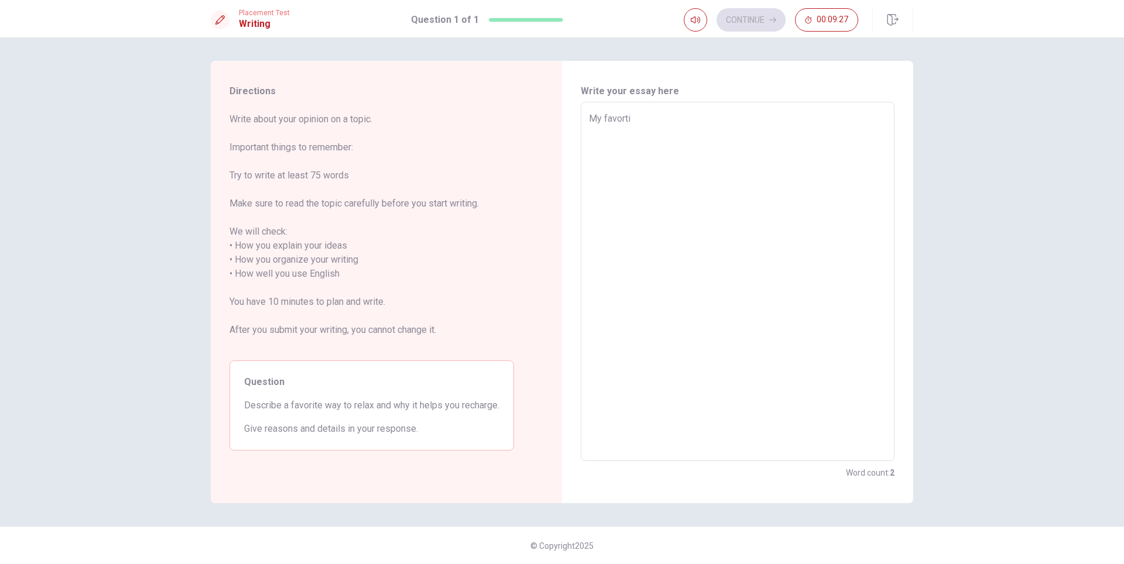
type textarea "x"
type textarea "My favortie"
type textarea "x"
type textarea "My favortie"
type textarea "x"
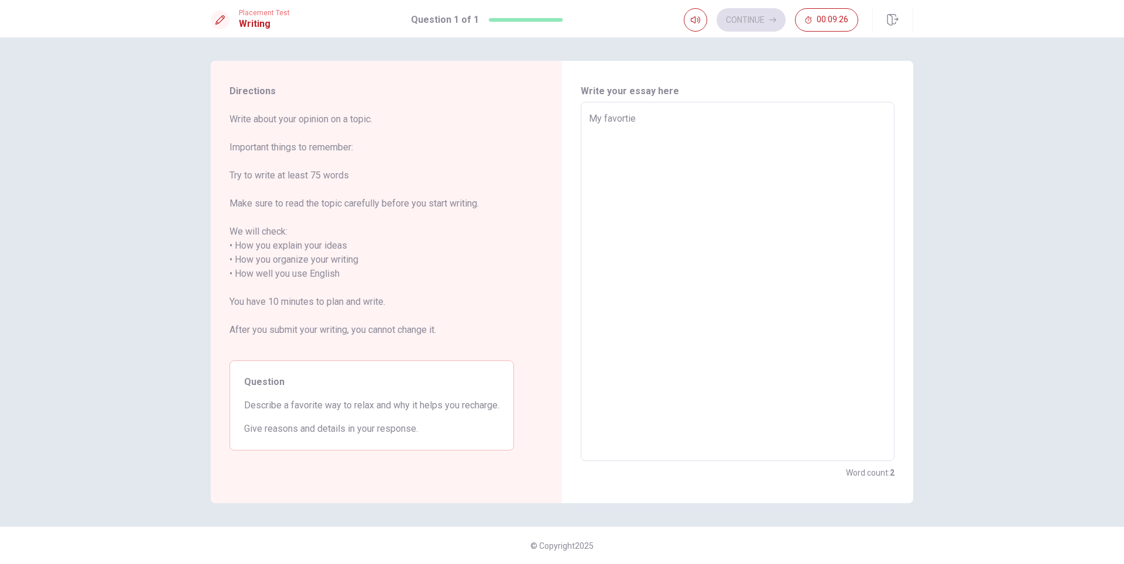
type textarea "My favortie"
type textarea "x"
type textarea "My favorti"
type textarea "x"
type textarea "My favort"
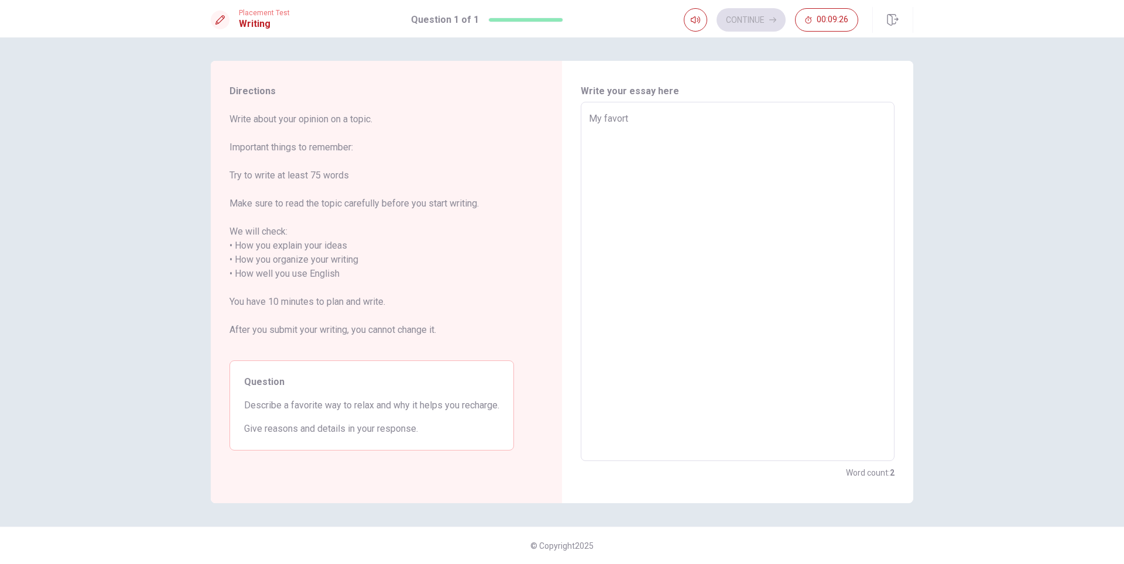
type textarea "x"
type textarea "My favor"
type textarea "x"
type textarea "My favori"
type textarea "x"
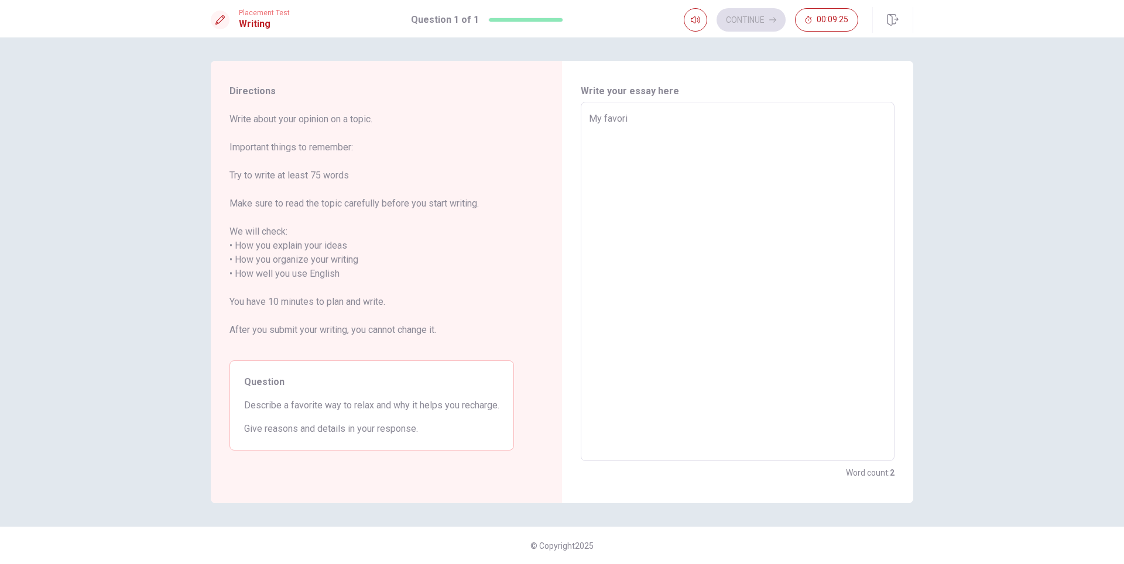
type textarea "My favorit"
type textarea "x"
type textarea "My favorite"
type textarea "x"
type textarea "My favorite"
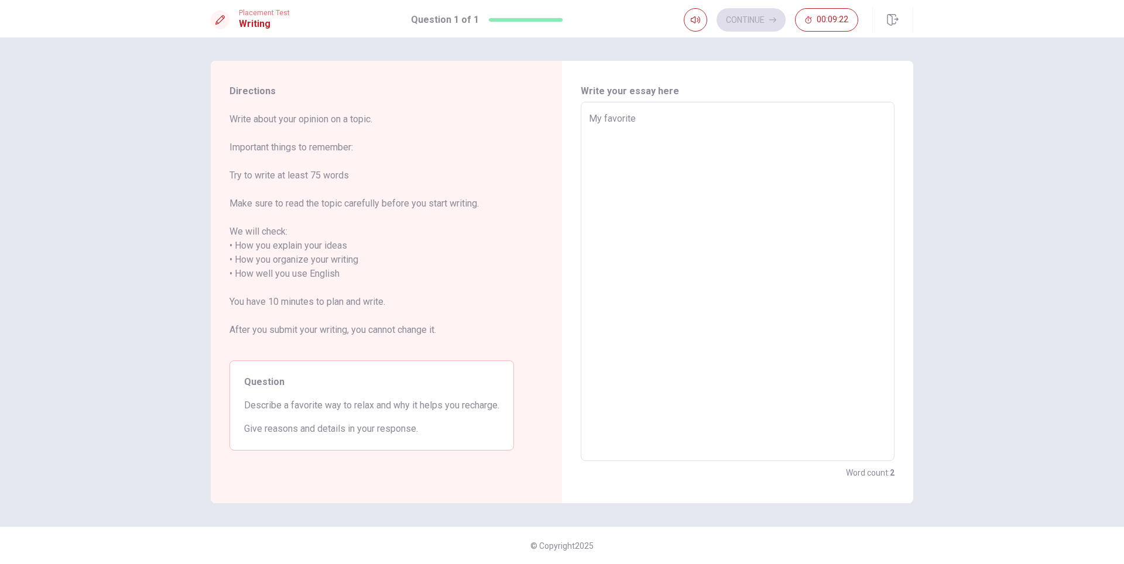
type textarea "x"
type textarea "My favorite w"
type textarea "x"
type textarea "My favorite wa"
type textarea "x"
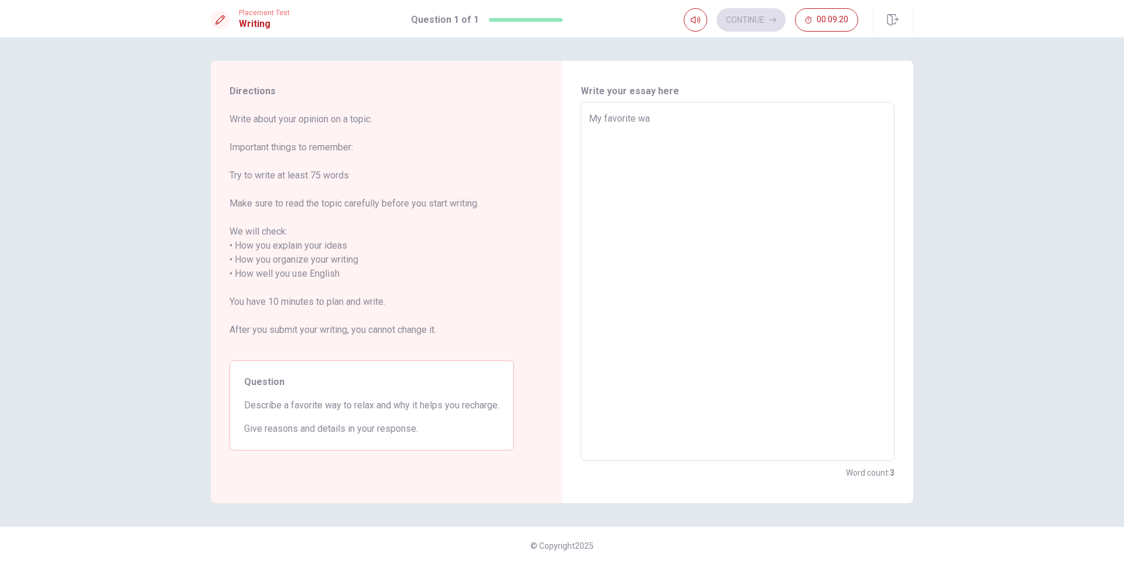
type textarea "My favorite way"
type textarea "x"
type textarea "My favorite way"
type textarea "x"
type textarea "My favorite way t"
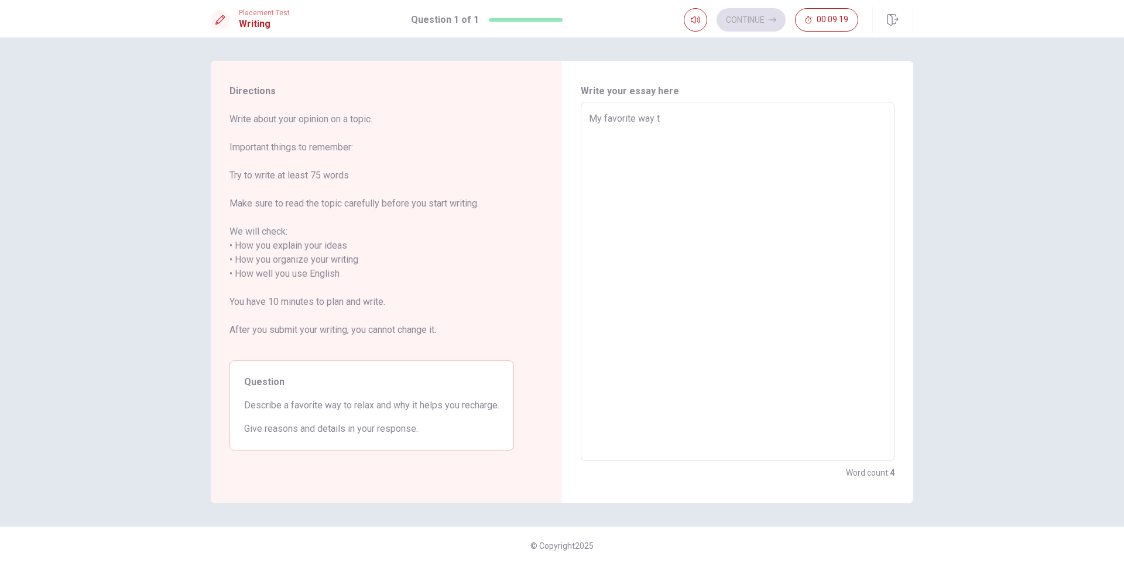
type textarea "x"
type textarea "My favorite way to"
type textarea "x"
type textarea "My favorite way to"
type textarea "x"
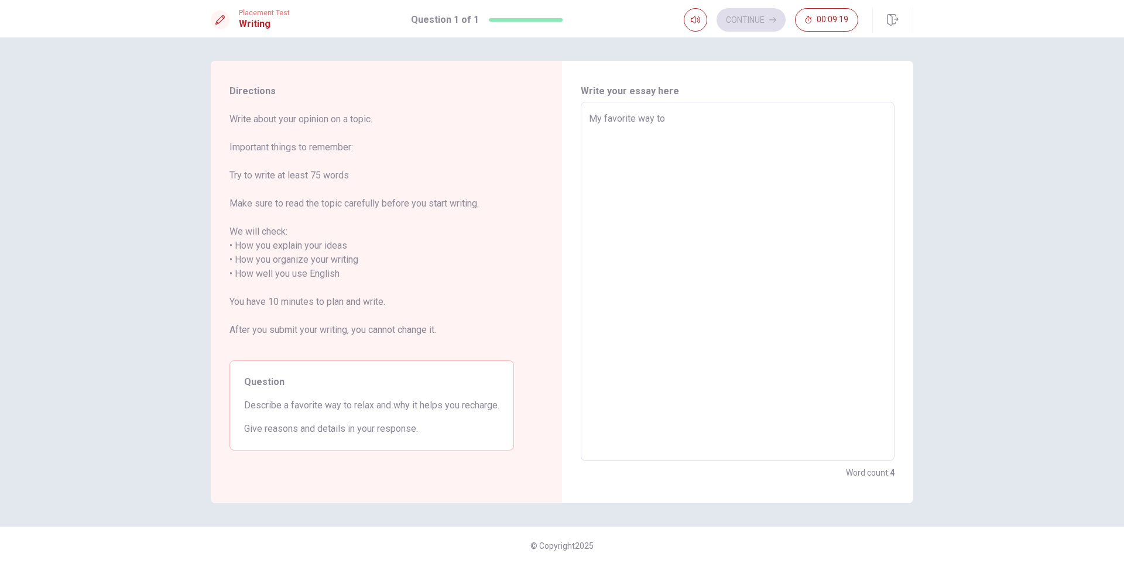
type textarea "My favorite way to r"
type textarea "x"
type textarea "My favorite way to re"
type textarea "x"
type textarea "My favorite way to rel"
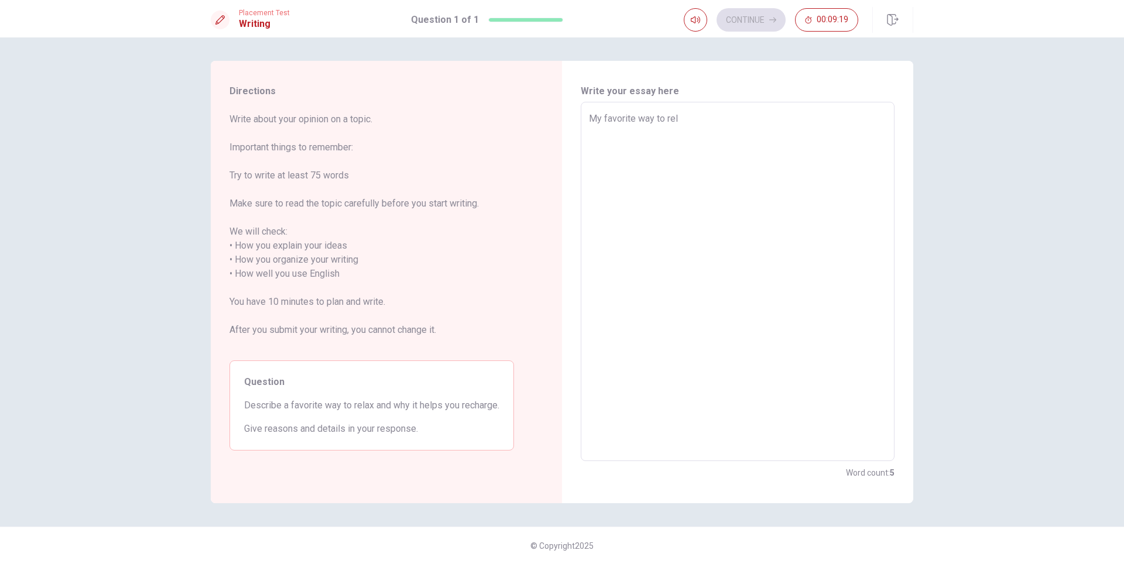
type textarea "x"
type textarea "My favorite way to [MEDICAL_DATA]"
type textarea "x"
type textarea "My favorite way to relax"
type textarea "x"
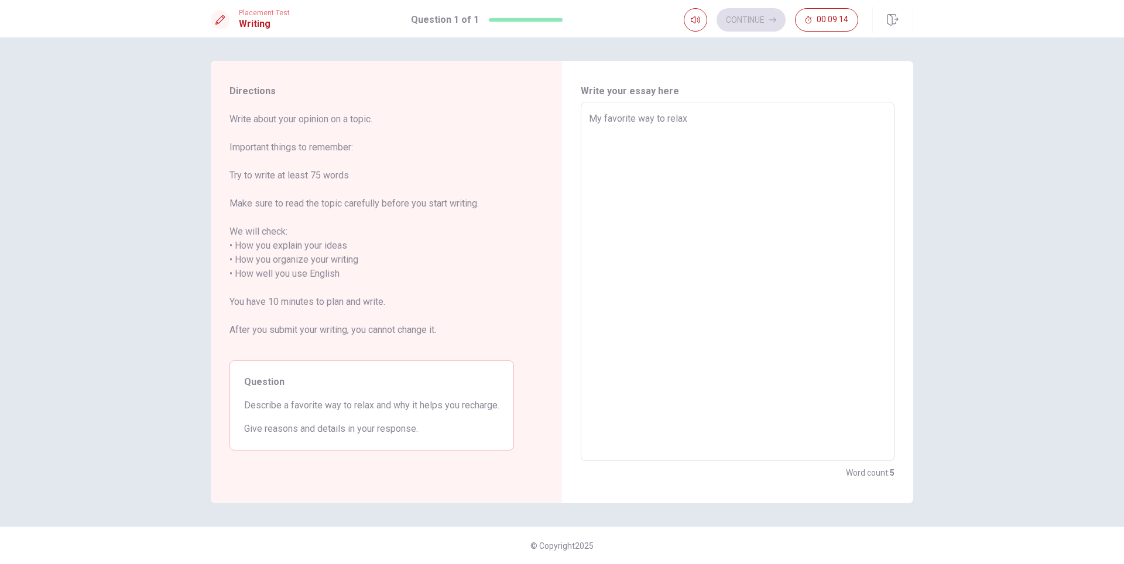
type textarea "My favorite way to relax"
type textarea "x"
type textarea "My favorite way to relax a"
type textarea "x"
type textarea "My favorite way to relax an"
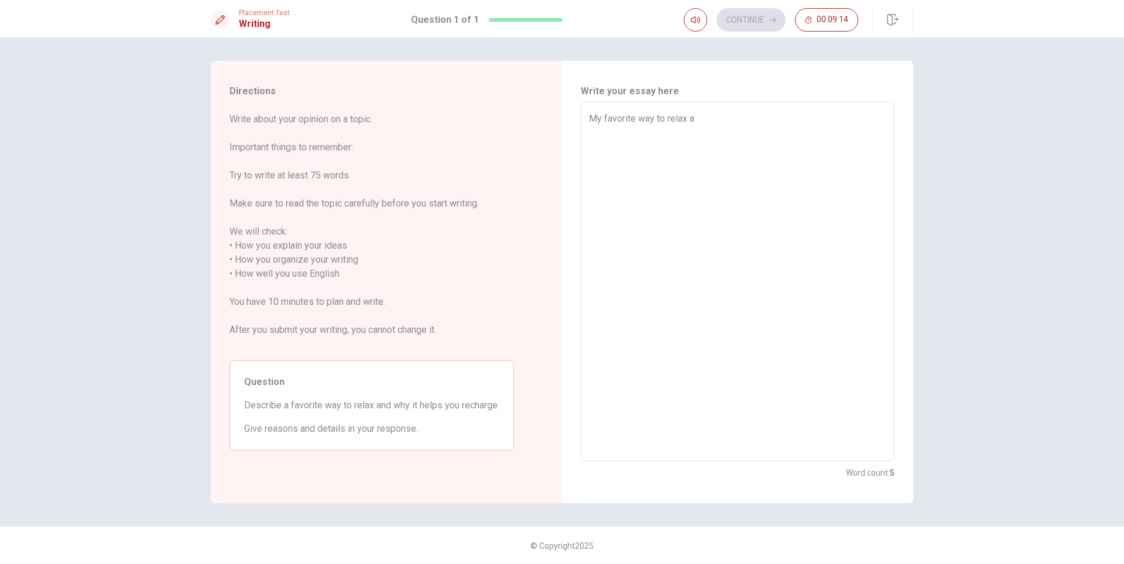
type textarea "x"
type textarea "My favorite way to relax and"
type textarea "x"
type textarea "My favorite way to relax and"
type textarea "x"
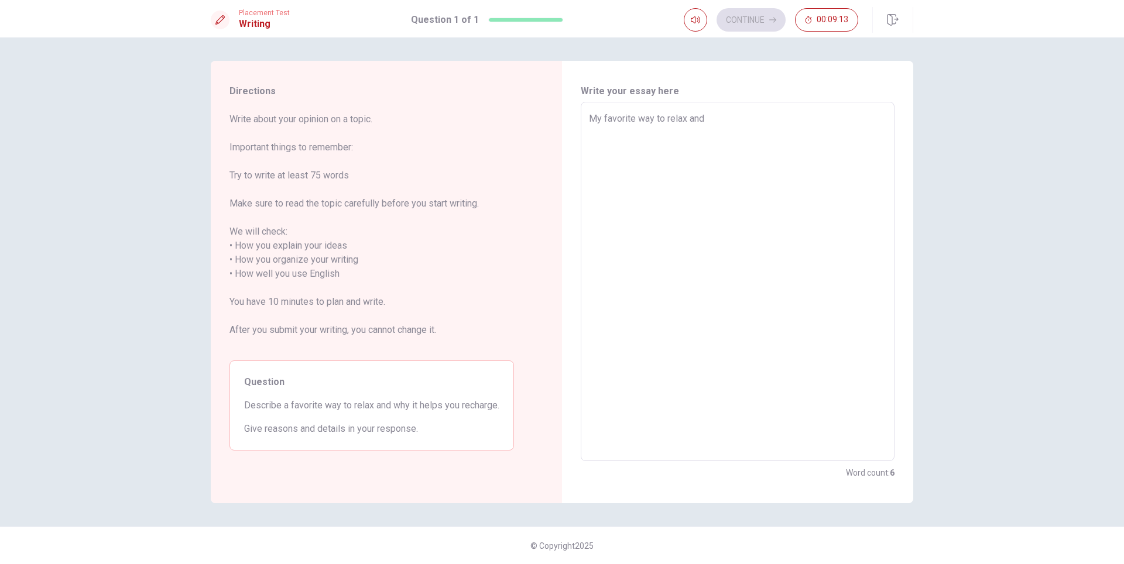
type textarea "My favorite way to relax and r"
type textarea "x"
type textarea "My favorite way to relax and re"
type textarea "x"
type textarea "My favorite way to relax and rec"
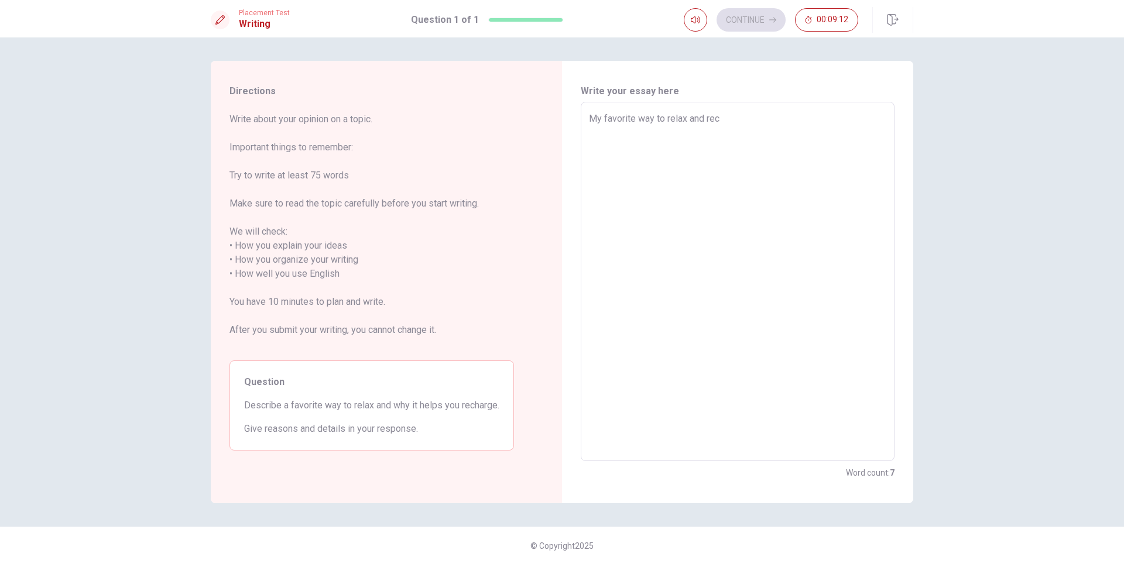
type textarea "x"
type textarea "My favorite way to relax and [PERSON_NAME]"
type textarea "x"
type textarea "My favorite way to relax and recha"
type textarea "x"
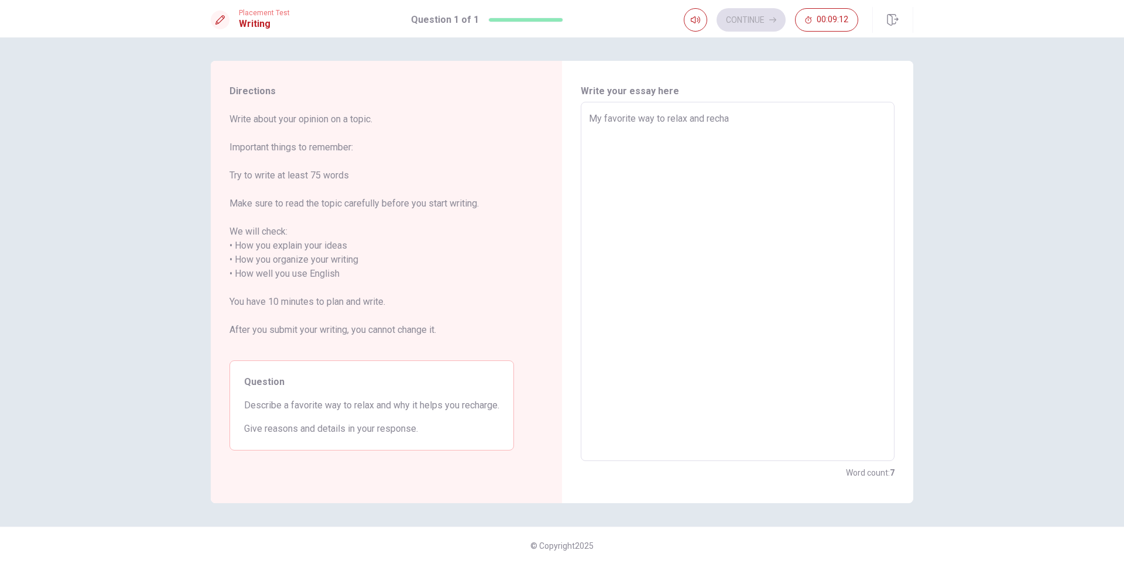
type textarea "My favorite way to relax and rechar"
type textarea "x"
type textarea "My favorite way to relax and recharg"
type textarea "x"
type textarea "My favorite way to relax and recharge"
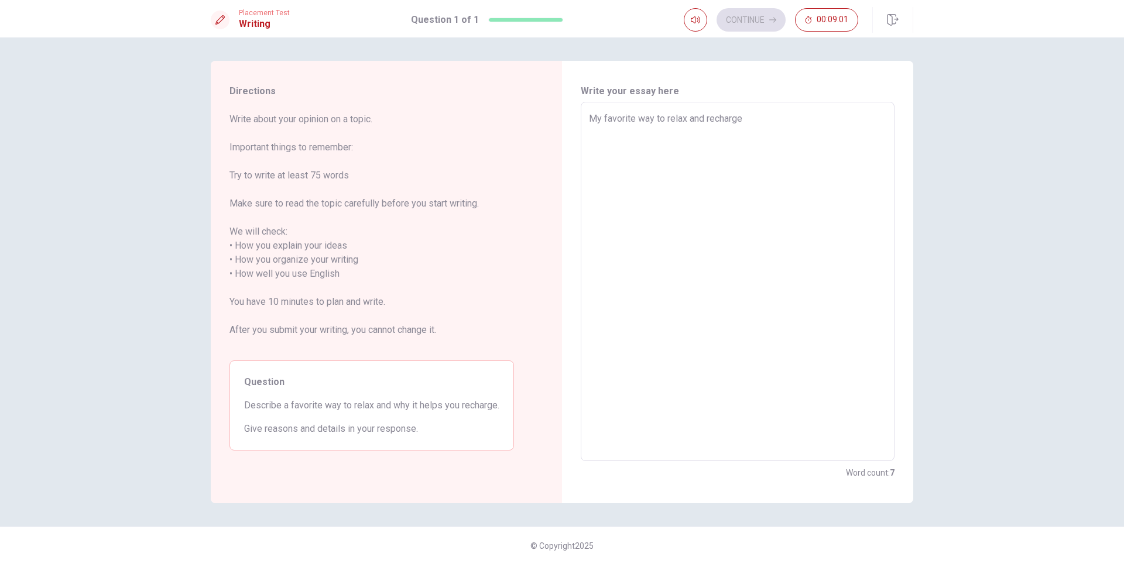
type textarea "x"
type textarea "My favorite way to relax and recharg"
type textarea "x"
type textarea "My favorite way to relax and rechar"
type textarea "x"
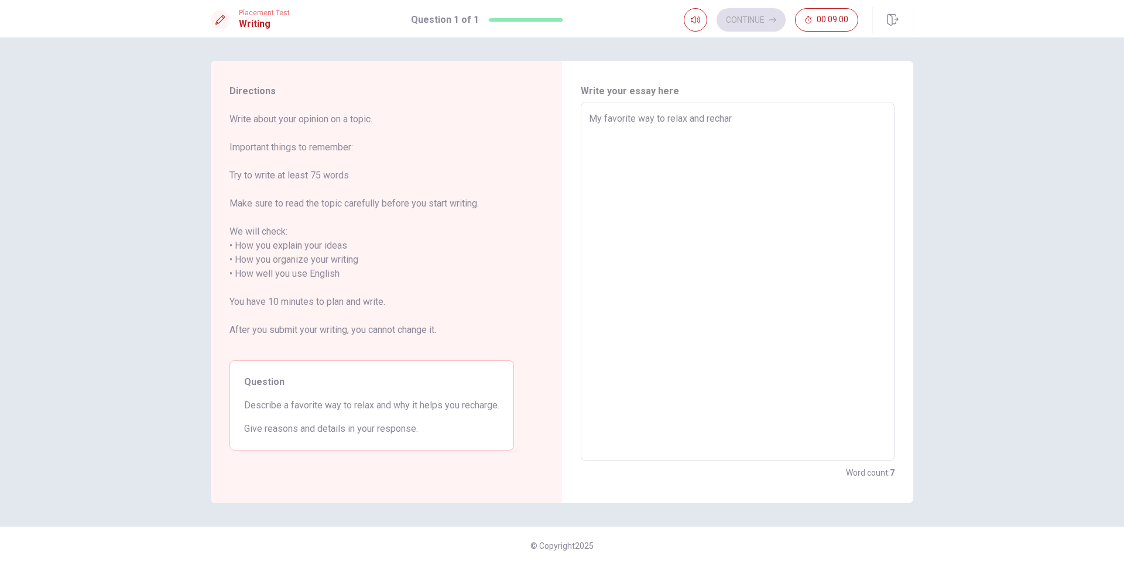
type textarea "My favorite way to relax and recha"
type textarea "x"
type textarea "My favorite way to relax and [PERSON_NAME]"
type textarea "x"
type textarea "My favorite way to relax and rec"
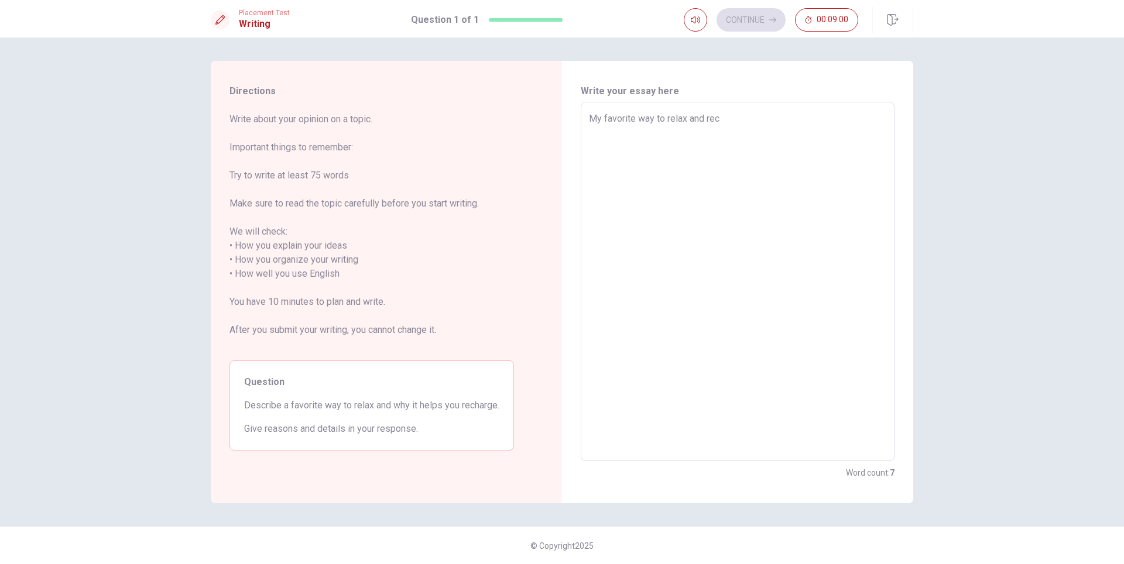
type textarea "x"
type textarea "My favorite way to relax and re"
type textarea "x"
type textarea "My favorite way to relax and r"
type textarea "x"
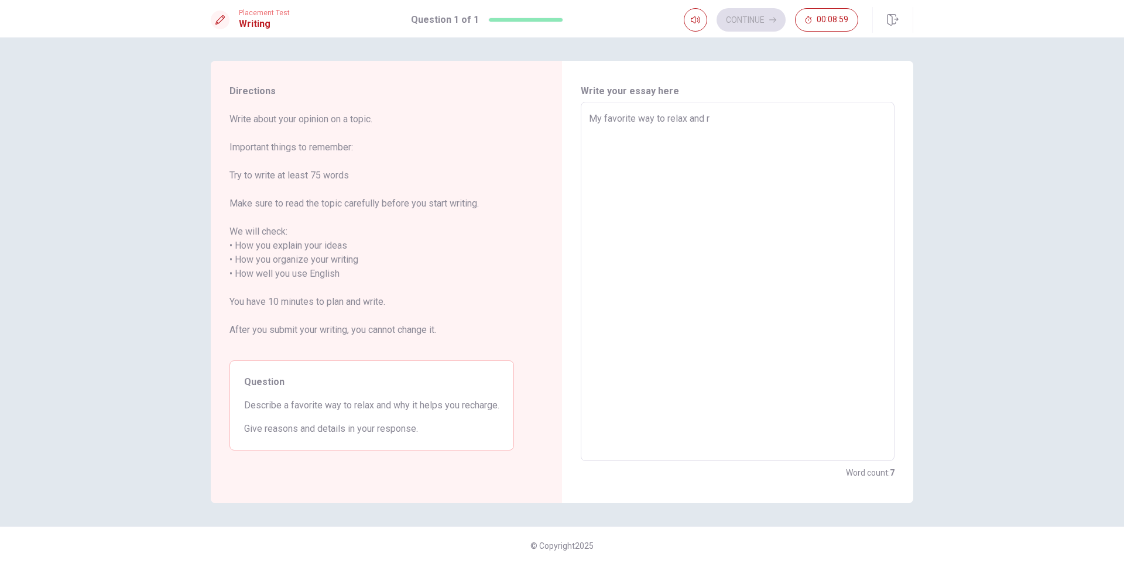
type textarea "My favorite way to relax and"
type textarea "x"
type textarea "My favorite way to relax and t"
type textarea "x"
type textarea "My favorite way to relax and th"
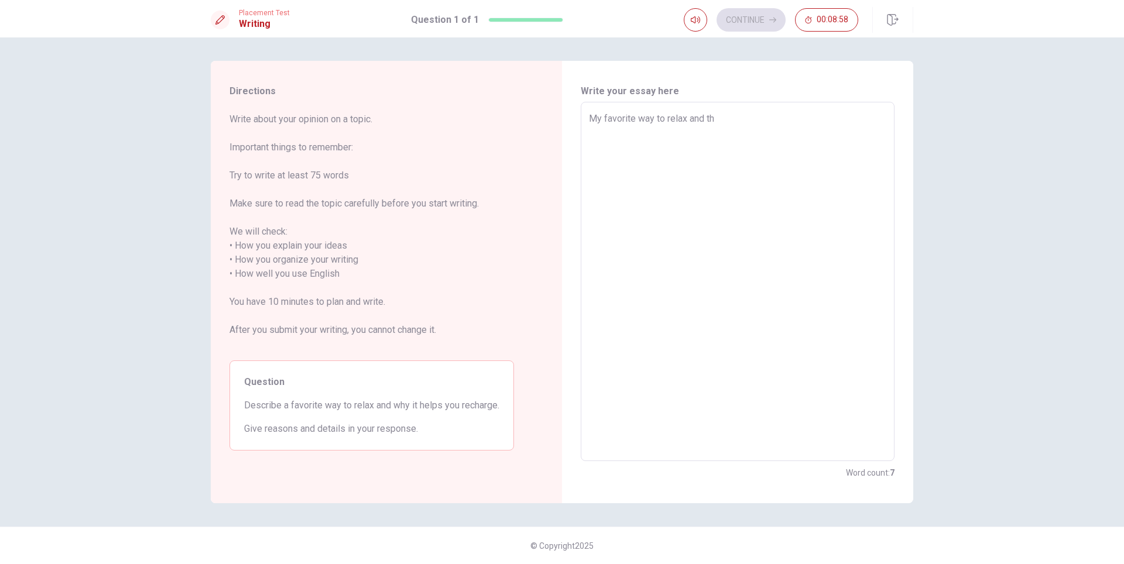
type textarea "x"
type textarea "My favorite way to relax and the"
type textarea "x"
type textarea "My favorite way to relax and then"
type textarea "x"
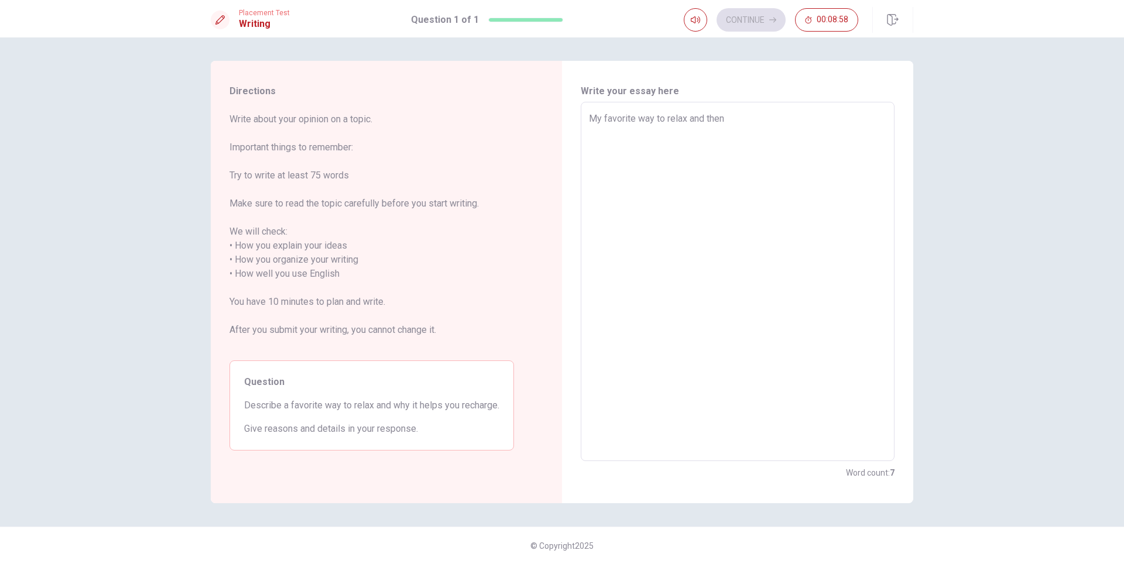
type textarea "My favorite way to relax and then"
type textarea "x"
type textarea "My favorite way to relax and then h"
type textarea "x"
type textarea "My favorite way to relax and then he"
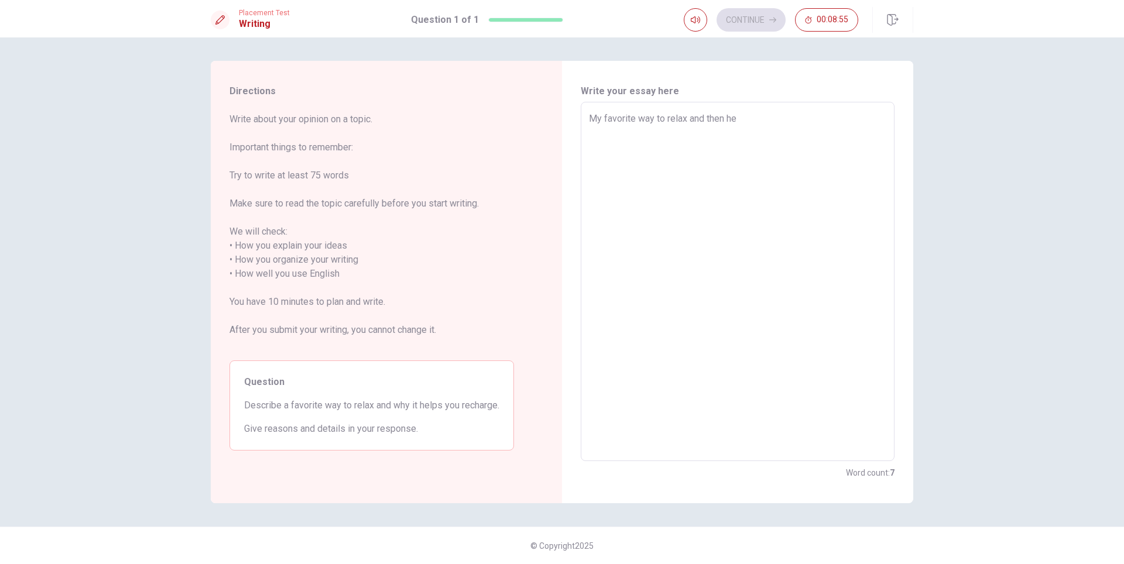
type textarea "x"
type textarea "My favorite way to relax and then hel"
type textarea "x"
type textarea "My favorite way to relax and then help"
type textarea "x"
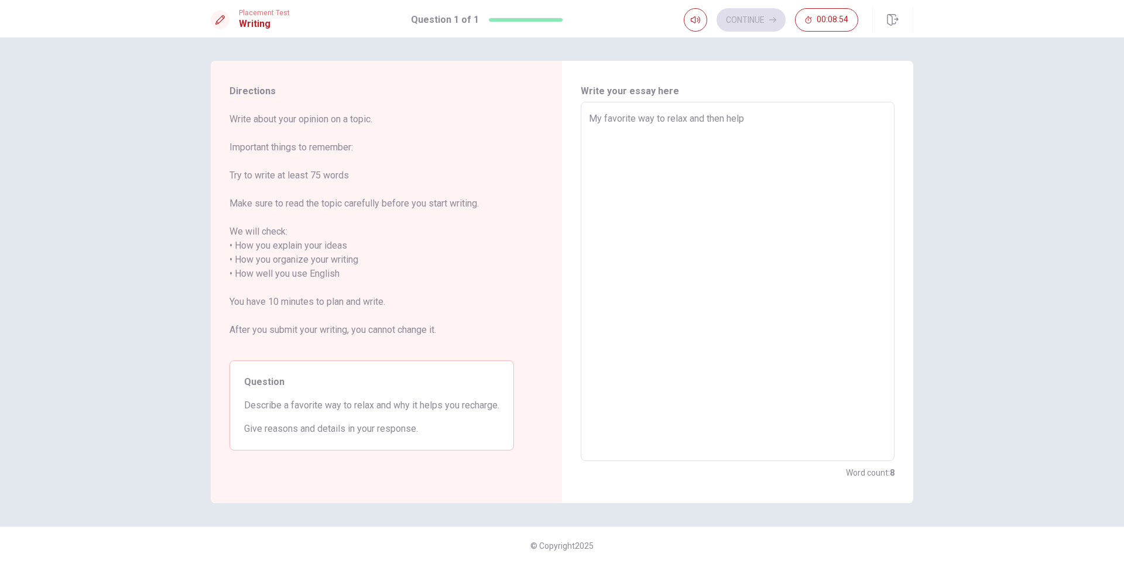
type textarea "My favorite way to relax and then help"
type textarea "x"
type textarea "My favorite way to relax and then help m"
type textarea "x"
type textarea "My favorite way to relax and then help me"
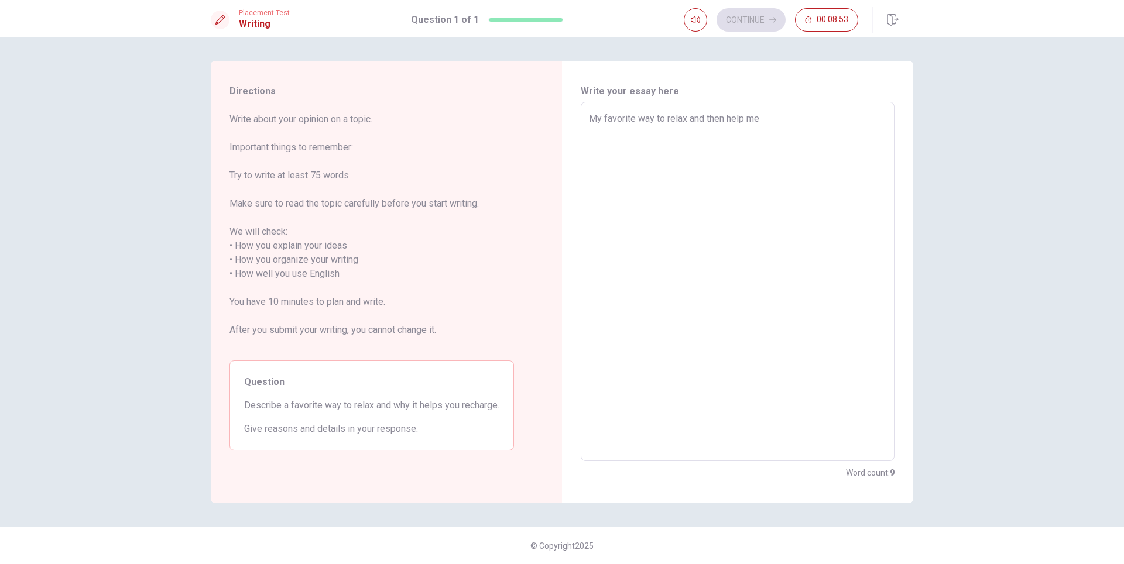
type textarea "x"
type textarea "My favorite way to relax and then help me"
type textarea "x"
type textarea "My favorite way to relax and then help me r"
type textarea "x"
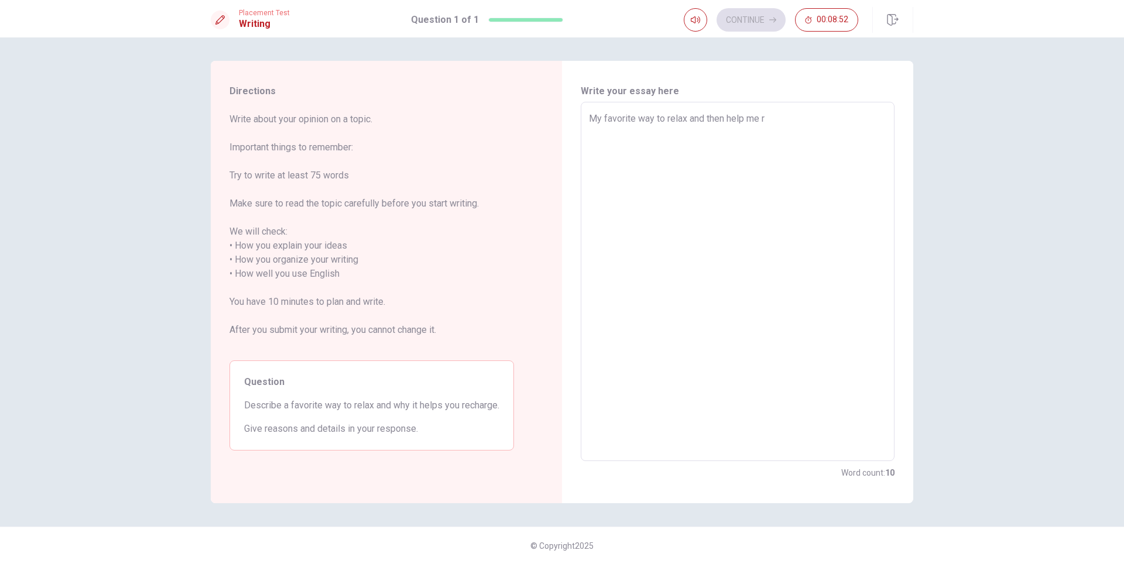
type textarea "My favorite way to relax and then help me re"
type textarea "x"
type textarea "My favorite way to relax and then help me rec"
type textarea "x"
type textarea "My favorite way to relax and then help me [PERSON_NAME]"
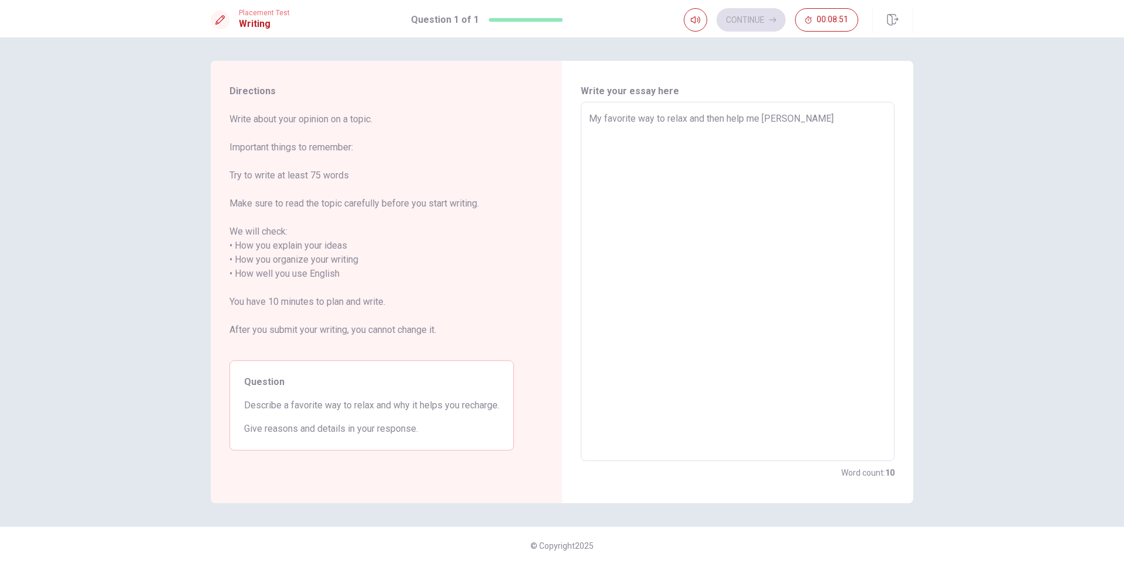
type textarea "x"
type textarea "My favorite way to relax and then help me recha"
type textarea "x"
type textarea "My favorite way to relax and then help me rechar"
type textarea "x"
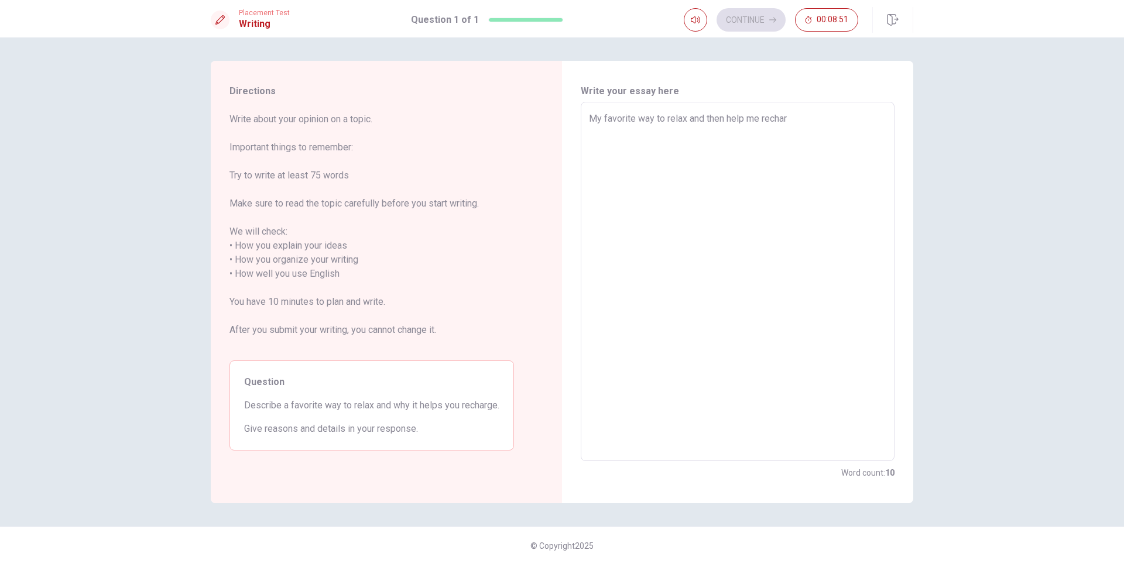
type textarea "My favorite way to relax and then help me recharg"
type textarea "x"
type textarea "My favorite way to relax and then help me recharge"
type textarea "x"
type textarea "My favorite way to relax and then help me recharge"
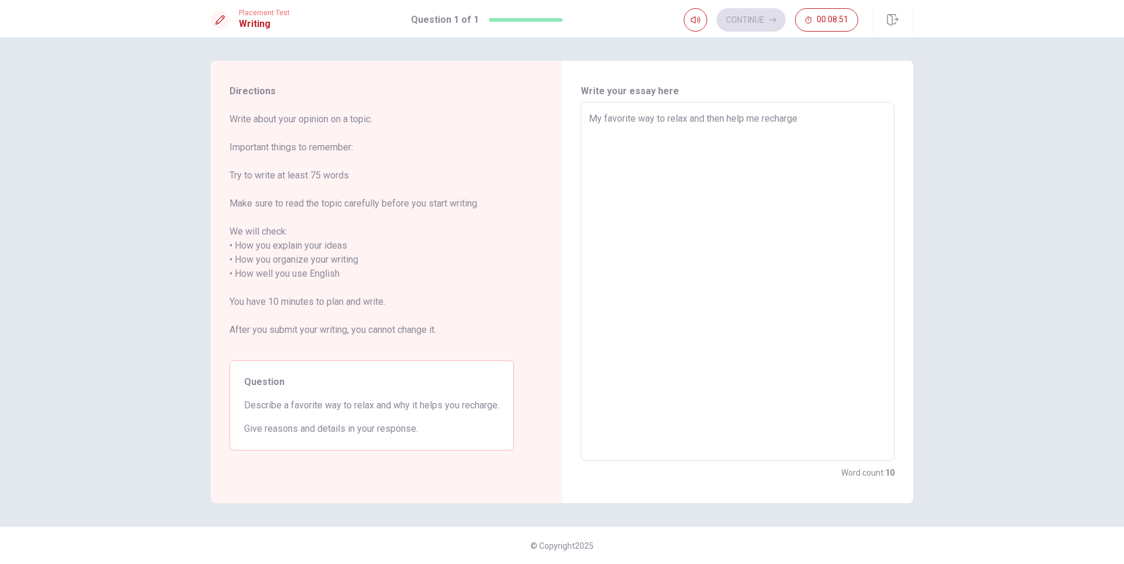
type textarea "x"
type textarea "My favorite way to relax and then help me recharge i"
type textarea "x"
type textarea "My favorite way to relax and then help me recharge is"
type textarea "x"
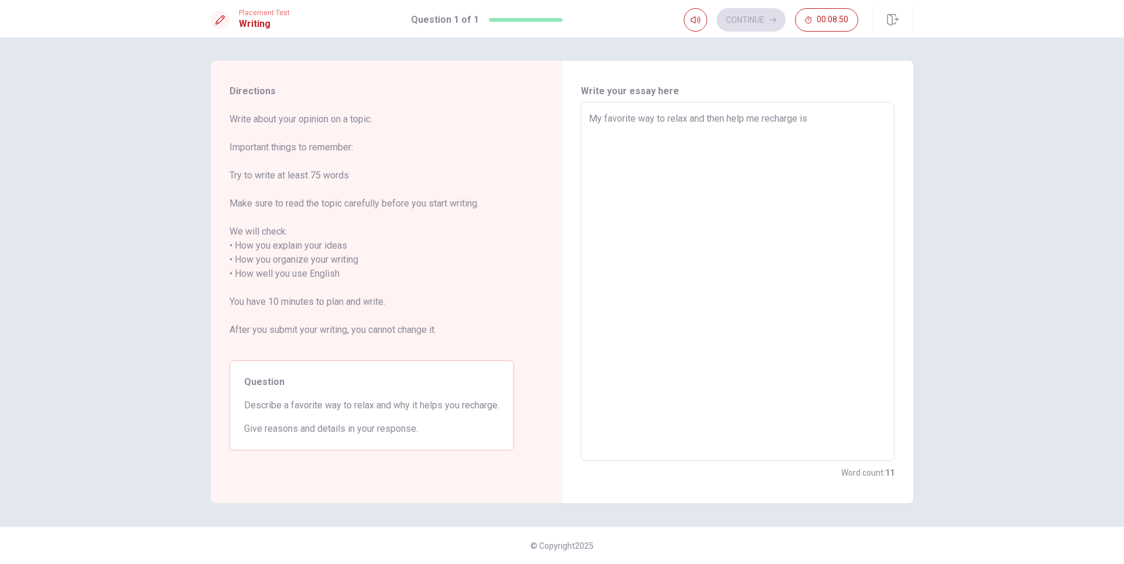
type textarea "My favorite way to relax and then help me recharge is"
type textarea "x"
type textarea "My favorite way to relax and then help me recharge is s"
type textarea "x"
type textarea "My favorite way to relax and then help me recharge is se"
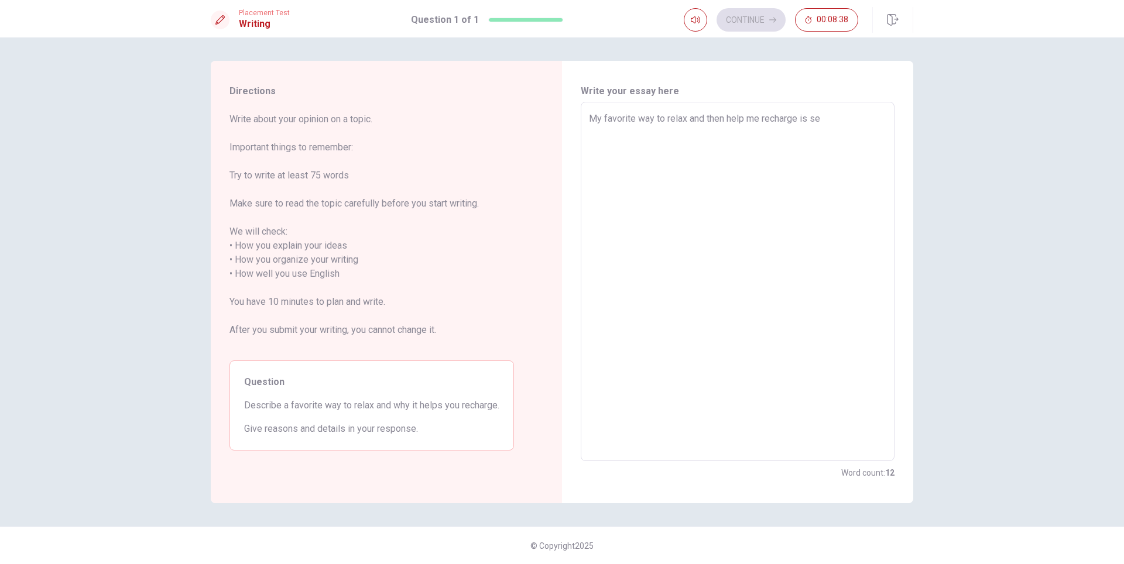
type textarea "x"
type textarea "My favorite way to relax and then help me recharge is see"
type textarea "x"
type textarea "My favorite way to relax and then help me recharge is se"
type textarea "x"
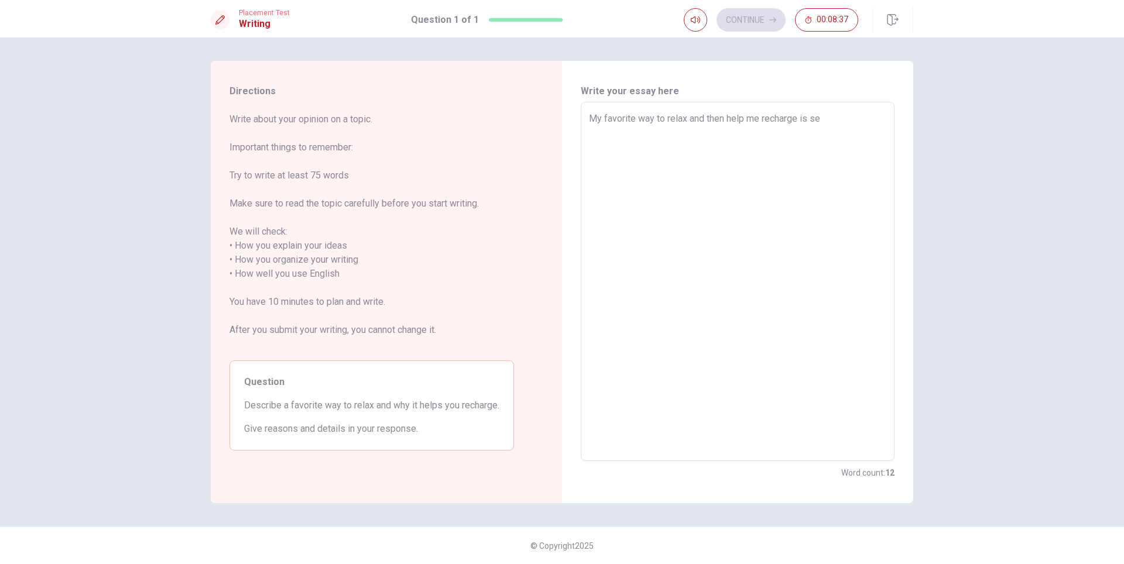
type textarea "My favorite way to relax and then help me recharge is s"
type textarea "x"
type textarea "My favorite way to relax and then help me recharge is"
type textarea "x"
type textarea "My favorite way to relax and then help me recharge is w"
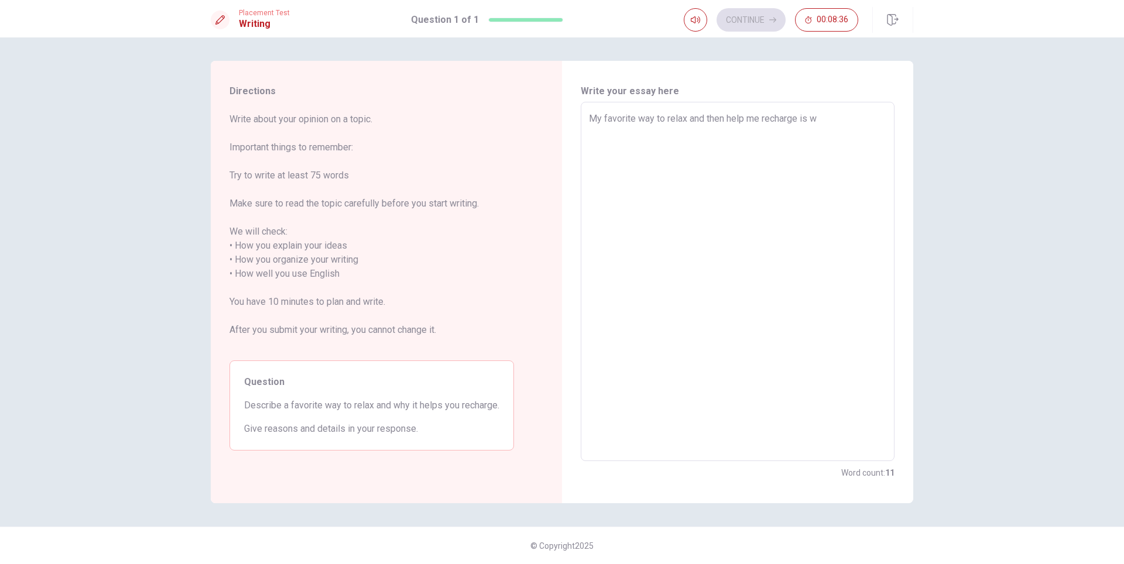
type textarea "x"
type textarea "My favorite way to relax and then help me recharge is wa"
type textarea "x"
type textarea "My favorite way to relax and then help me recharge is wat"
type textarea "x"
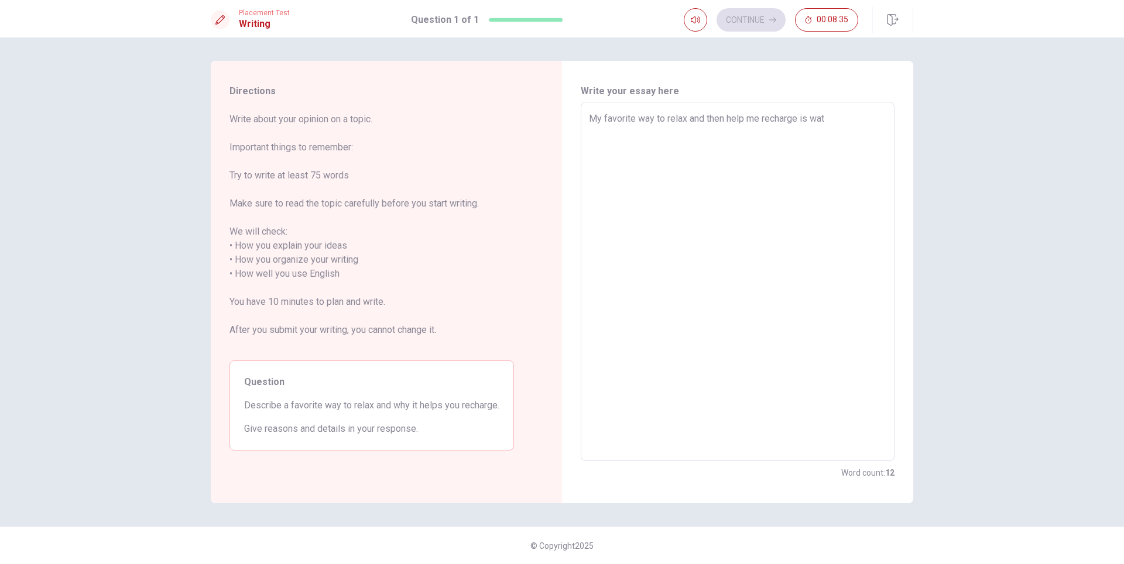
type textarea "My favorite way to relax and then help me recharge is wa"
type textarea "x"
type textarea "My favorite way to relax and then help me recharge is w"
type textarea "x"
type textarea "My favorite way to relax and then help me recharge is"
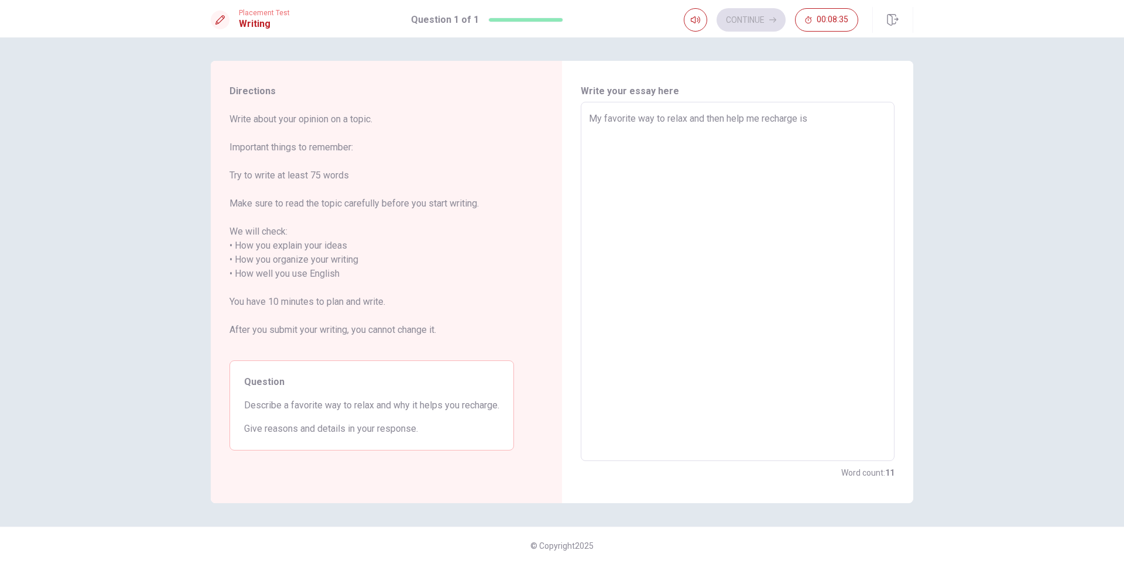
type textarea "x"
type textarea "My favorite way to relax and then help me recharge is s"
type textarea "x"
type textarea "My favorite way to relax and then help me recharge is se"
type textarea "x"
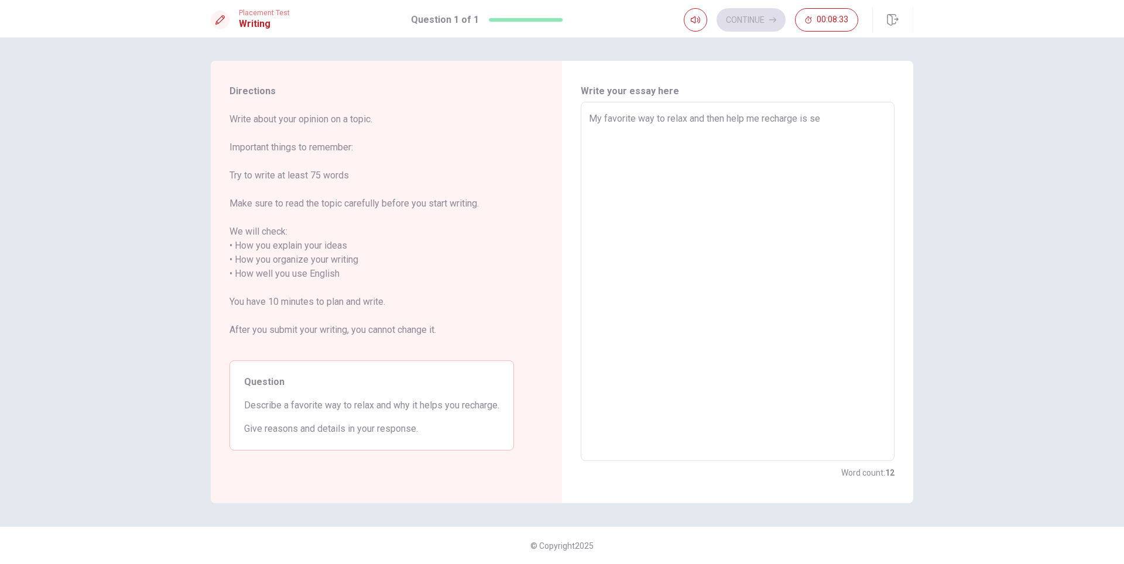
type textarea "My favorite way to relax and then help me recharge is see"
type textarea "x"
type textarea "My favorite way to relax and then help me recharge is see"
type textarea "x"
type textarea "My favorite way to relax and then help me recharge is see yt"
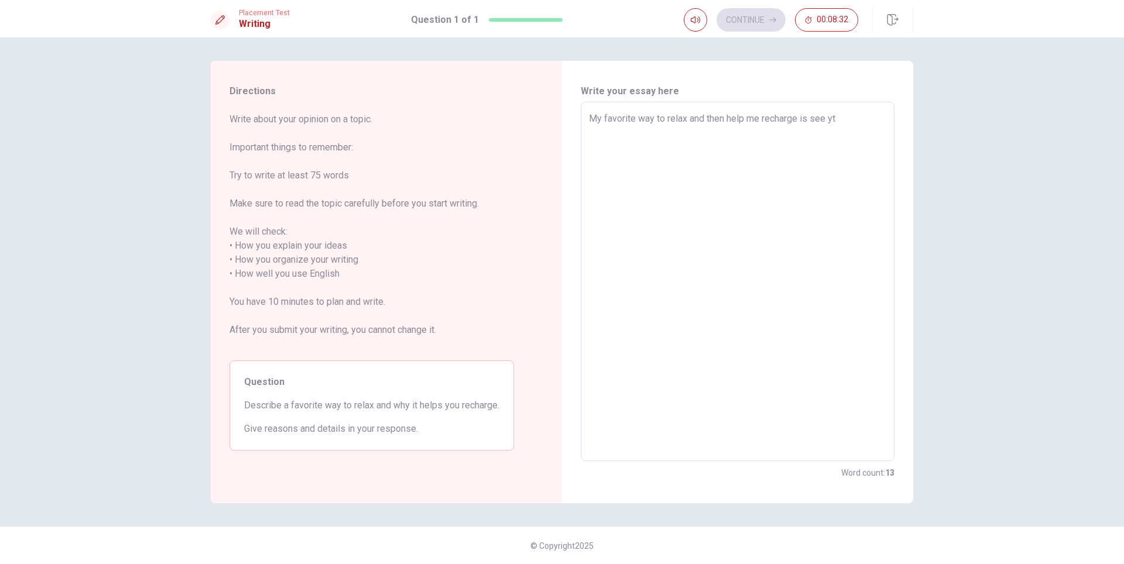
type textarea "x"
type textarea "My favorite way to relax and then help me recharge is see y"
type textarea "x"
type textarea "My favorite way to relax and then help me recharge is see"
type textarea "x"
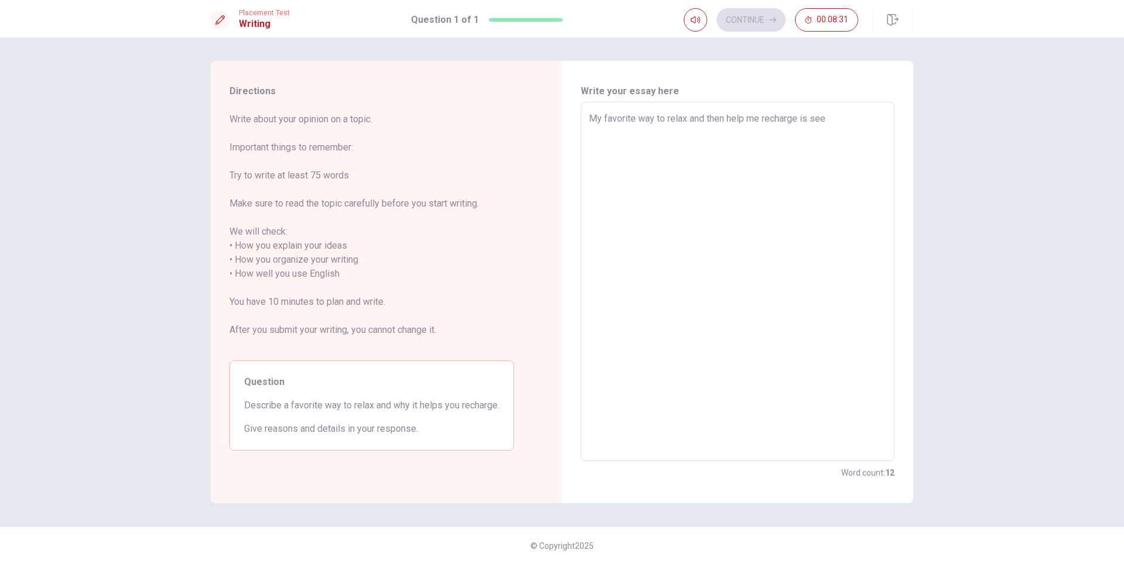
type textarea "My favorite way to relax and then help me recharge is see h"
type textarea "x"
type textarea "My favorite way to relax and then help me recharge is see"
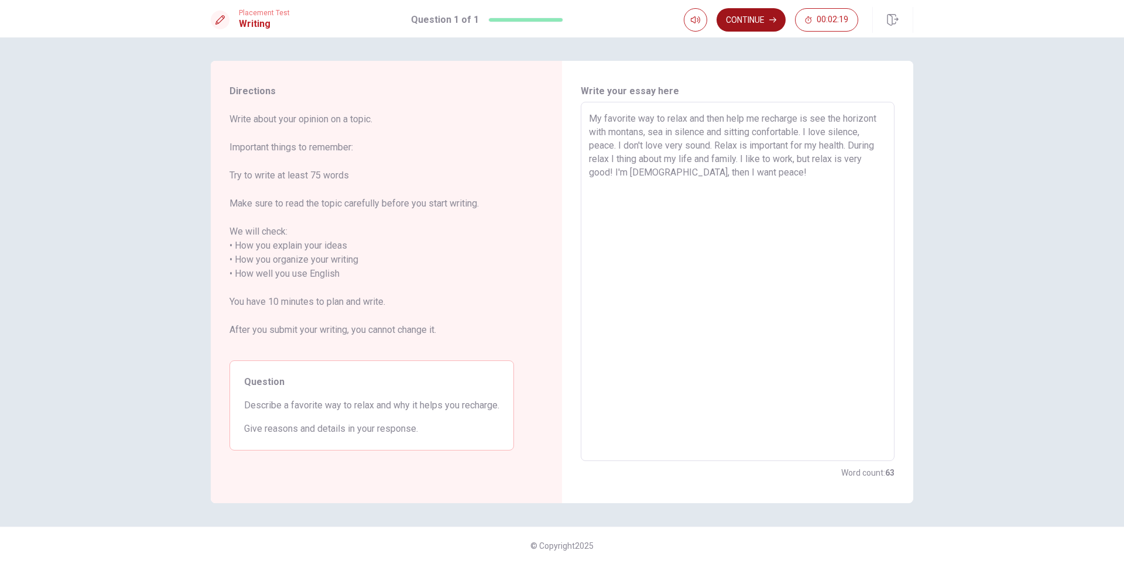
click at [749, 22] on button "Continue" at bounding box center [751, 19] width 69 height 23
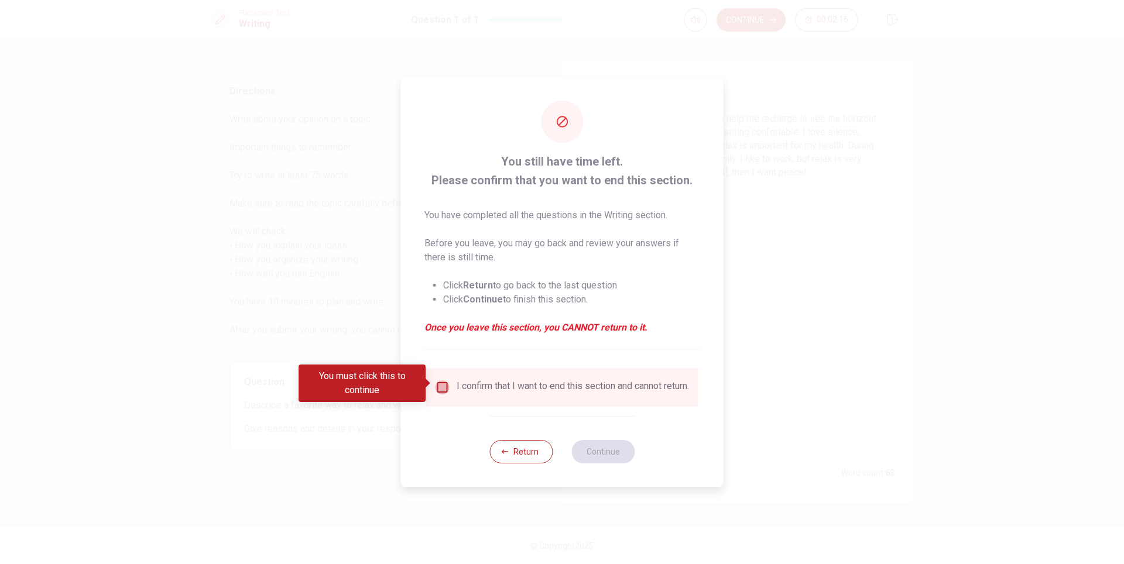
click at [440, 382] on input "You must click this to continue" at bounding box center [443, 388] width 14 height 14
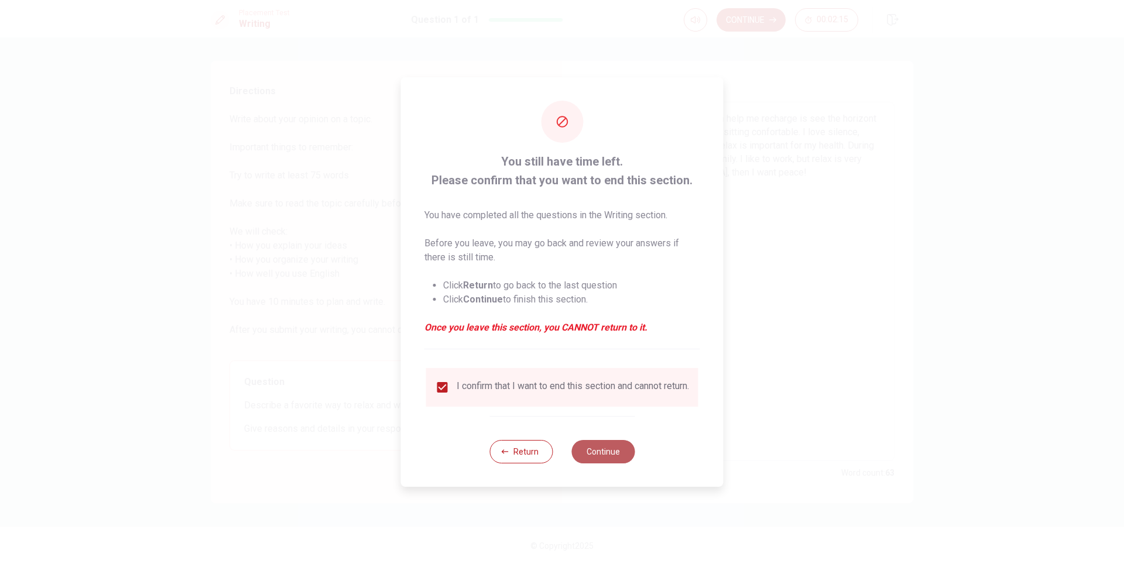
click at [583, 457] on button "Continue" at bounding box center [603, 451] width 63 height 23
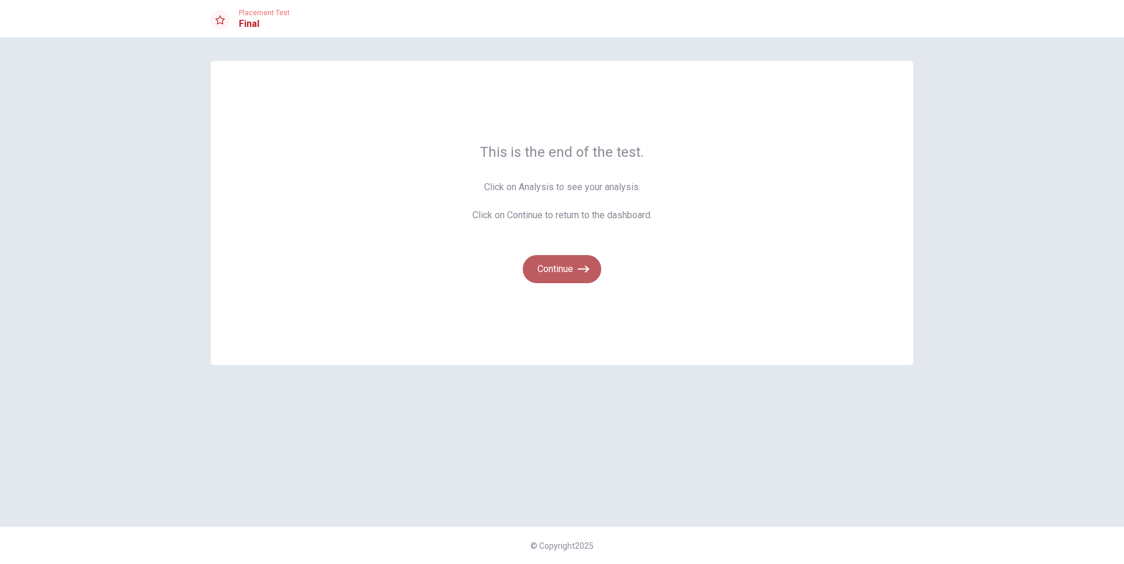
click at [542, 271] on button "Continue" at bounding box center [562, 269] width 78 height 28
